Goal: Information Seeking & Learning: Learn about a topic

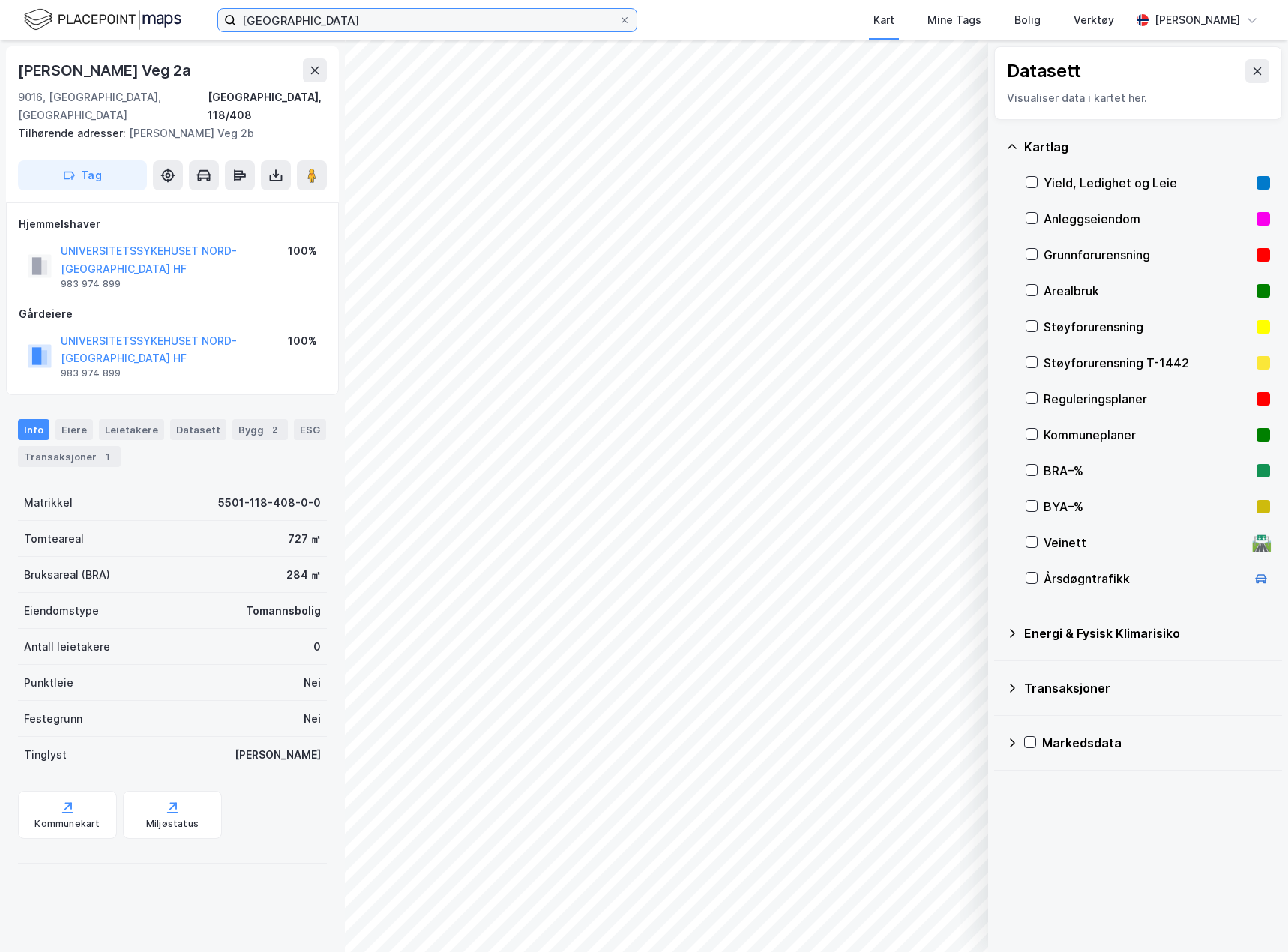
click at [290, 23] on input "[GEOGRAPHIC_DATA]" at bounding box center [427, 19] width 383 height 22
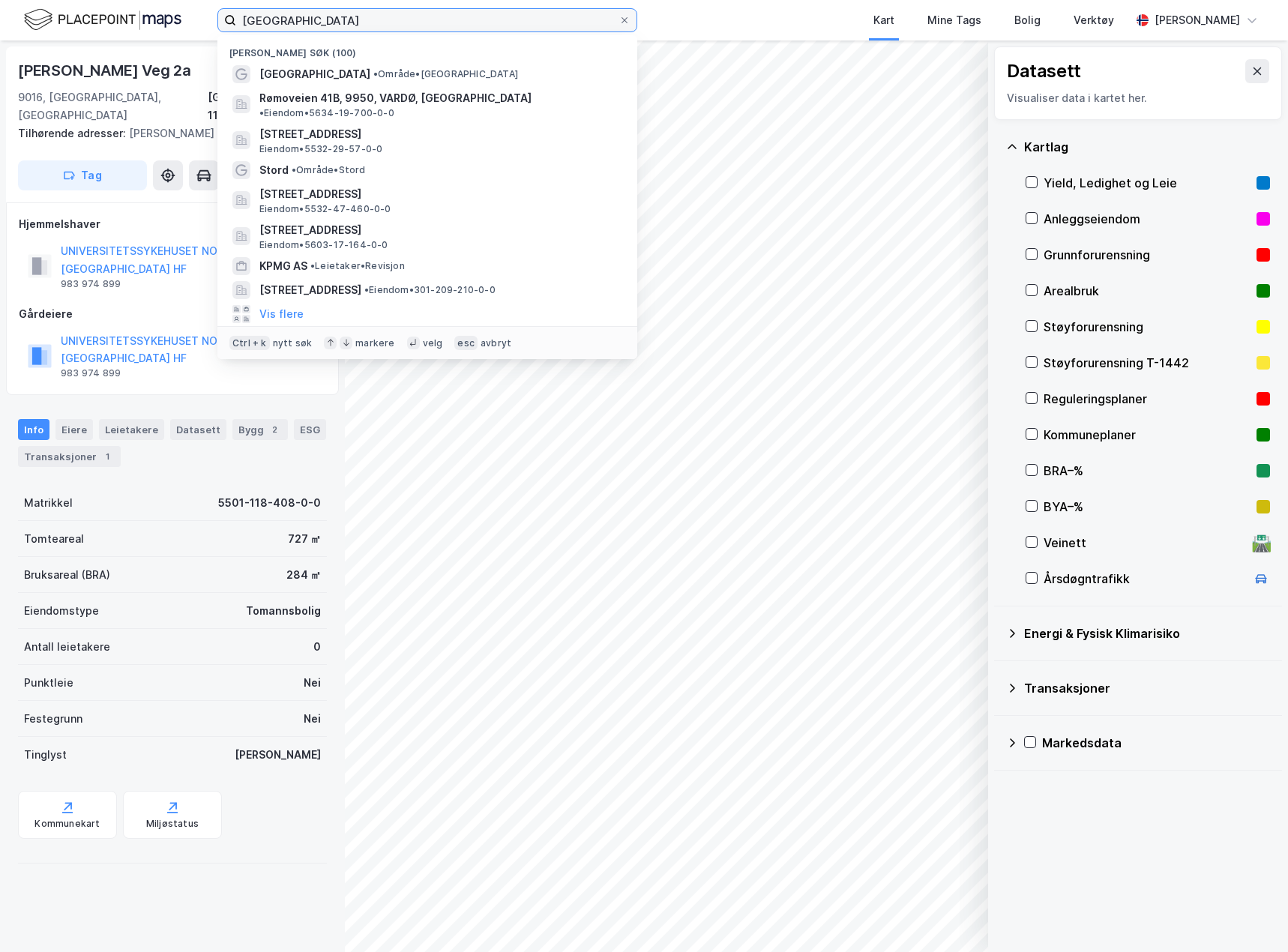
click at [290, 23] on input "[GEOGRAPHIC_DATA]" at bounding box center [427, 19] width 383 height 22
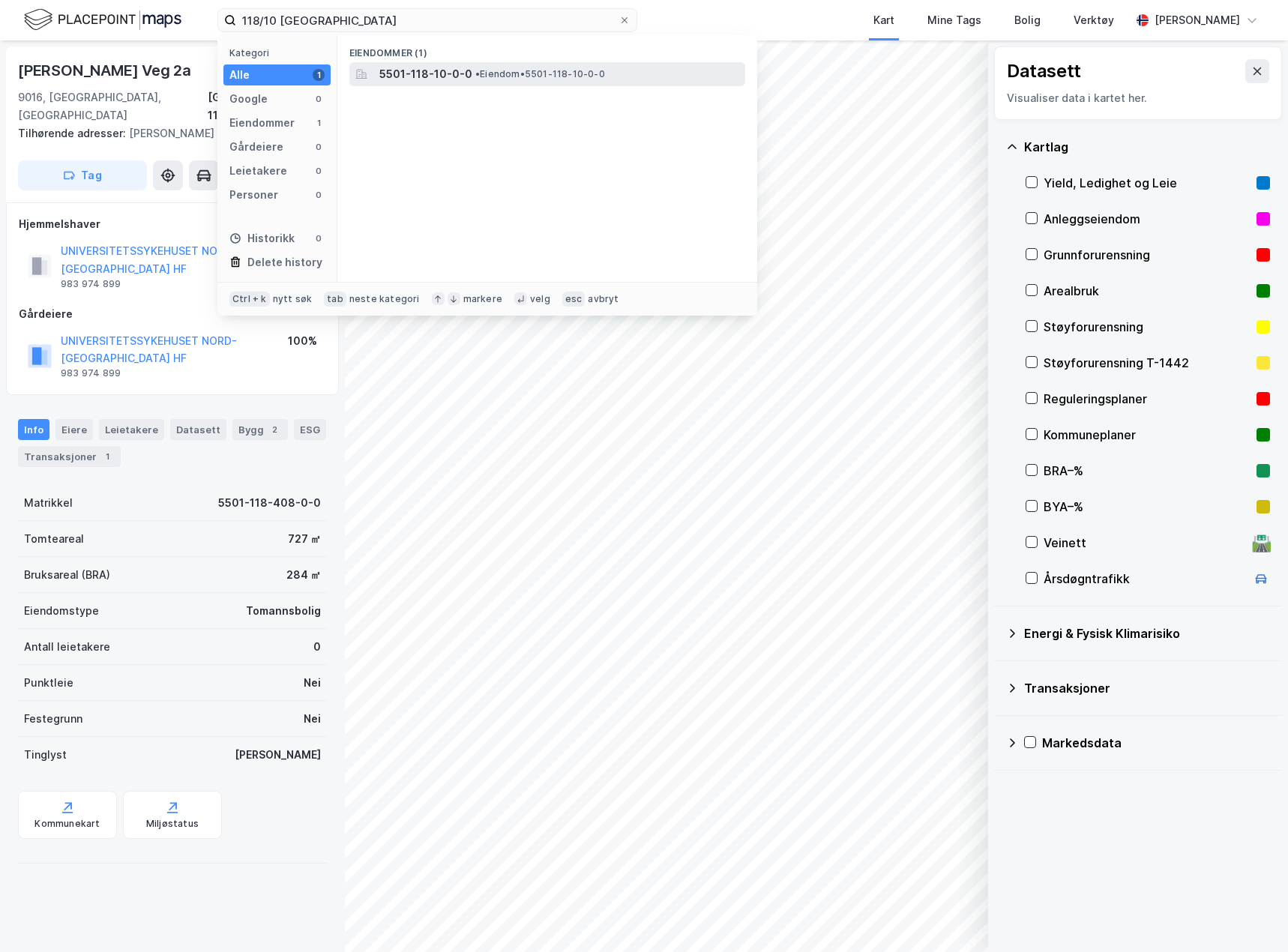
click at [461, 70] on span "5501-118-10-0-0" at bounding box center [425, 74] width 93 height 18
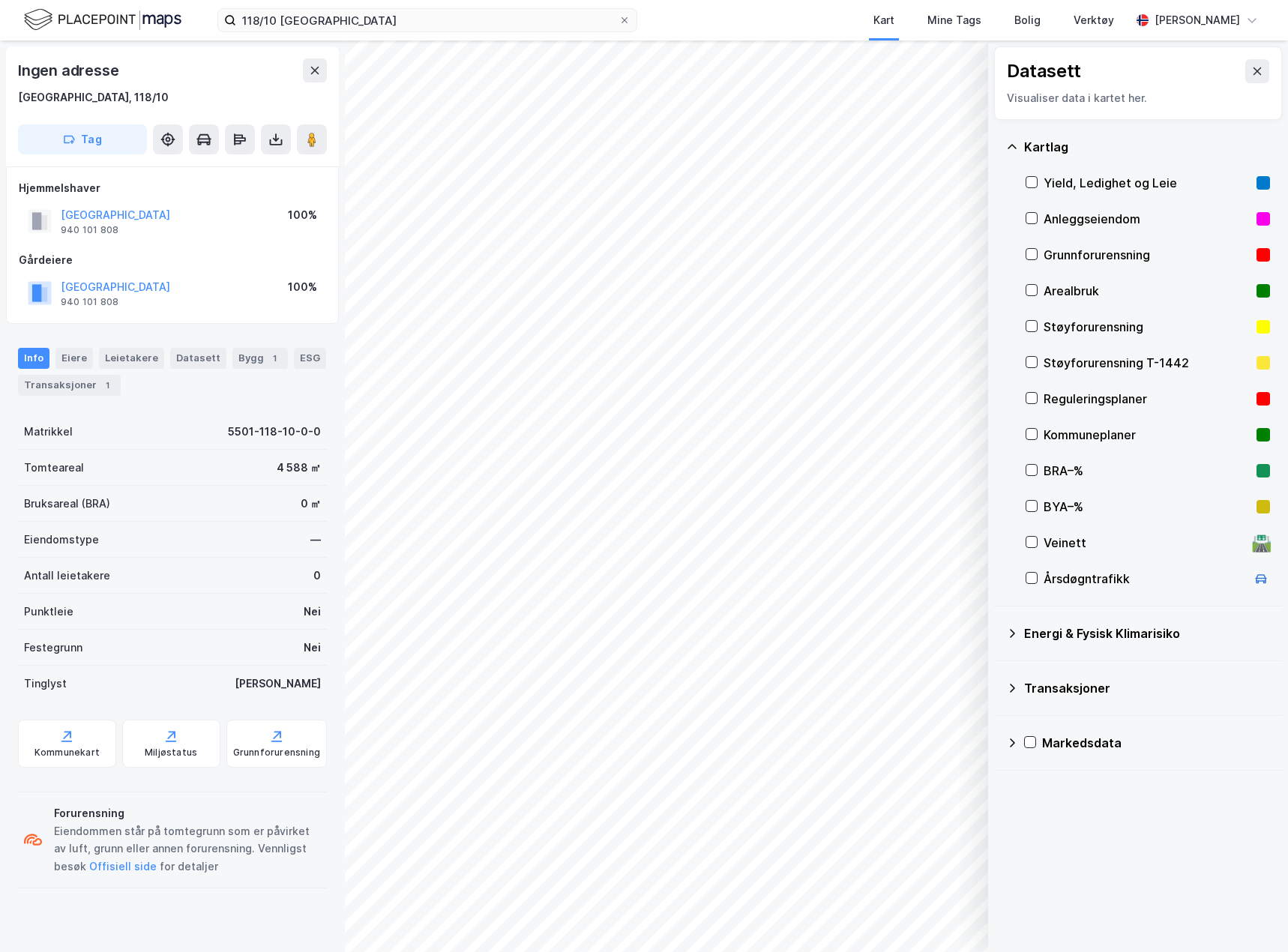
click at [1076, 255] on div "Grunnforurensning" at bounding box center [1147, 255] width 207 height 18
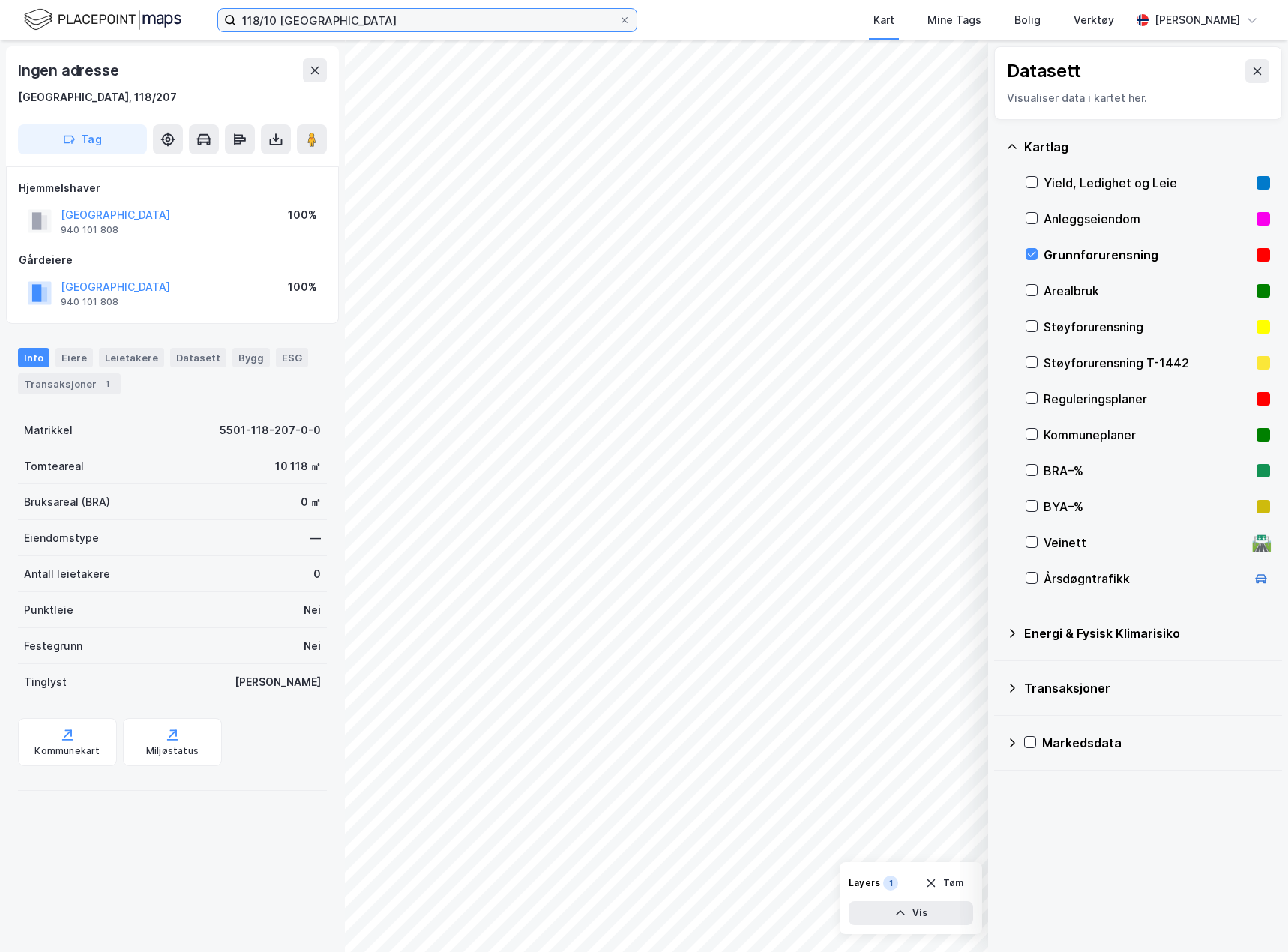
click at [270, 19] on input "118/10 [GEOGRAPHIC_DATA]" at bounding box center [427, 19] width 383 height 22
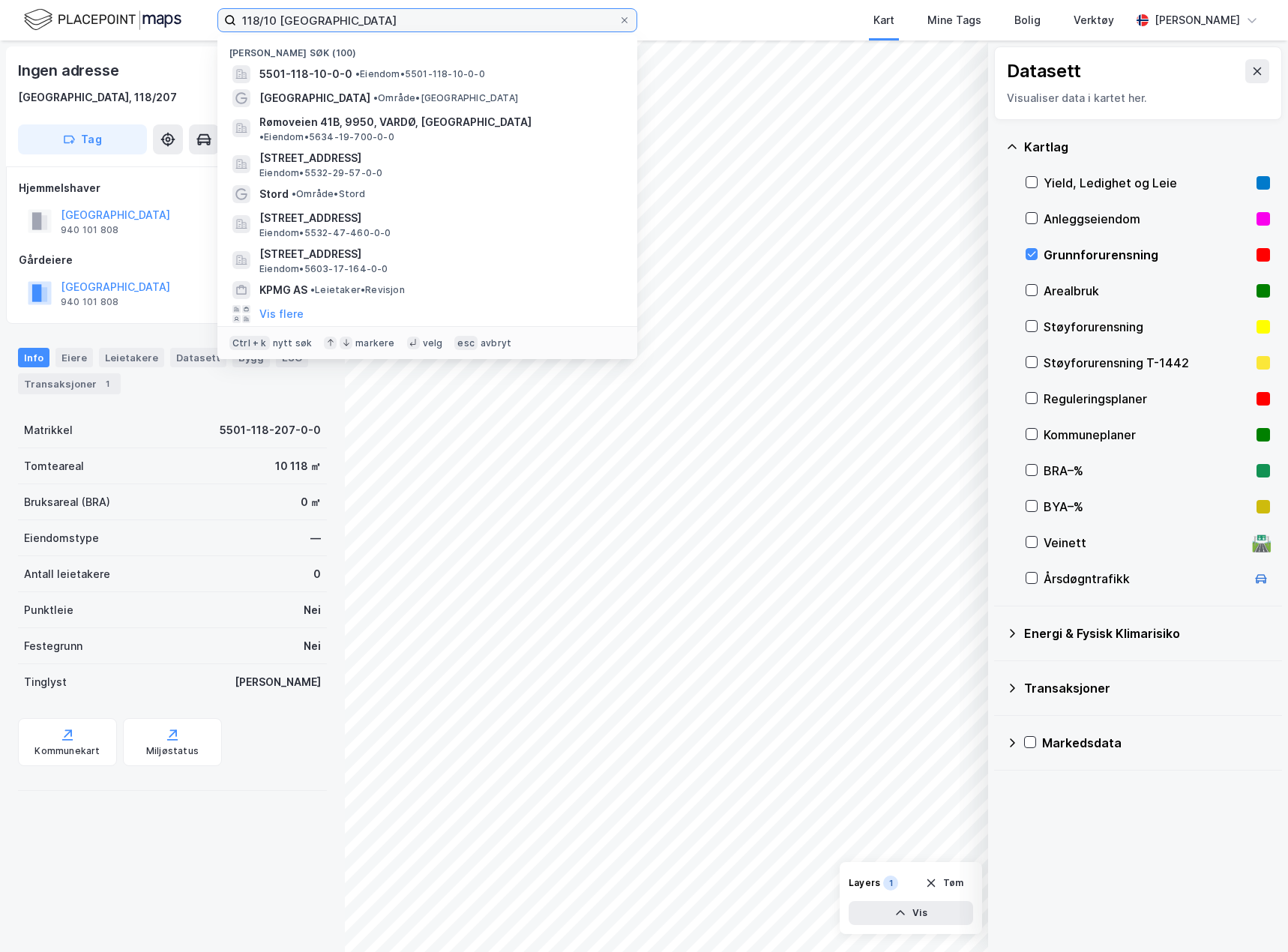
click at [270, 19] on input "118/10 [GEOGRAPHIC_DATA]" at bounding box center [427, 19] width 383 height 22
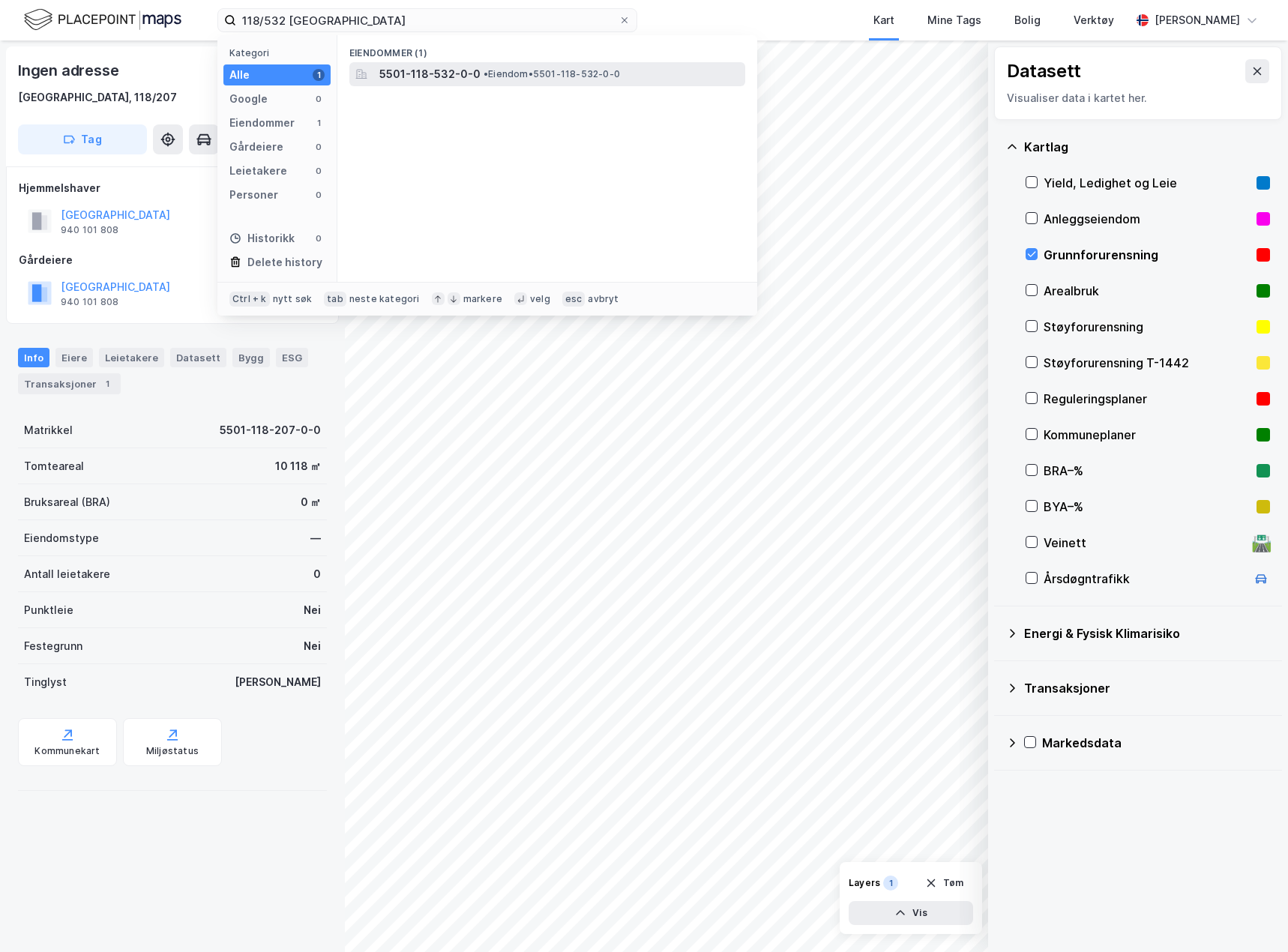
click at [545, 80] on div "5501-118-532-0-0 • Eiendom • 5501-118-532-0-0" at bounding box center [560, 74] width 363 height 18
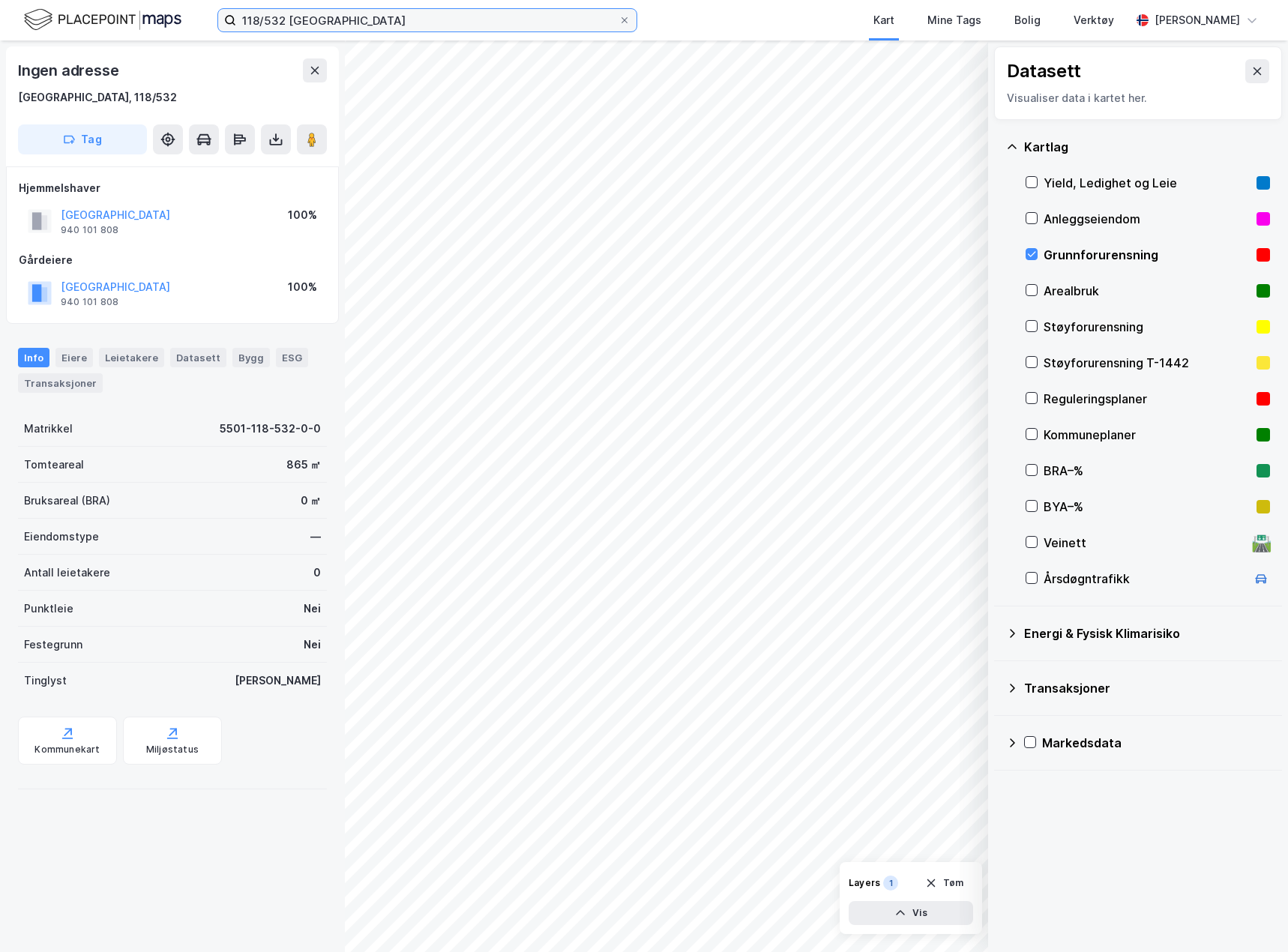
click at [293, 10] on input "118/532 [GEOGRAPHIC_DATA]" at bounding box center [427, 19] width 383 height 22
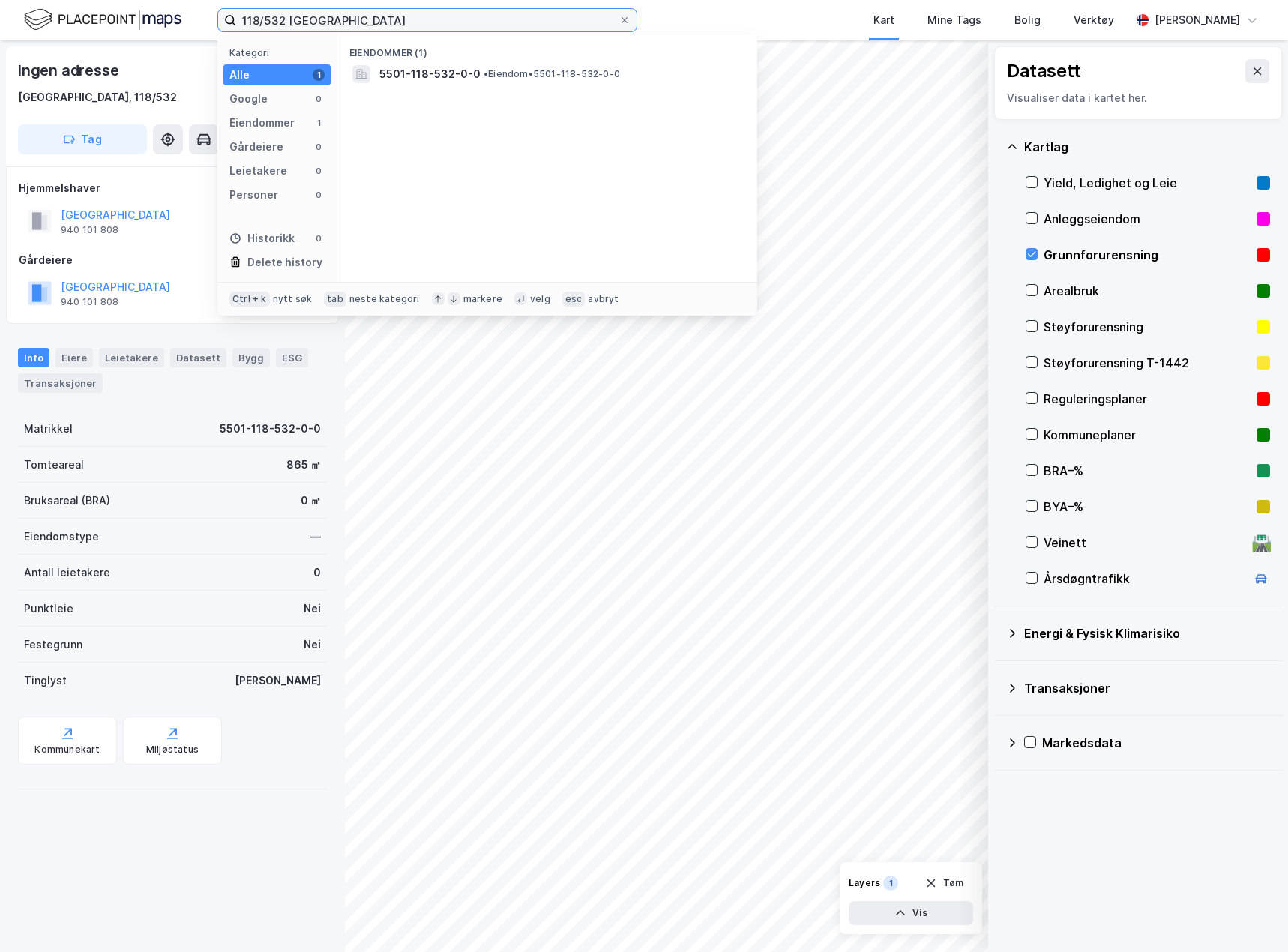
click at [294, 11] on input "118/532 [GEOGRAPHIC_DATA]" at bounding box center [427, 19] width 383 height 22
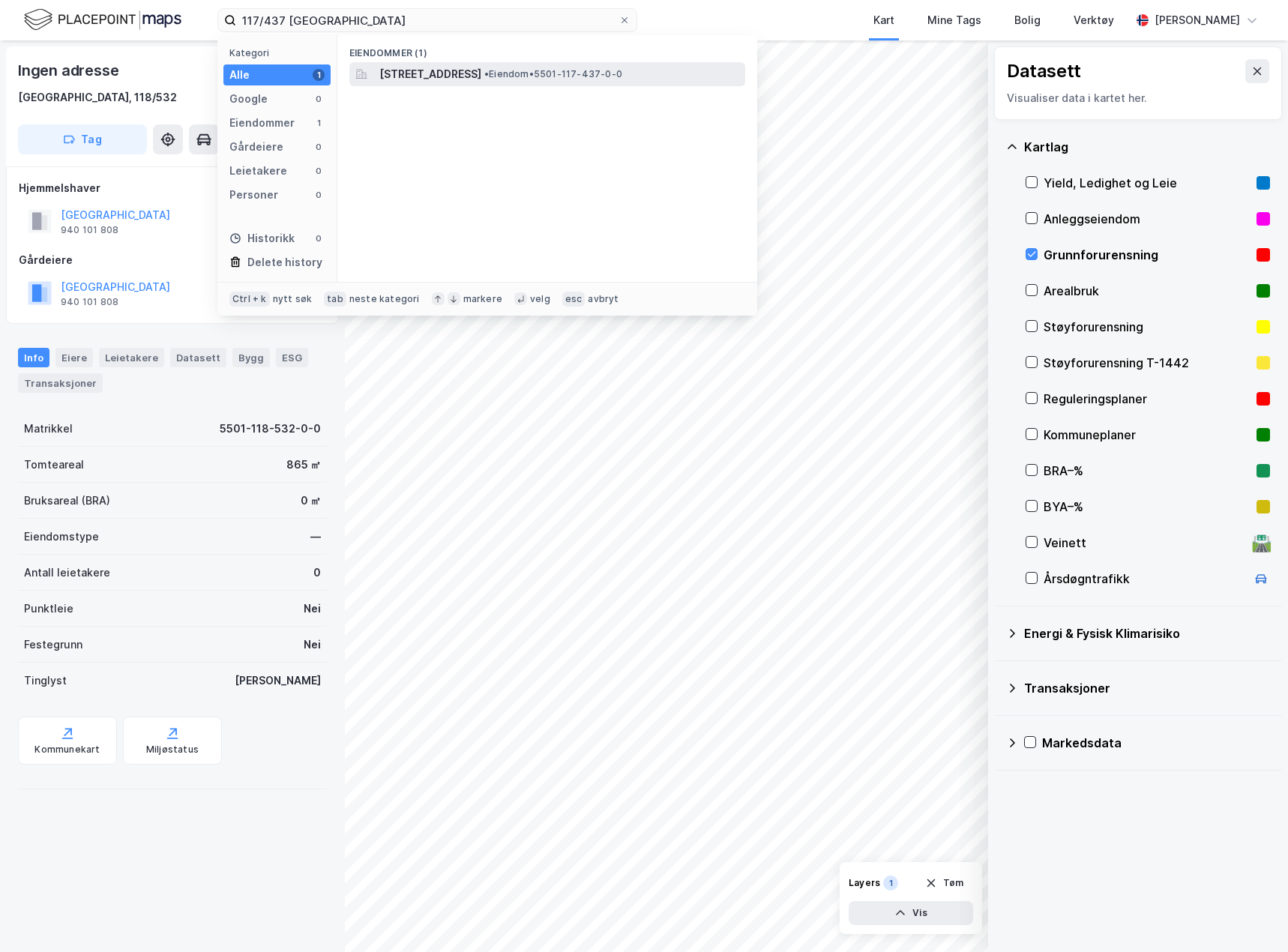
click at [457, 84] on div "[STREET_ADDRESS] • Eiendom • 5501-117-437-0-0" at bounding box center [547, 73] width 396 height 24
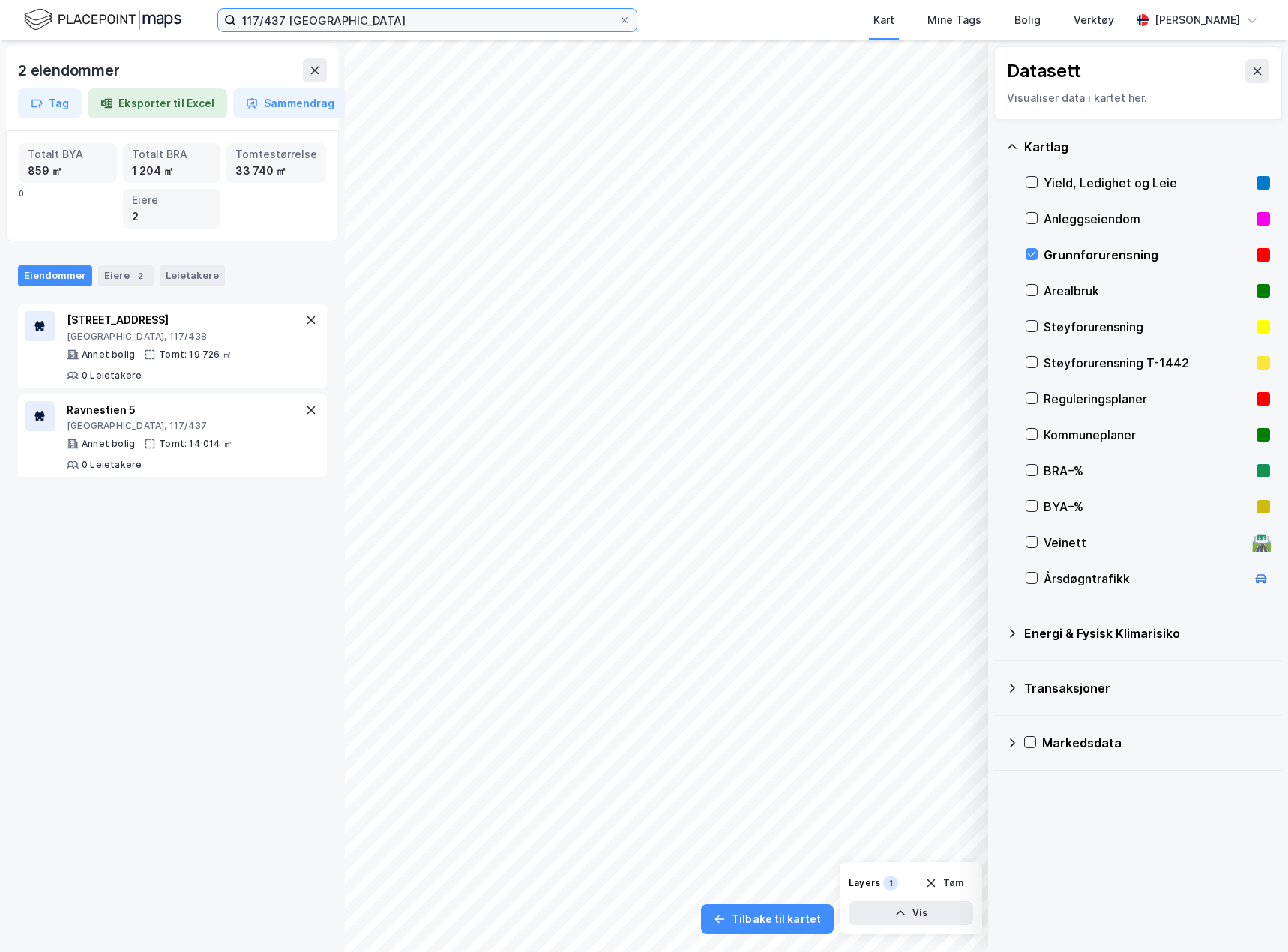
click at [278, 22] on input "117/437 [GEOGRAPHIC_DATA]" at bounding box center [427, 19] width 383 height 22
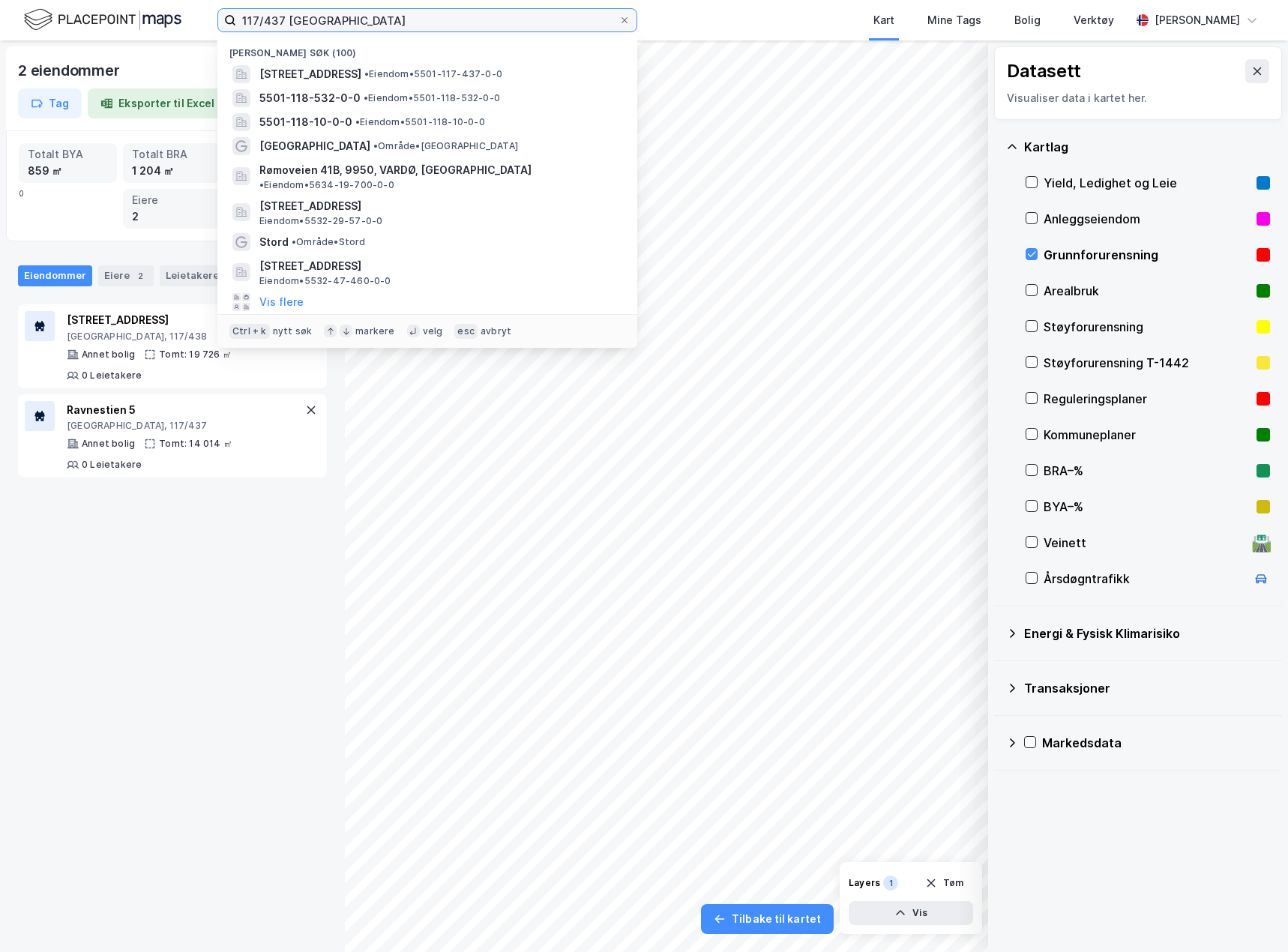
click at [278, 22] on input "117/437 [GEOGRAPHIC_DATA]" at bounding box center [427, 19] width 383 height 22
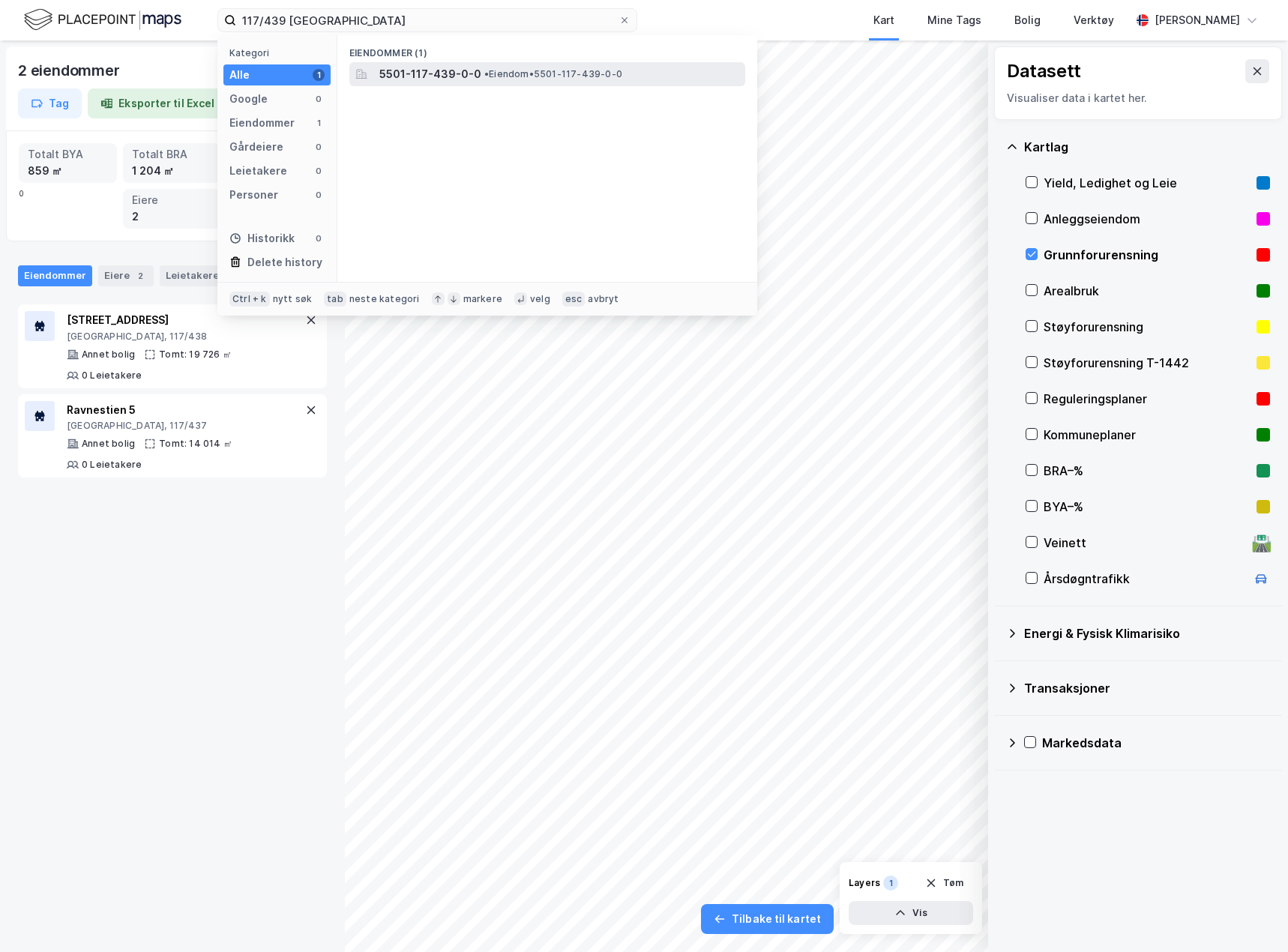
click at [475, 66] on span "5501-117-439-0-0" at bounding box center [430, 74] width 102 height 18
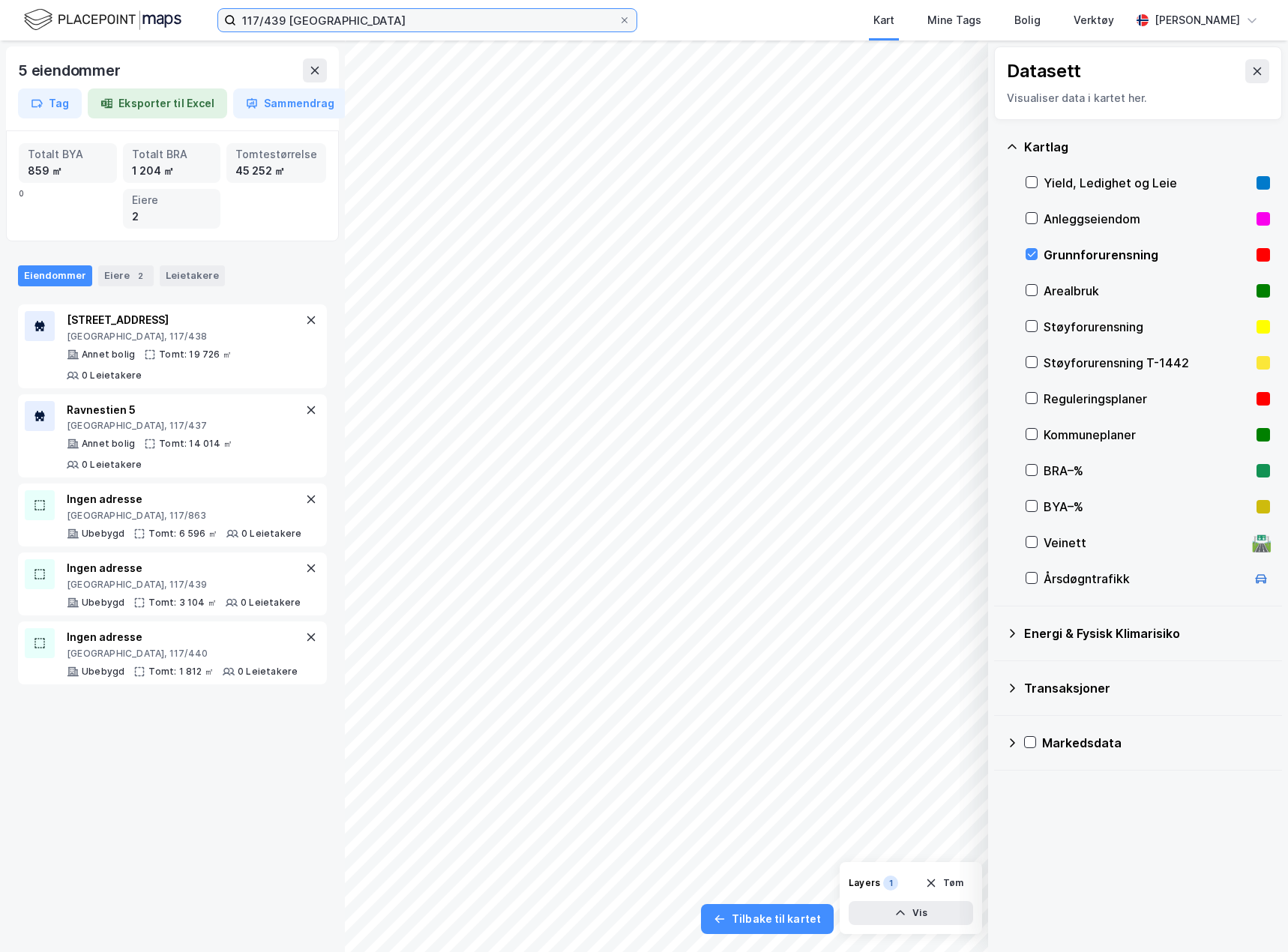
click at [270, 16] on input "117/439 [GEOGRAPHIC_DATA]" at bounding box center [427, 19] width 383 height 22
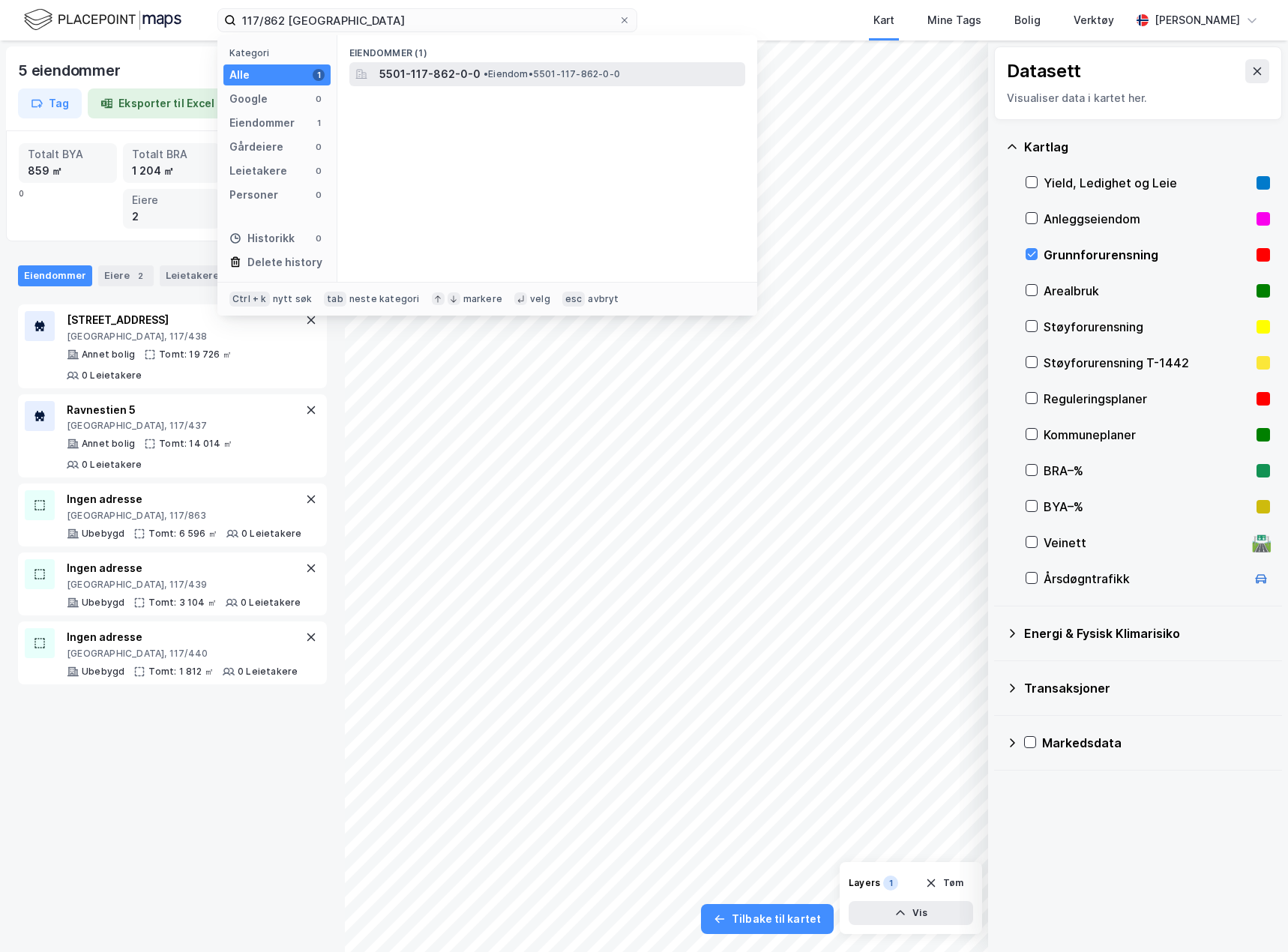
click at [454, 77] on span "5501-117-862-0-0" at bounding box center [430, 74] width 102 height 18
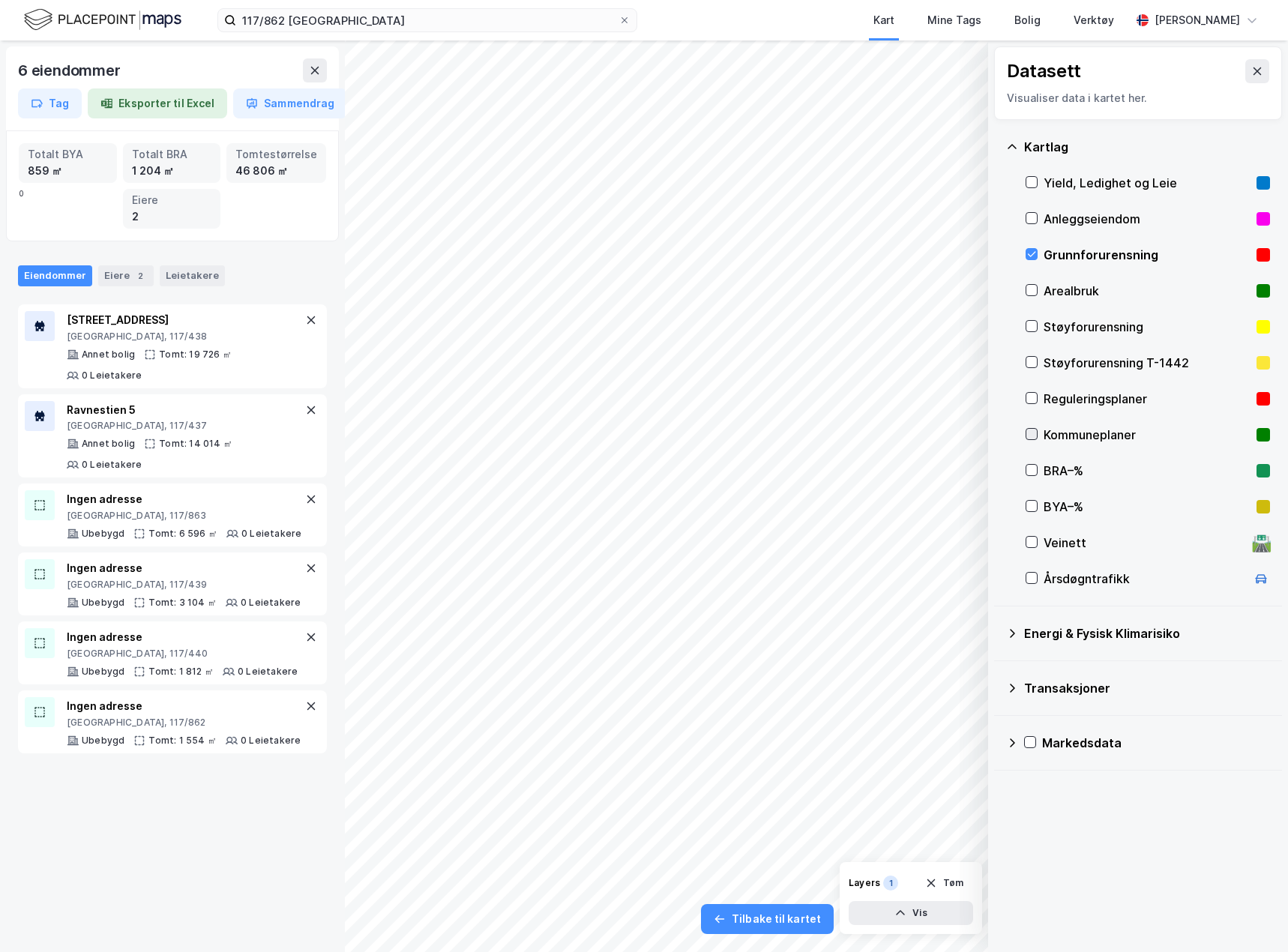
click at [1030, 430] on icon at bounding box center [1032, 434] width 11 height 11
click at [1028, 433] on icon at bounding box center [1032, 434] width 11 height 11
click at [1033, 400] on icon at bounding box center [1032, 399] width 8 height 5
click at [1031, 399] on icon at bounding box center [1032, 398] width 11 height 11
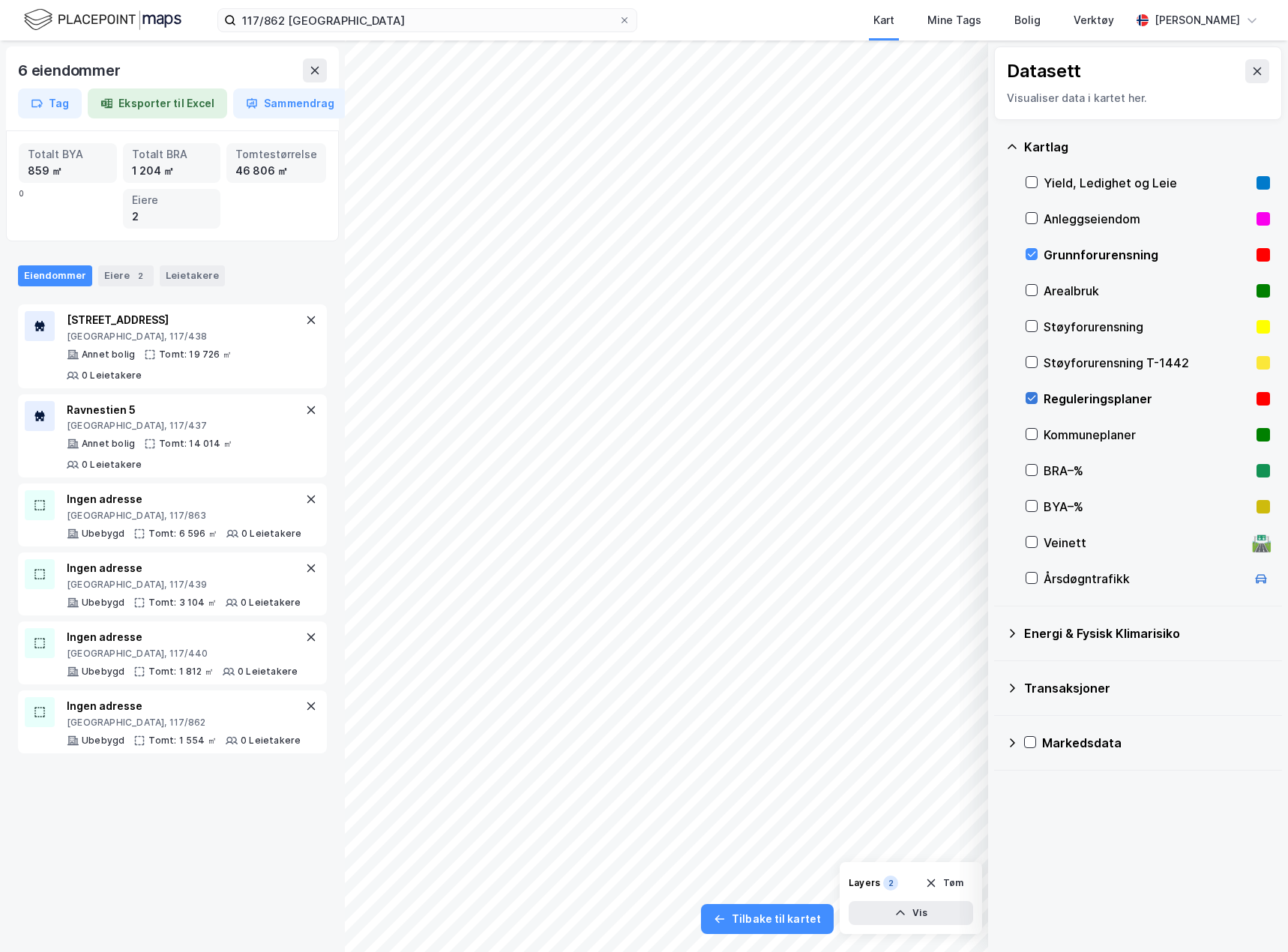
click at [1031, 399] on icon at bounding box center [1032, 398] width 11 height 11
click at [314, 69] on icon at bounding box center [315, 70] width 8 height 7
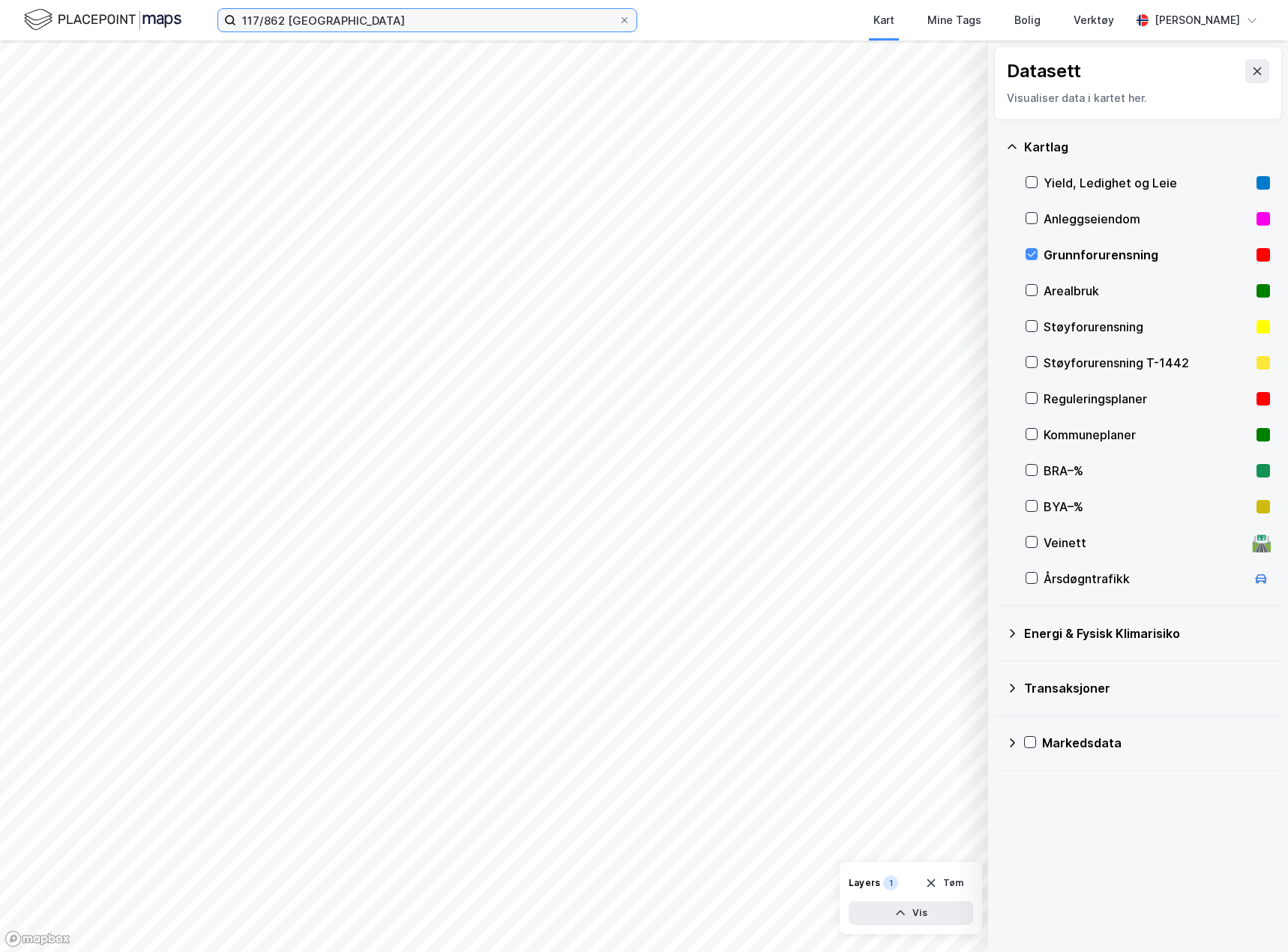
click at [279, 18] on input "117/862 [GEOGRAPHIC_DATA]" at bounding box center [427, 19] width 383 height 22
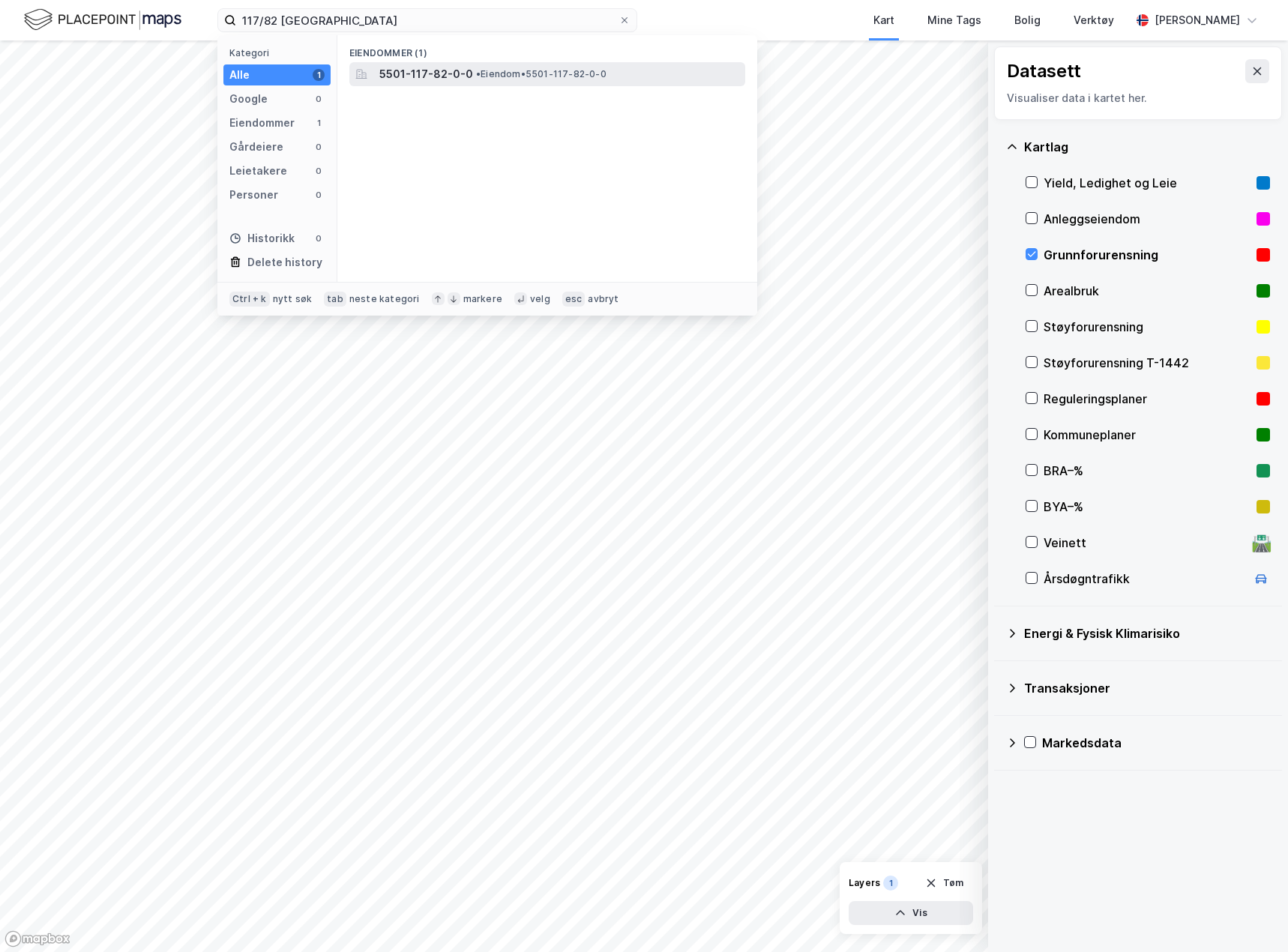
click at [468, 75] on div "5501-117-82-0-0 • Eiendom • 5501-117-82-0-0" at bounding box center [560, 74] width 363 height 18
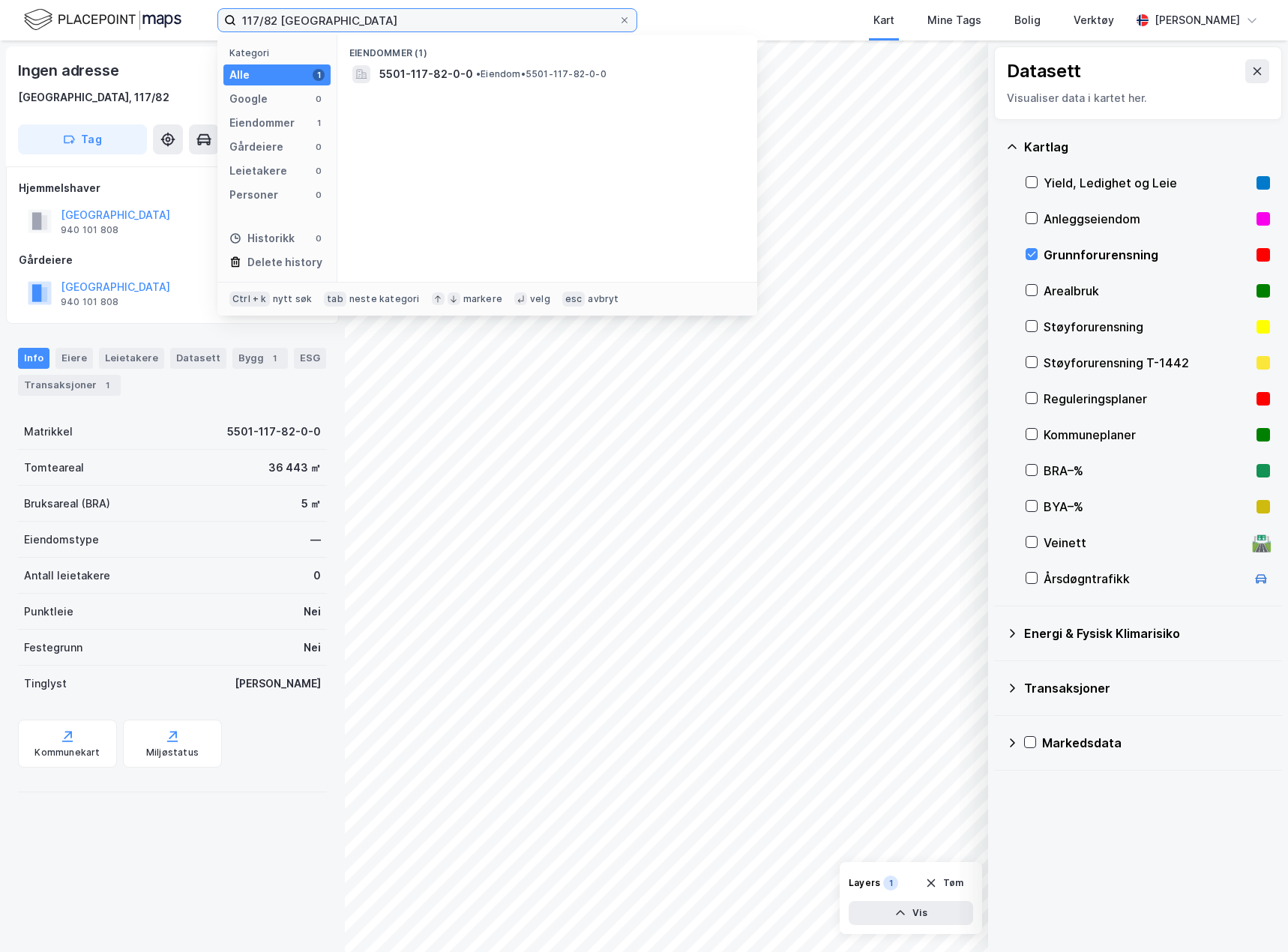
drag, startPoint x: 278, startPoint y: 19, endPoint x: 186, endPoint y: 15, distance: 92.1
click at [186, 15] on div "117/82 TROMSØ Kategori Alle 1 Google 0 Eiendommer 1 Gårdeiere 0 Leietakere 0 Pe…" at bounding box center [644, 20] width 1288 height 41
paste input "72/486"
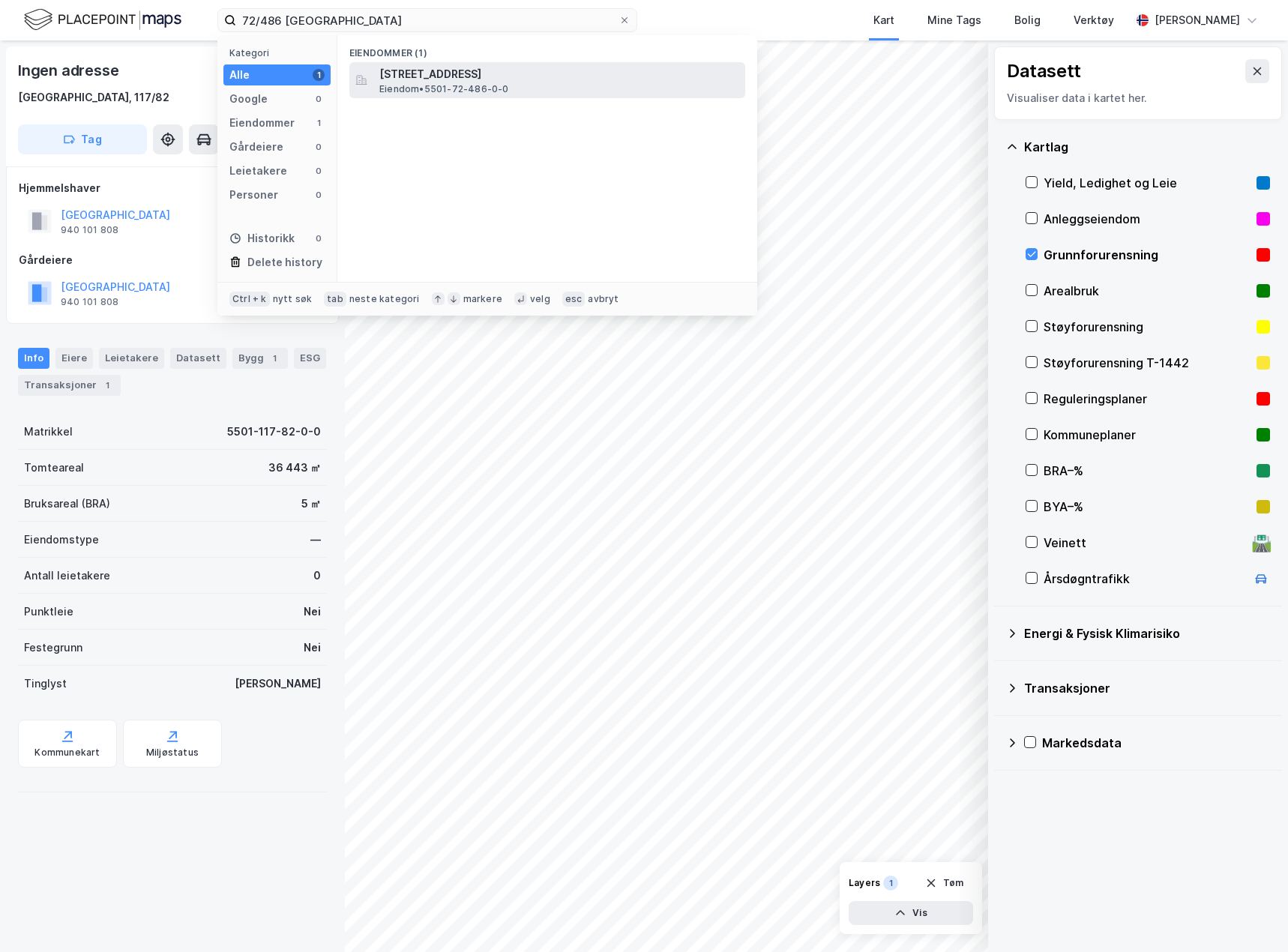
click at [423, 81] on span "[STREET_ADDRESS]" at bounding box center [559, 74] width 360 height 18
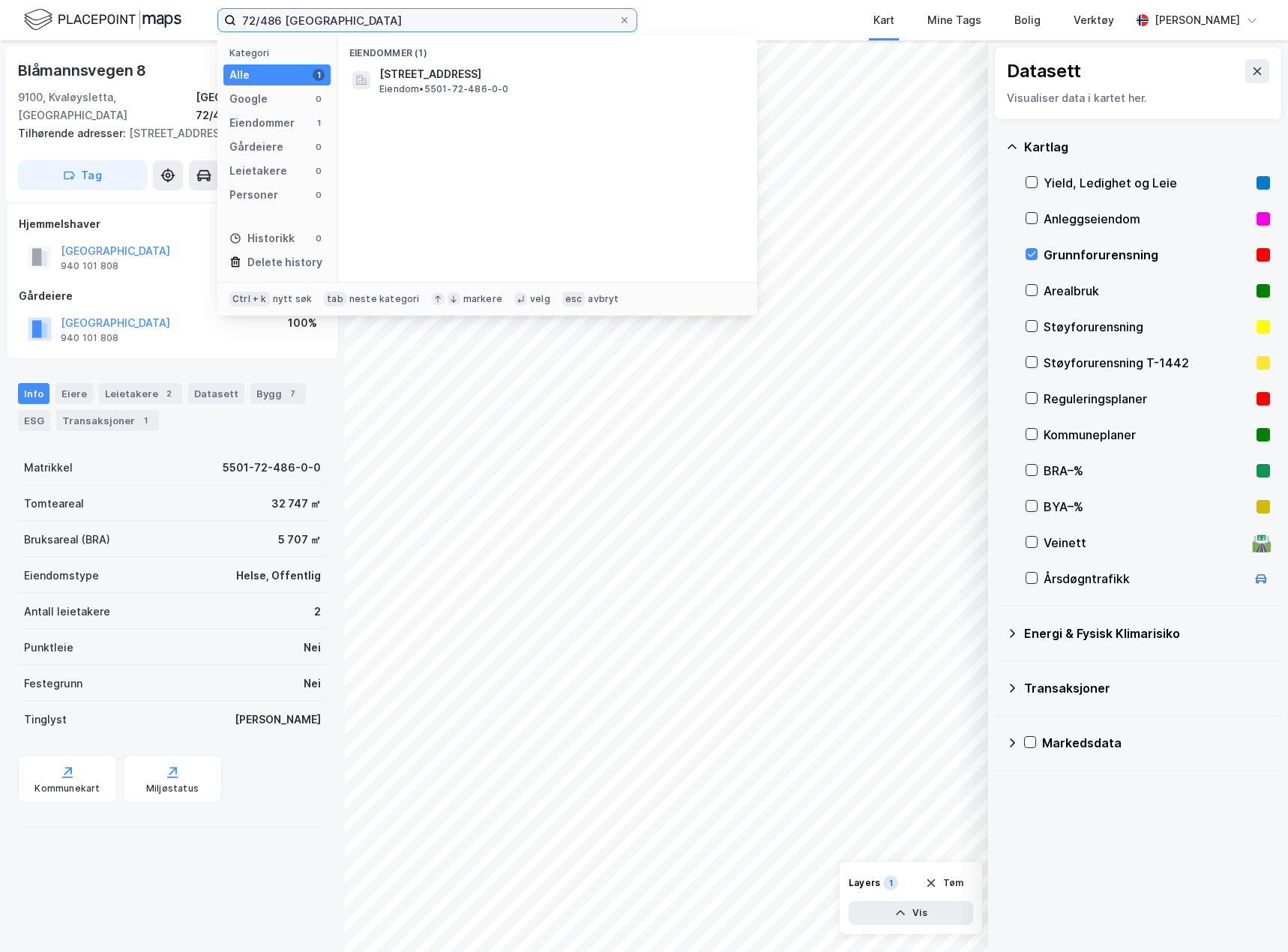
drag, startPoint x: 279, startPoint y: 23, endPoint x: 201, endPoint y: 23, distance: 78.0
click at [201, 23] on div "72/486 TROMSØ Kategori Alle 1 Google 0 Eiendommer 1 Gårdeiere 0 Leietakere 0 Pe…" at bounding box center [644, 20] width 1288 height 41
paste input "116/347"
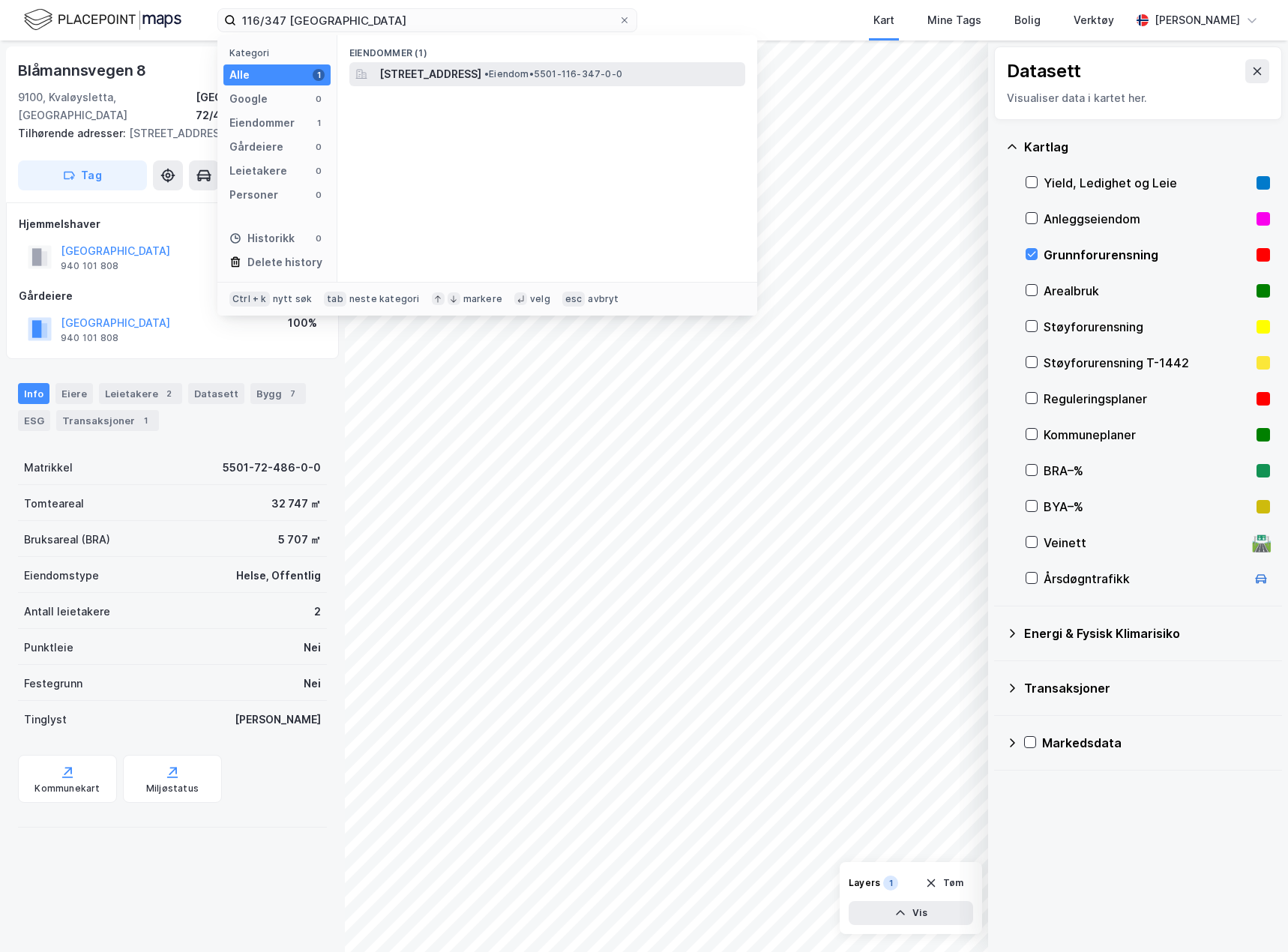
click at [411, 77] on span "[STREET_ADDRESS]" at bounding box center [430, 74] width 102 height 18
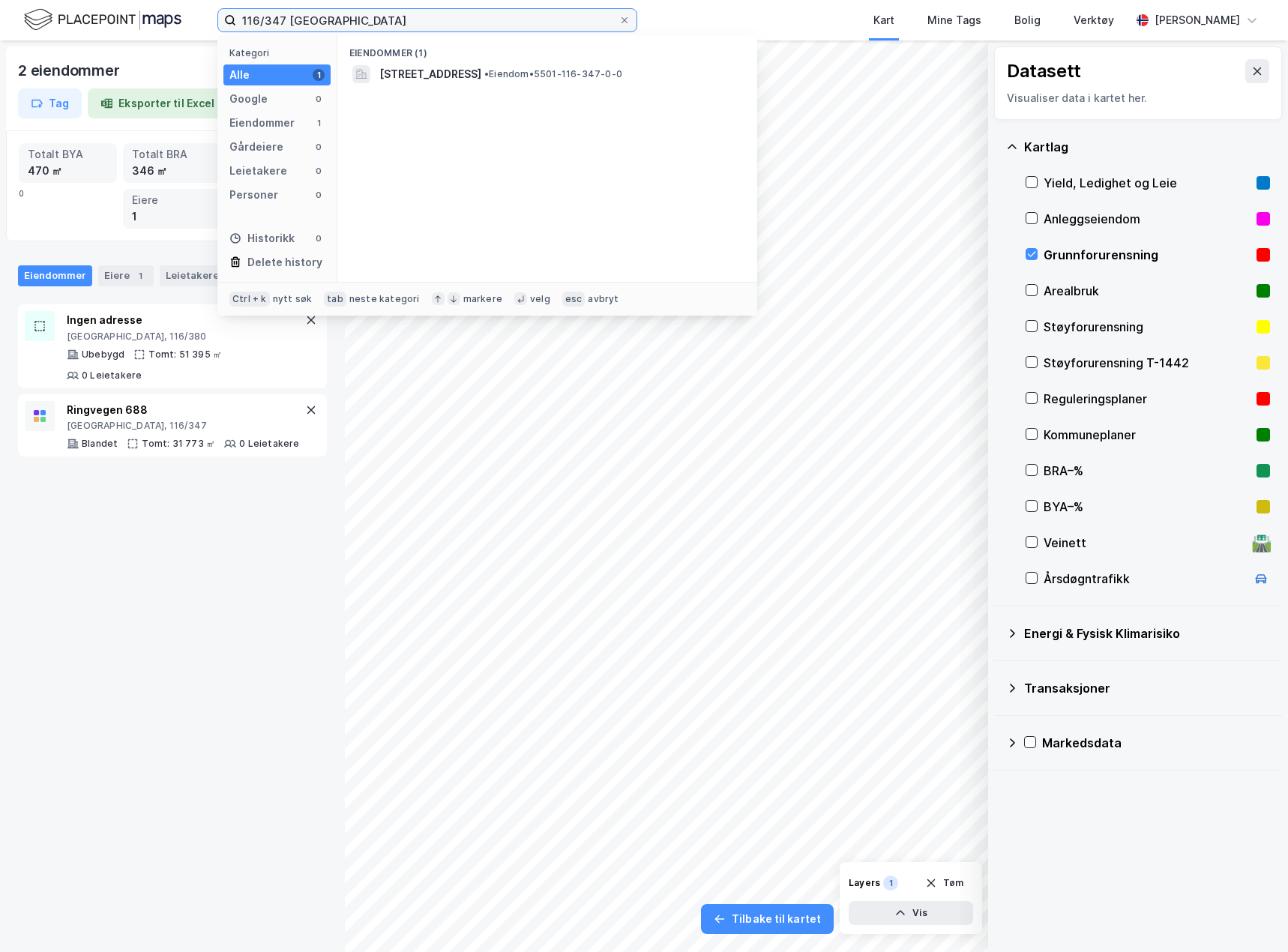
drag, startPoint x: 283, startPoint y: 19, endPoint x: 195, endPoint y: 25, distance: 88.2
click at [195, 25] on div "116/347 TROMSØ Kategori Alle 1 Google 0 Eiendommer 1 Gårdeiere 0 Leietakere 0 P…" at bounding box center [644, 20] width 1288 height 41
paste input "5/2"
click at [424, 71] on span "[STREET_ADDRESS]" at bounding box center [430, 74] width 102 height 18
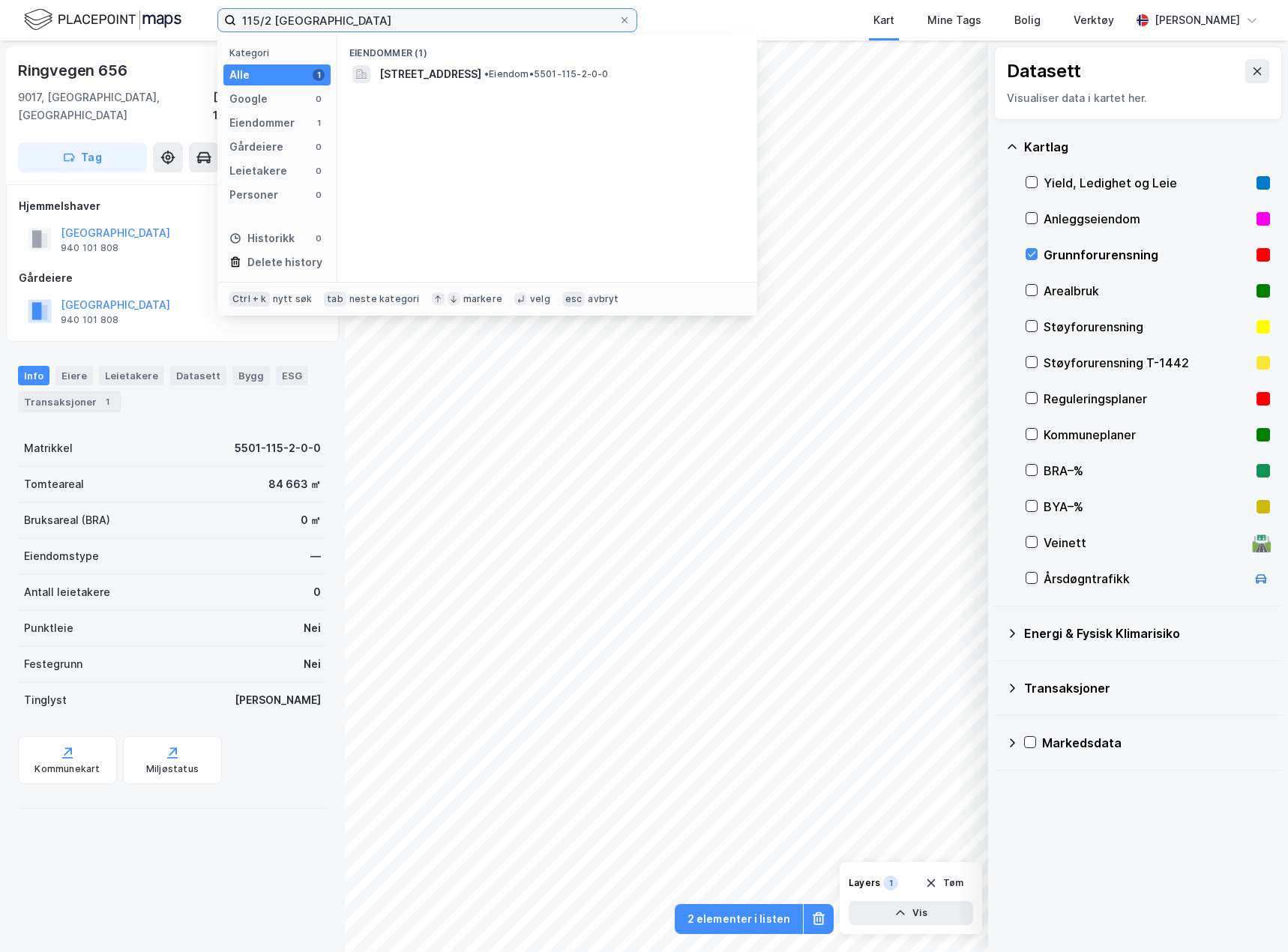
drag, startPoint x: 271, startPoint y: 22, endPoint x: 186, endPoint y: 18, distance: 85.1
click at [190, 18] on div "115/2 TROMSØ Kategori Alle 1 Google 0 Eiendommer 1 Gårdeiere 0 Leietakere 0 Per…" at bounding box center [644, 20] width 1288 height 41
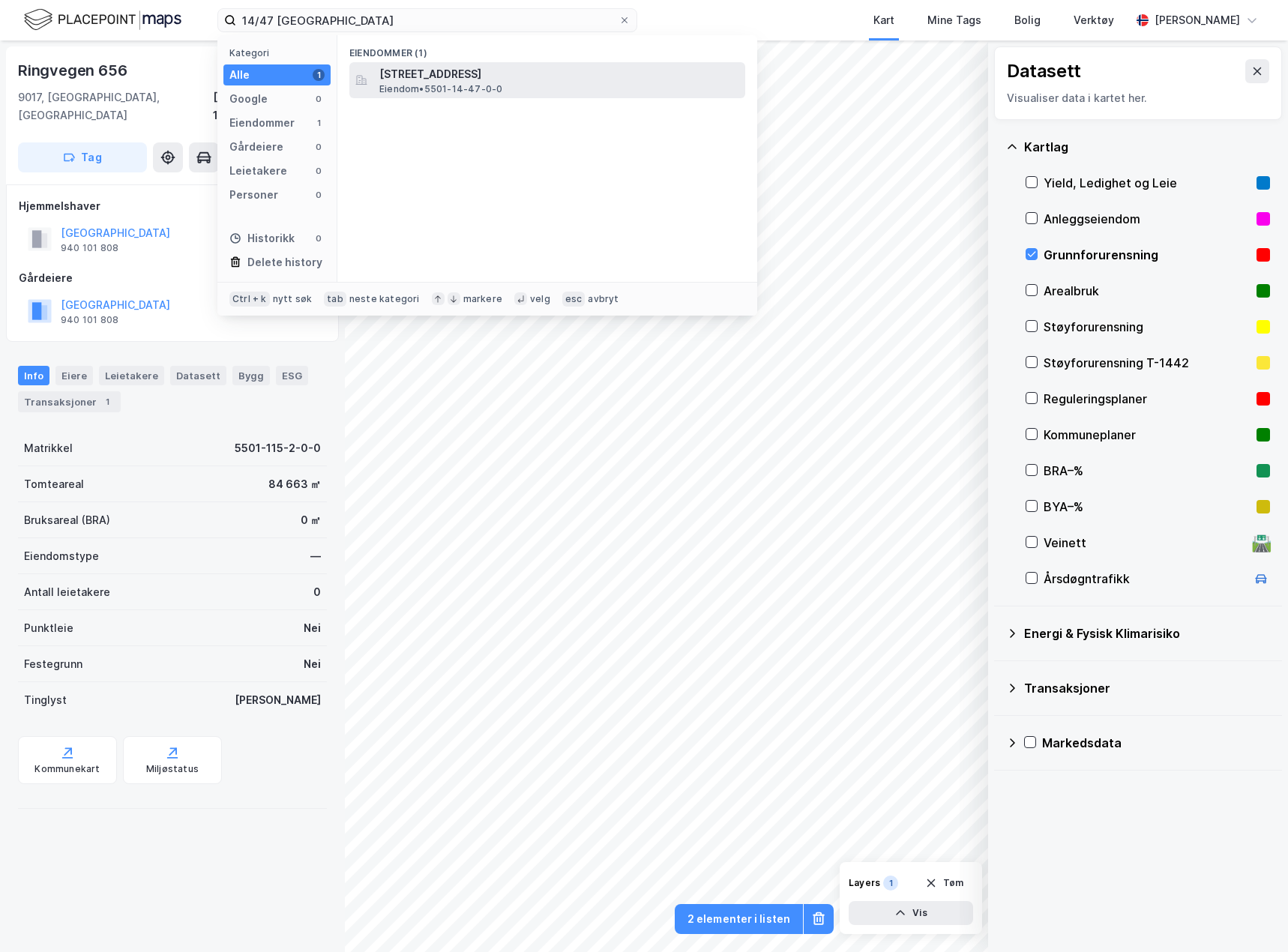
click at [573, 81] on span "[STREET_ADDRESS]" at bounding box center [559, 74] width 360 height 18
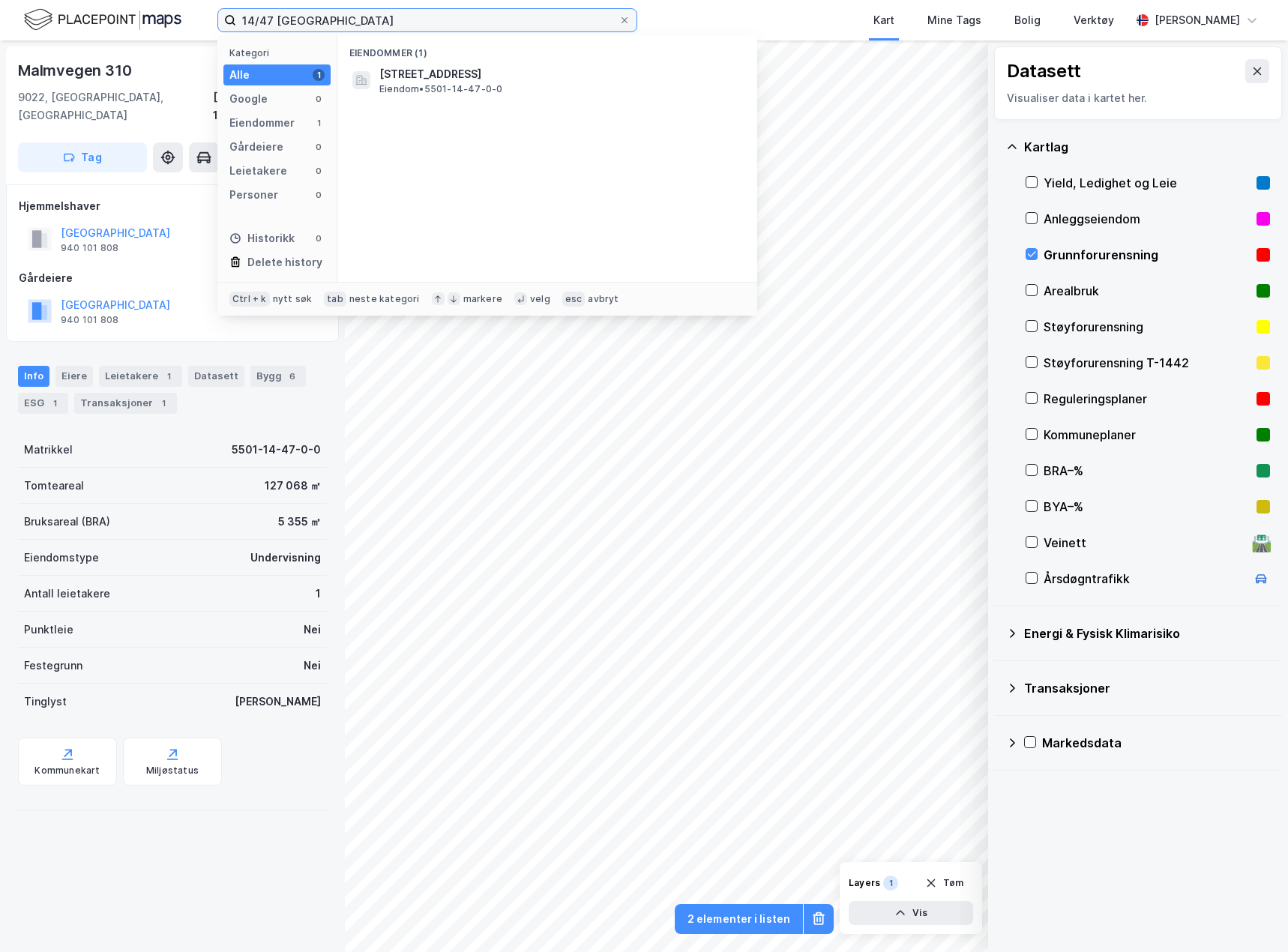
drag, startPoint x: 270, startPoint y: 21, endPoint x: 178, endPoint y: 19, distance: 92.0
click at [178, 19] on div "14/47 TROMSØ Kategori Alle 1 Google 0 Eiendommer 1 Gårdeiere 0 Leietakere 0 Per…" at bounding box center [644, 20] width 1288 height 41
paste input "19/2493"
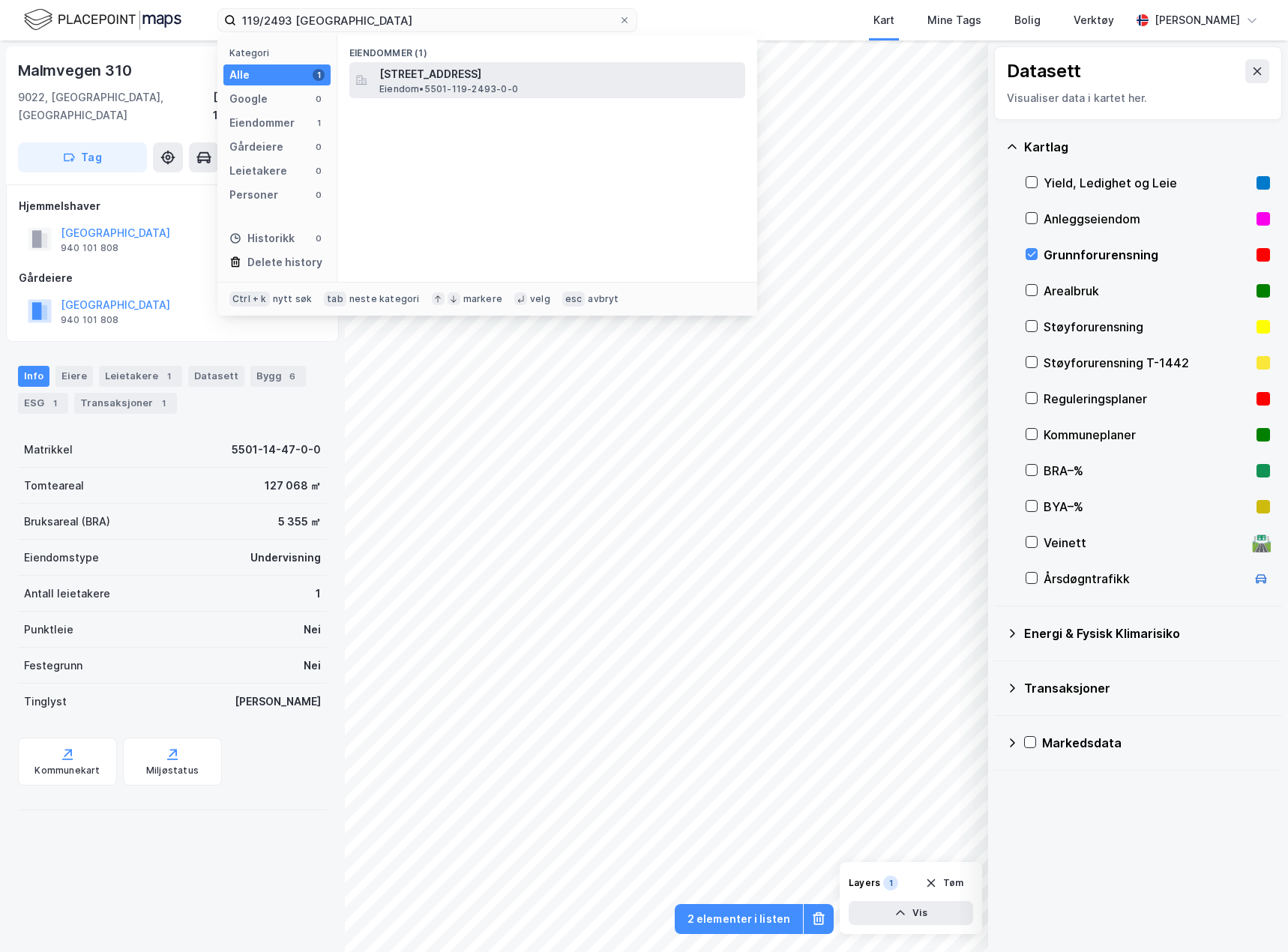
click at [504, 87] on span "Eiendom • 5501-119-2493-0-0" at bounding box center [448, 89] width 139 height 12
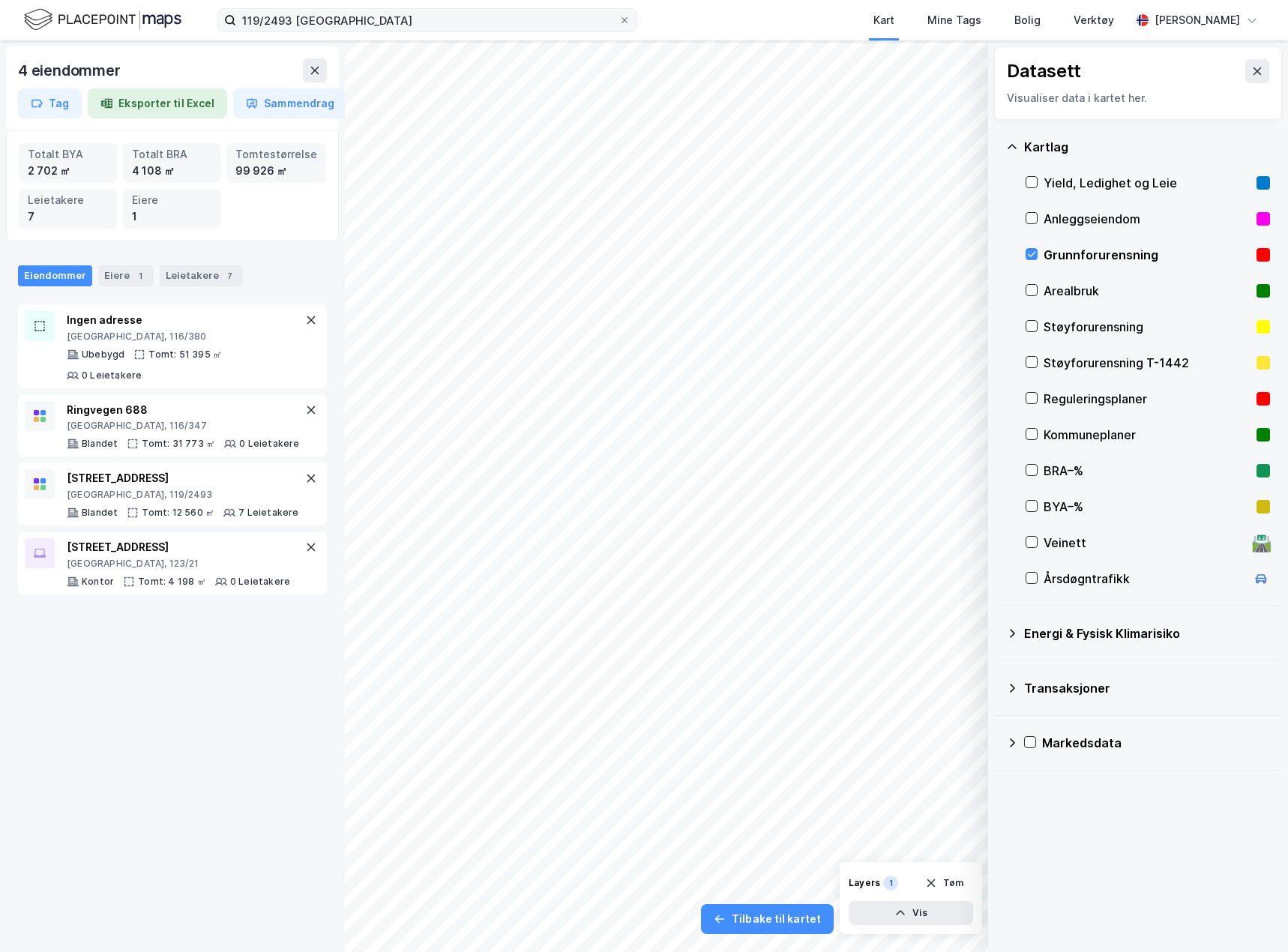
click at [314, 76] on icon at bounding box center [315, 71] width 12 height 12
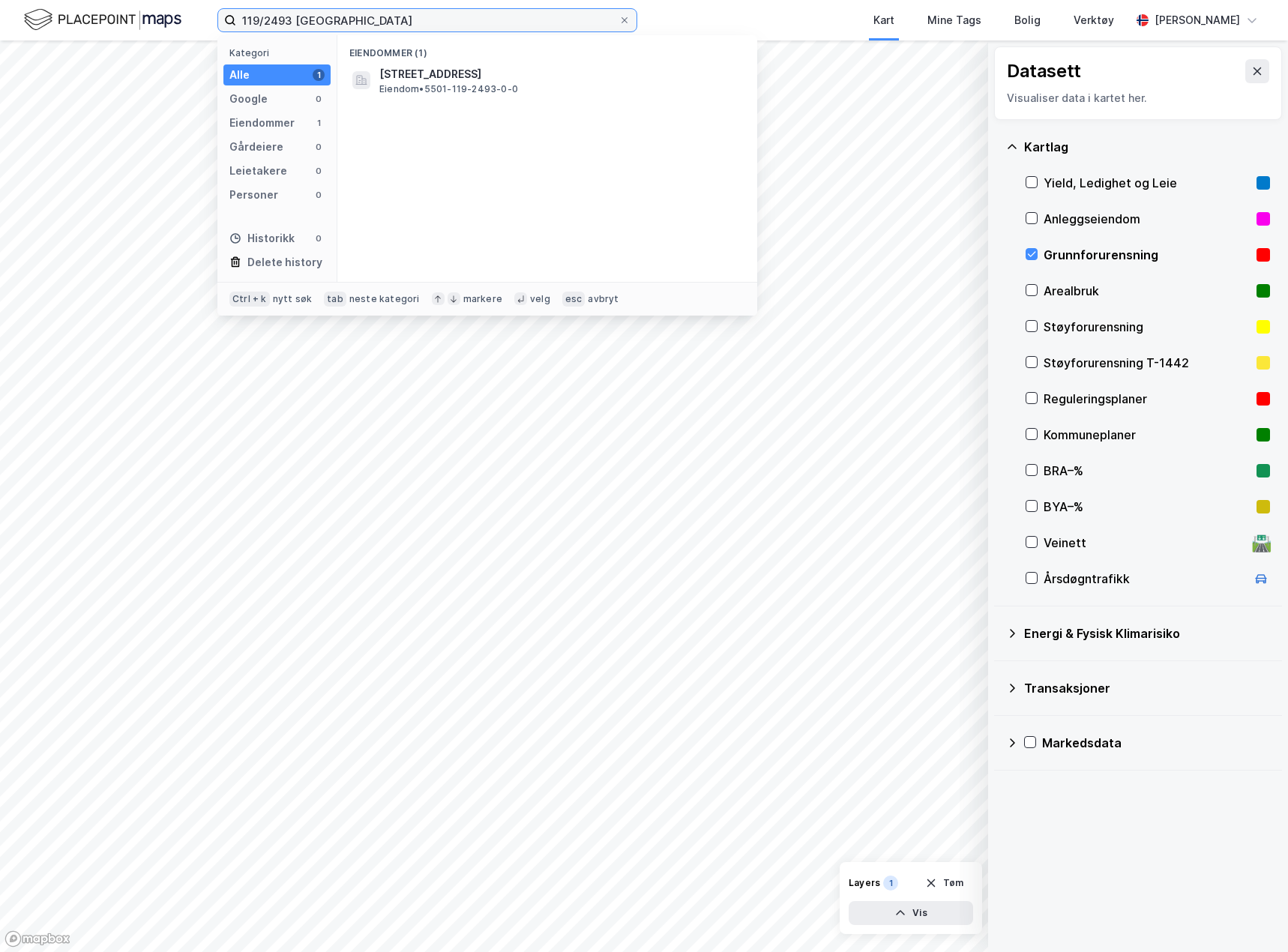
drag, startPoint x: 240, startPoint y: 22, endPoint x: 291, endPoint y: 22, distance: 51.0
click at [291, 22] on input "119/2493 [GEOGRAPHIC_DATA]" at bounding box center [427, 19] width 383 height 22
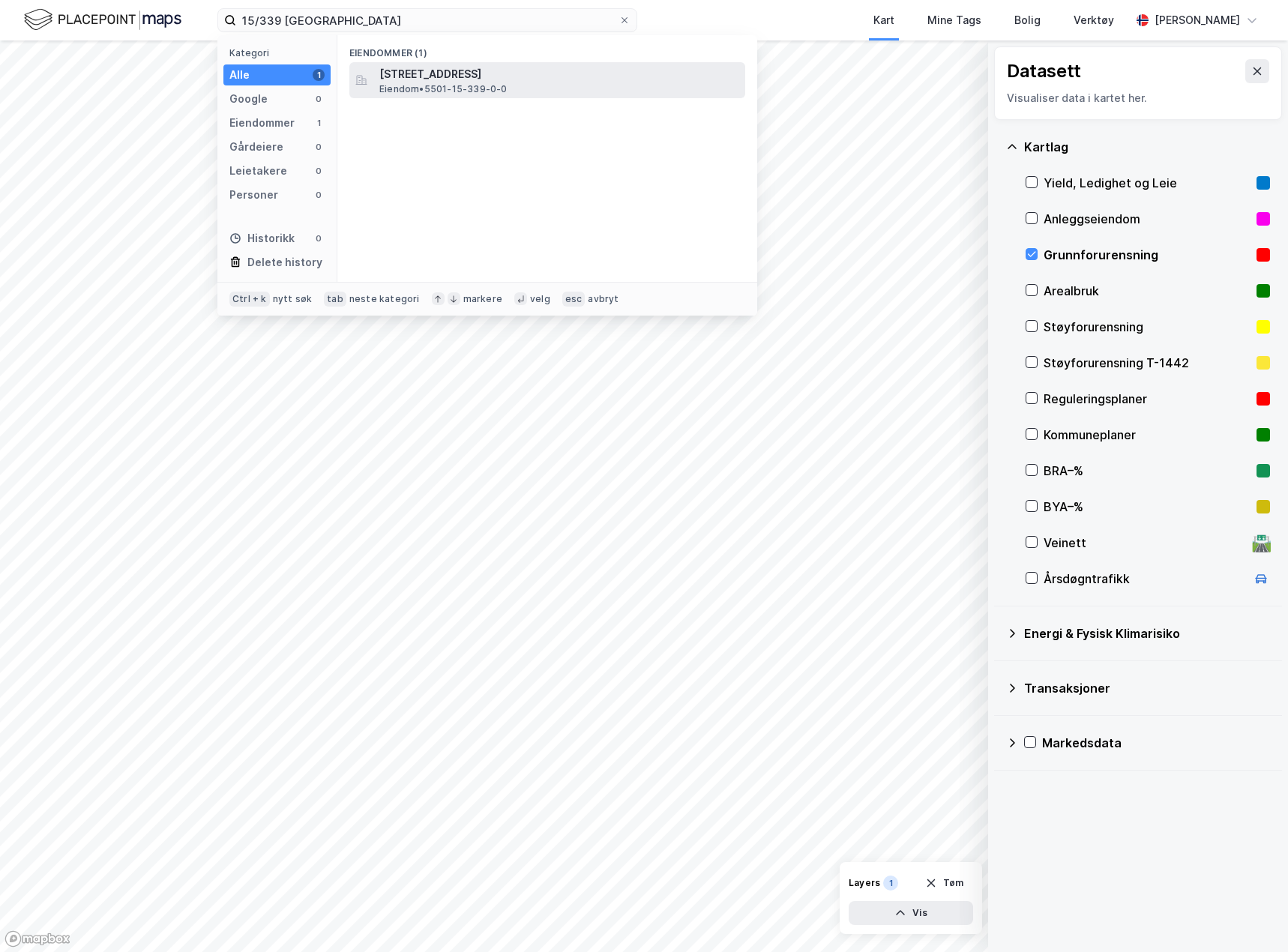
click at [473, 87] on span "Eiendom • 5501-15-339-0-0" at bounding box center [443, 89] width 128 height 12
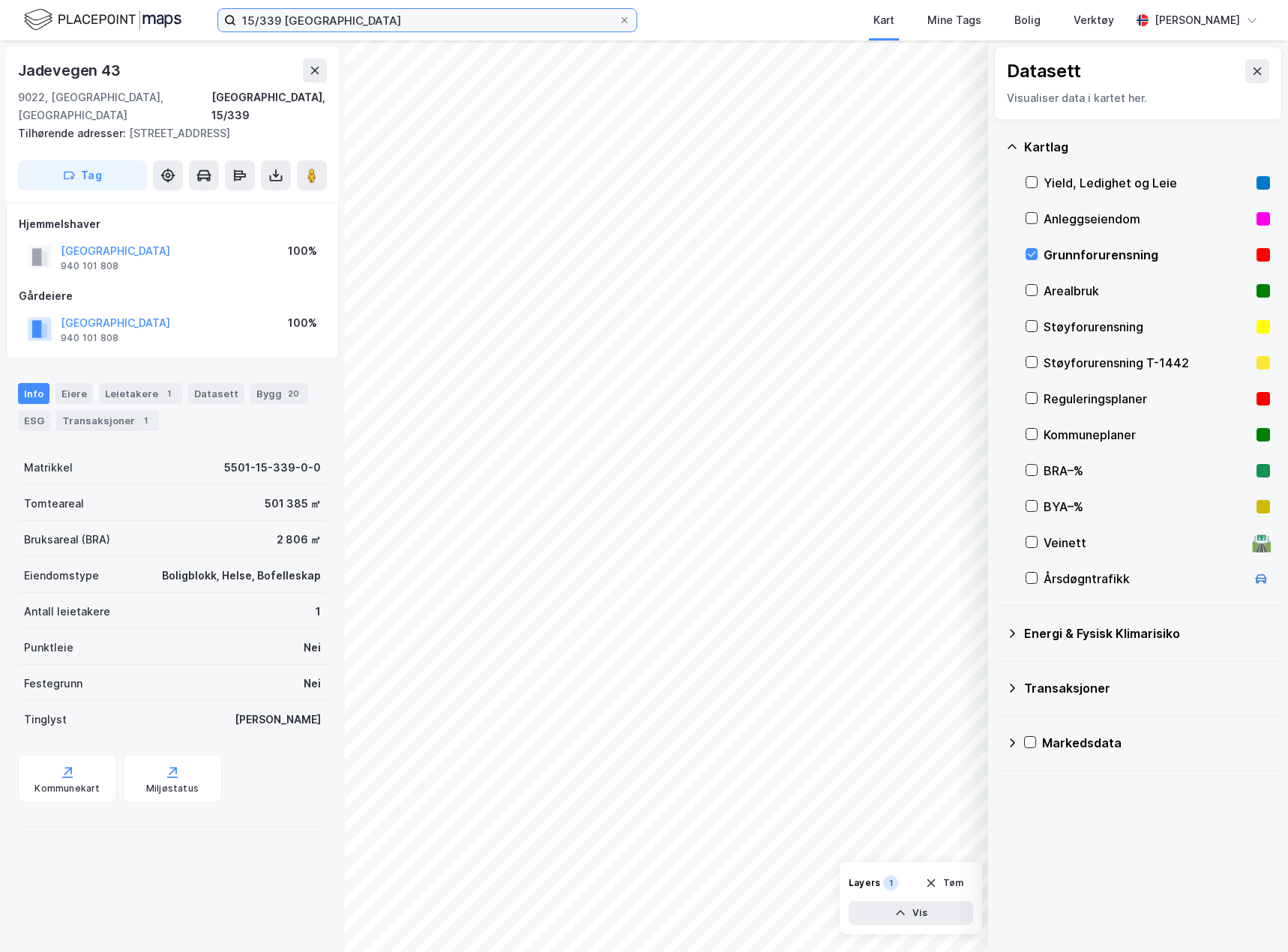
drag, startPoint x: 364, startPoint y: 23, endPoint x: 138, endPoint y: 19, distance: 226.0
click at [138, 19] on div "15/339 TROMSØ Kart Mine Tags Bolig Verktøy [PERSON_NAME]" at bounding box center [644, 20] width 1288 height 41
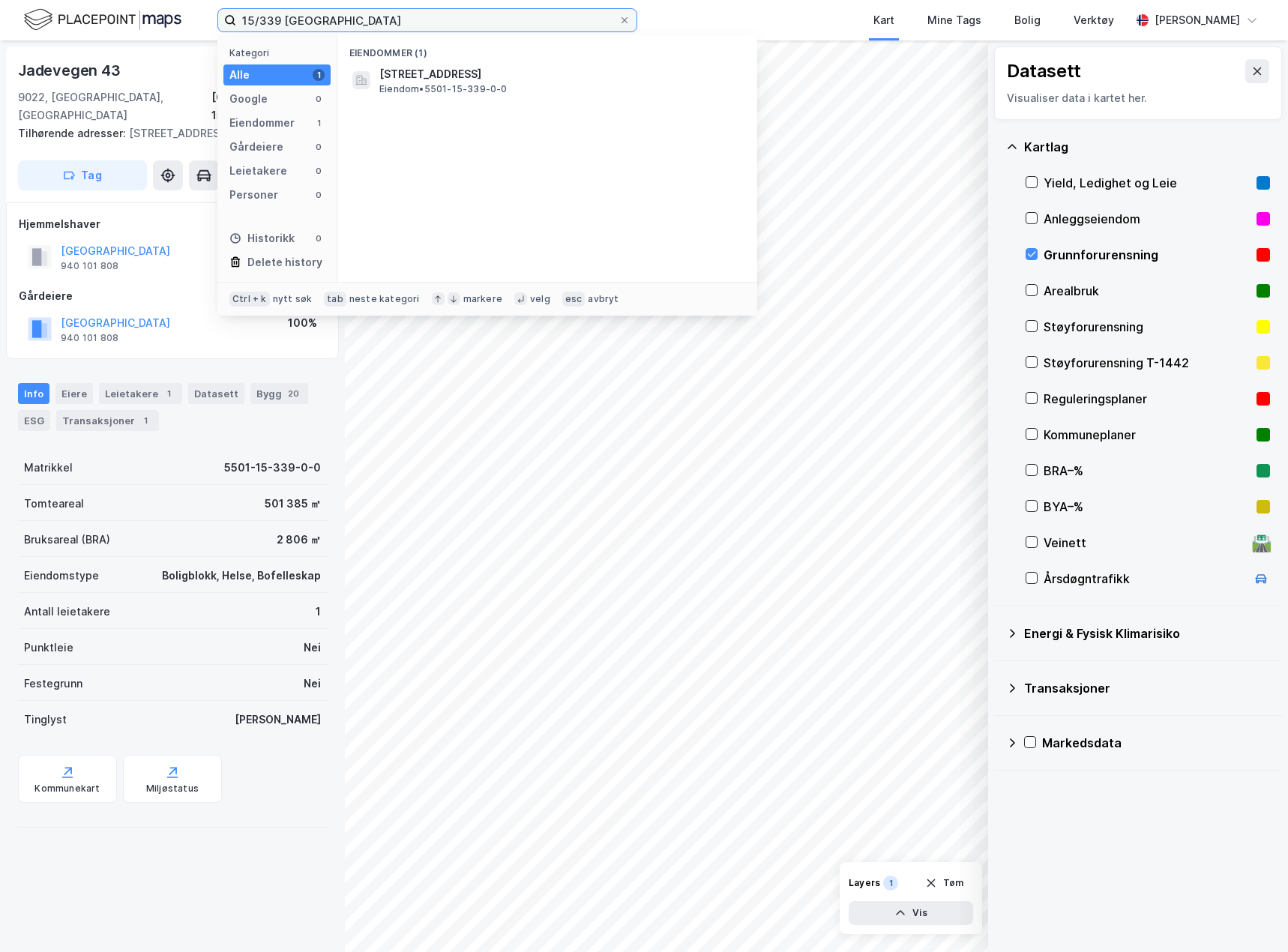
paste input "71/753"
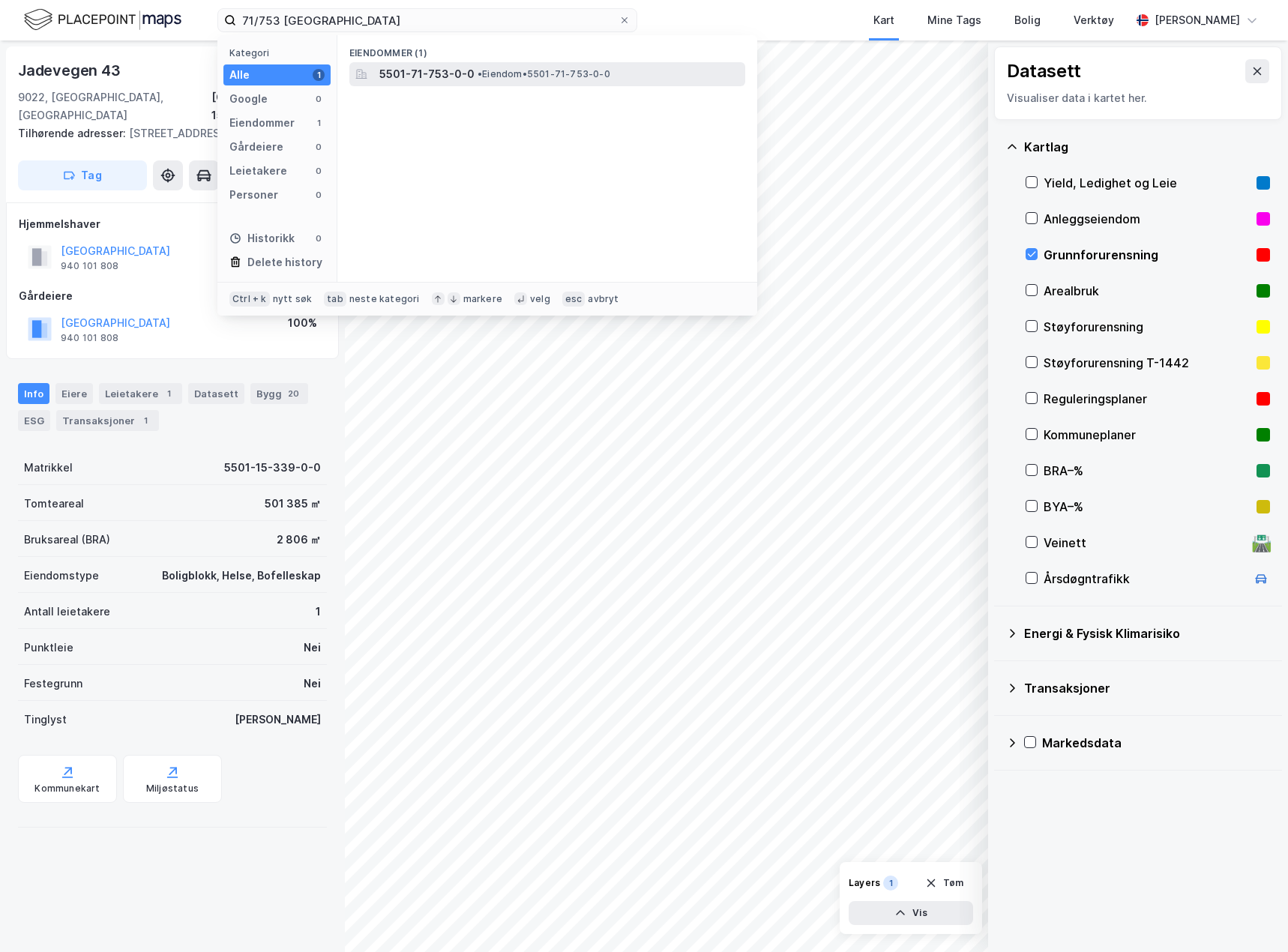
click at [530, 80] on span "• Eiendom • 5501-71-753-0-0" at bounding box center [544, 74] width 133 height 12
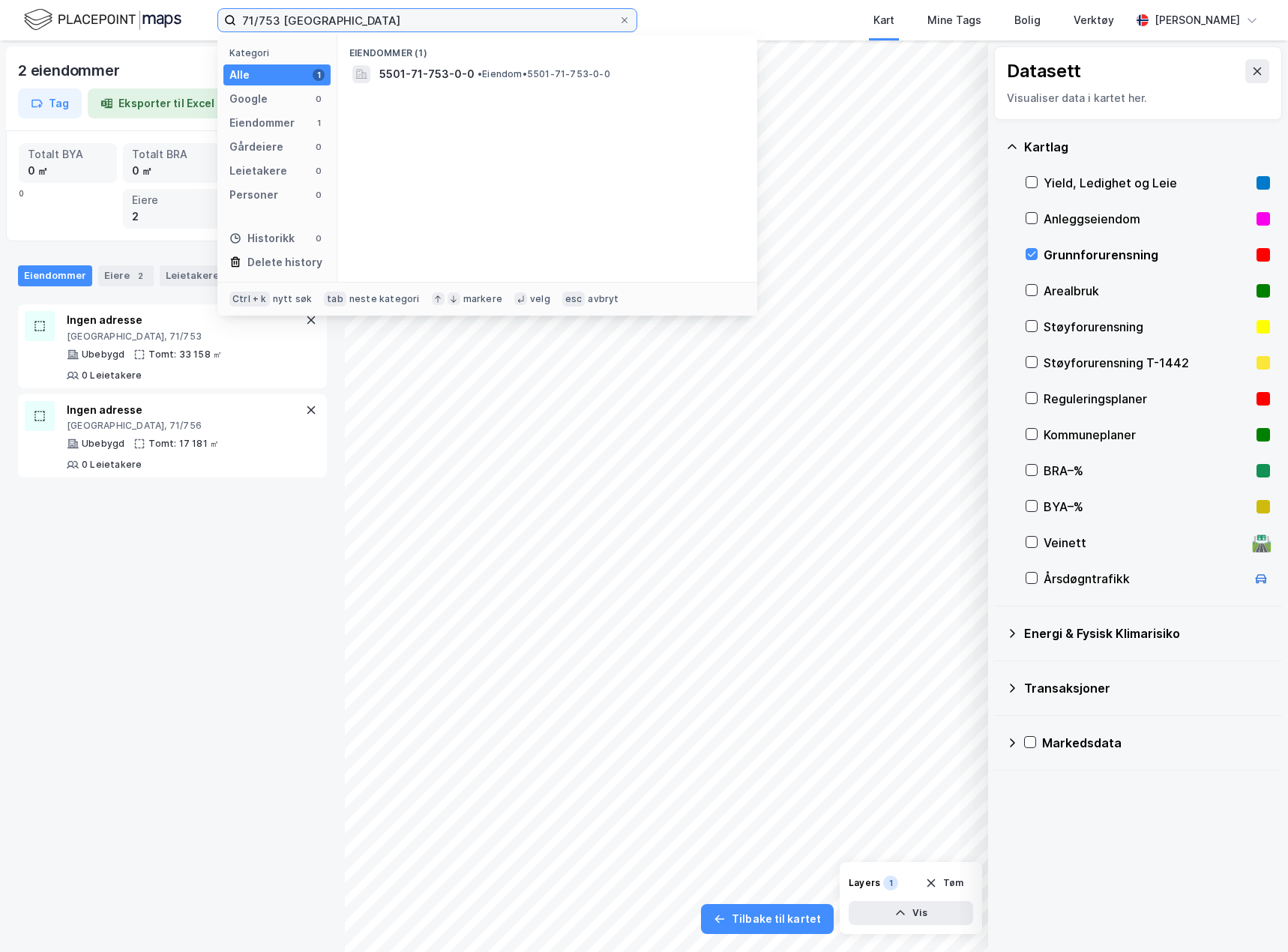
drag, startPoint x: 274, startPoint y: 21, endPoint x: 205, endPoint y: 27, distance: 69.3
click at [202, 24] on div "71/753 tromsø Kategori Alle 1 Google 0 Eiendommer 1 Gårdeiere 0 Leietakere 0 Pe…" at bounding box center [644, 20] width 1288 height 41
paste input "200/1694"
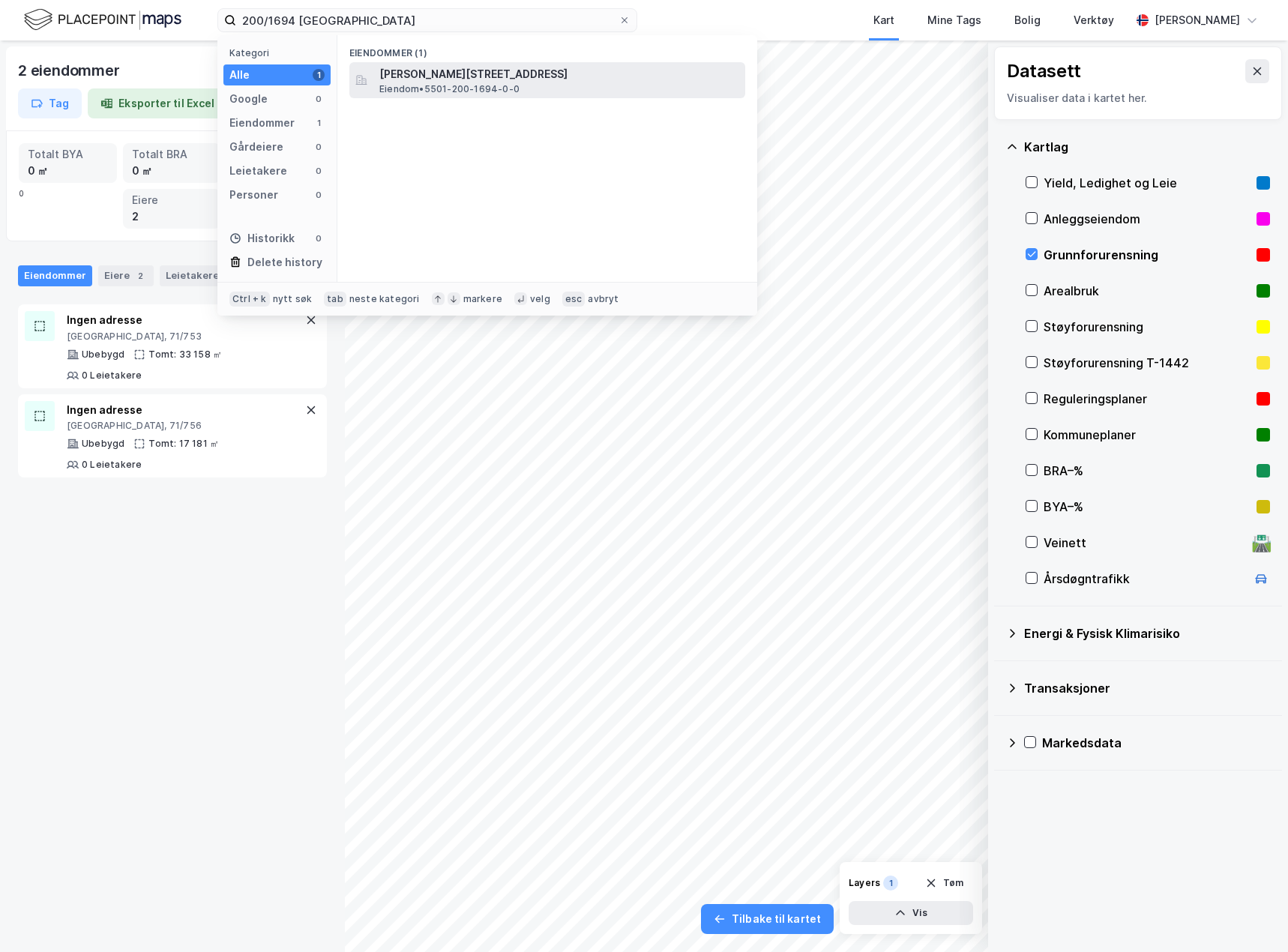
click at [499, 74] on span "[PERSON_NAME][STREET_ADDRESS]" at bounding box center [559, 74] width 360 height 18
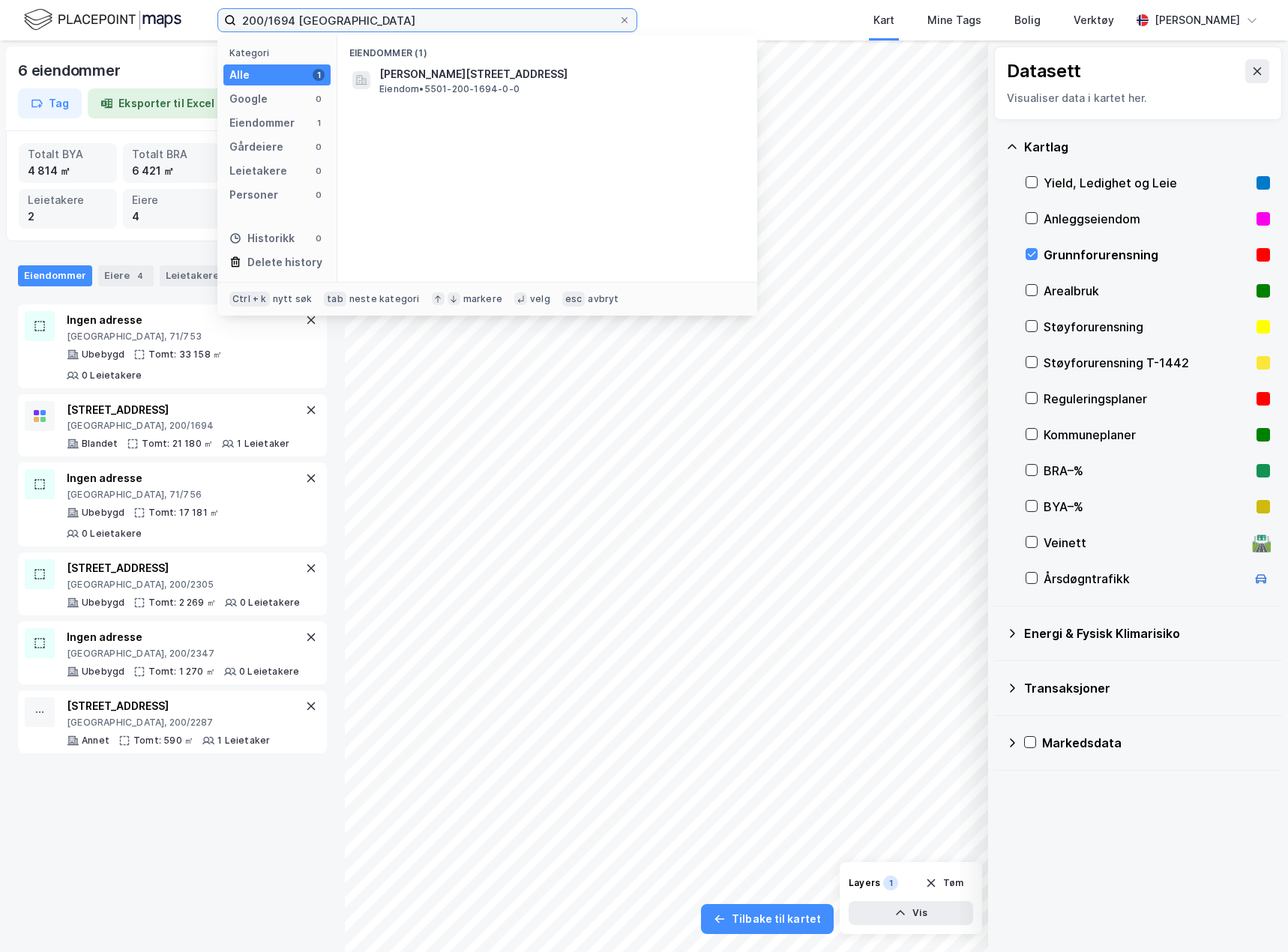
drag, startPoint x: 340, startPoint y: 23, endPoint x: 198, endPoint y: 19, distance: 142.1
click at [198, 19] on div "200/1694 tromsø Kategori Alle 1 Google 0 Eiendommer 1 Gårdeiere 0 Leietakere 0 …" at bounding box center [644, 20] width 1288 height 41
click at [278, 18] on input "200/1694 [GEOGRAPHIC_DATA]" at bounding box center [427, 19] width 383 height 22
drag, startPoint x: 295, startPoint y: 19, endPoint x: 217, endPoint y: 18, distance: 78.0
click at [217, 18] on label "200/1694 [GEOGRAPHIC_DATA]" at bounding box center [427, 19] width 420 height 24
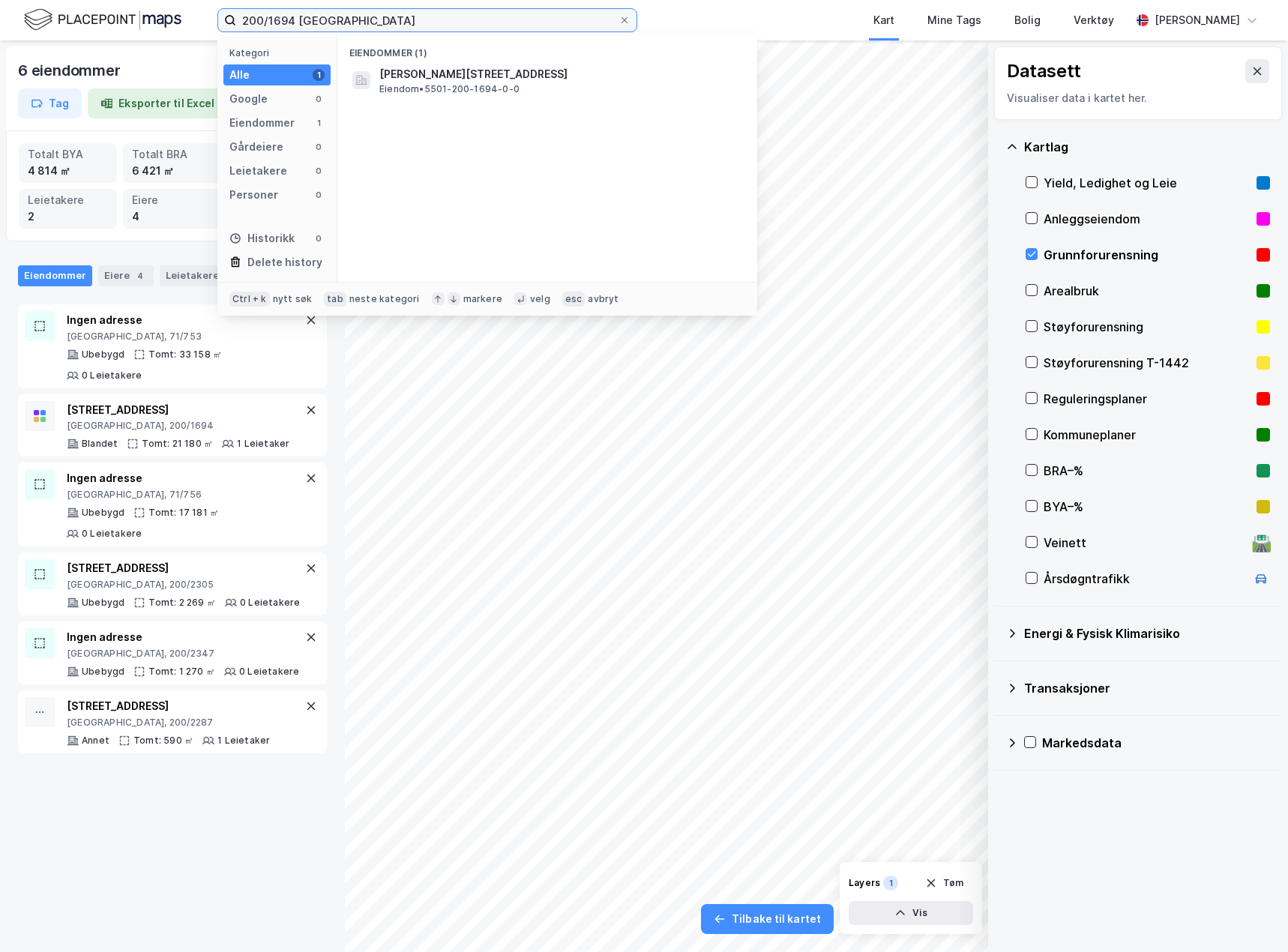
paste input "15/46"
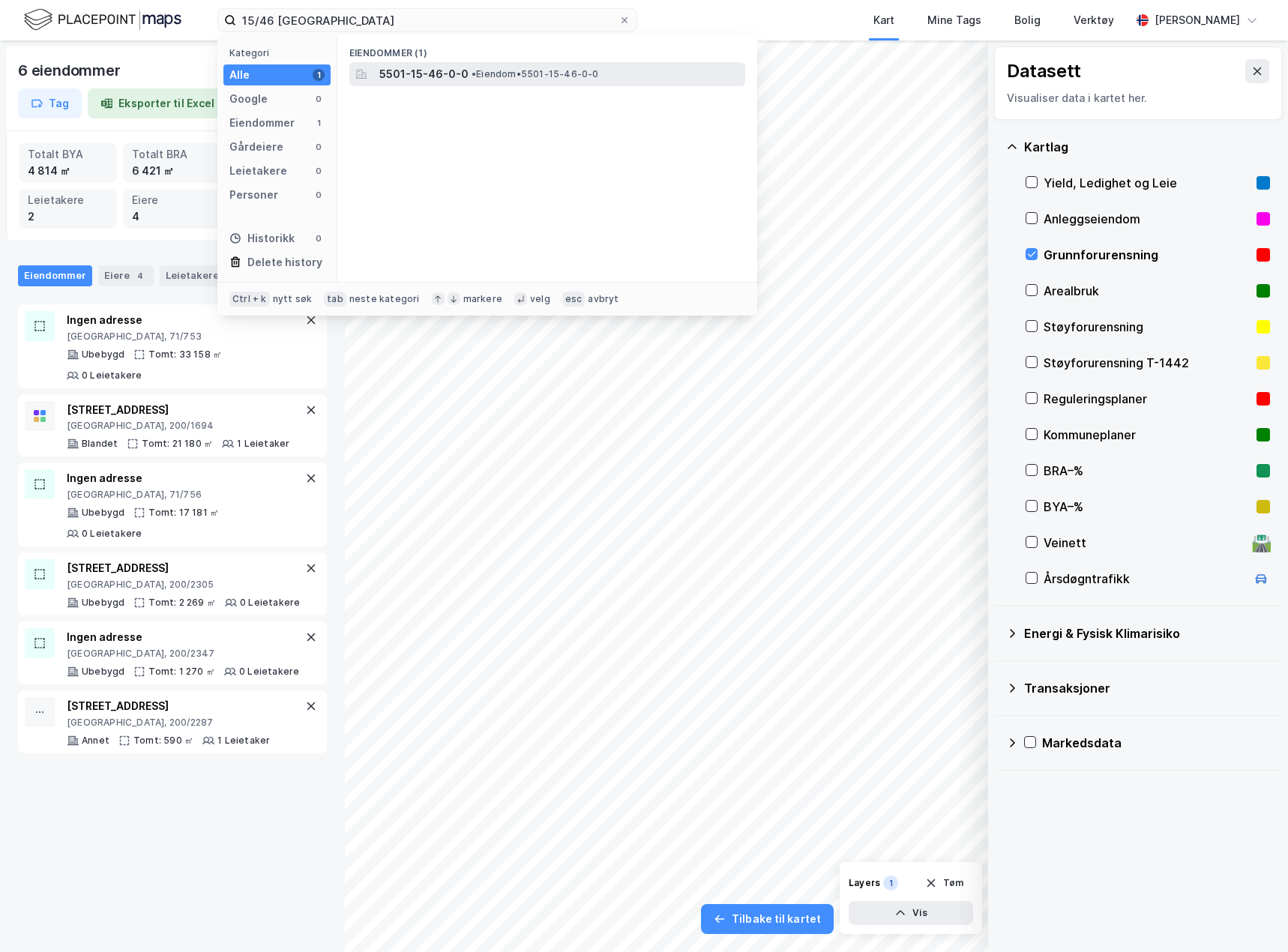
click at [428, 68] on span "5501-15-46-0-0" at bounding box center [423, 74] width 89 height 18
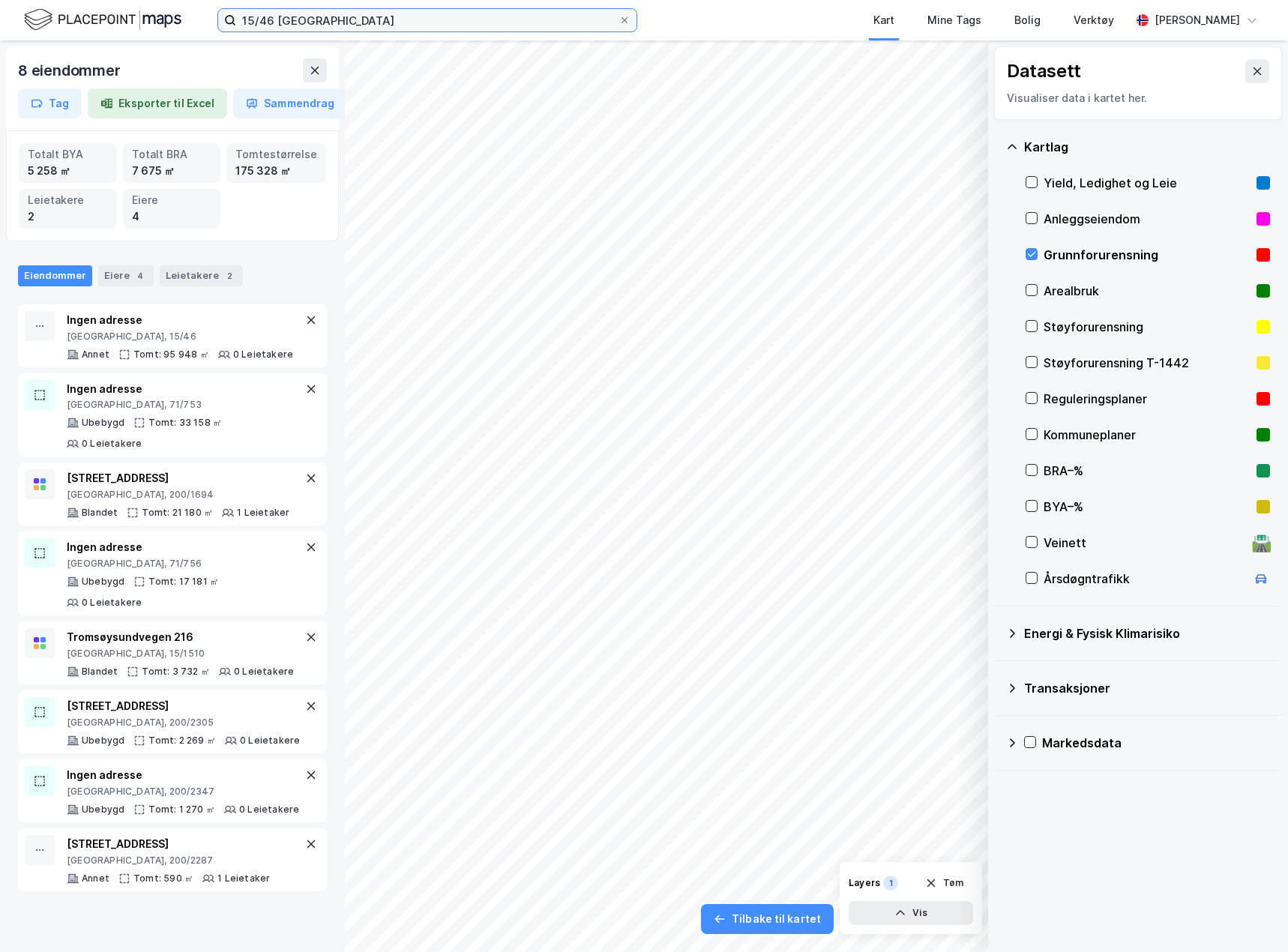
click at [546, 22] on input "15/46 [GEOGRAPHIC_DATA]" at bounding box center [427, 19] width 383 height 22
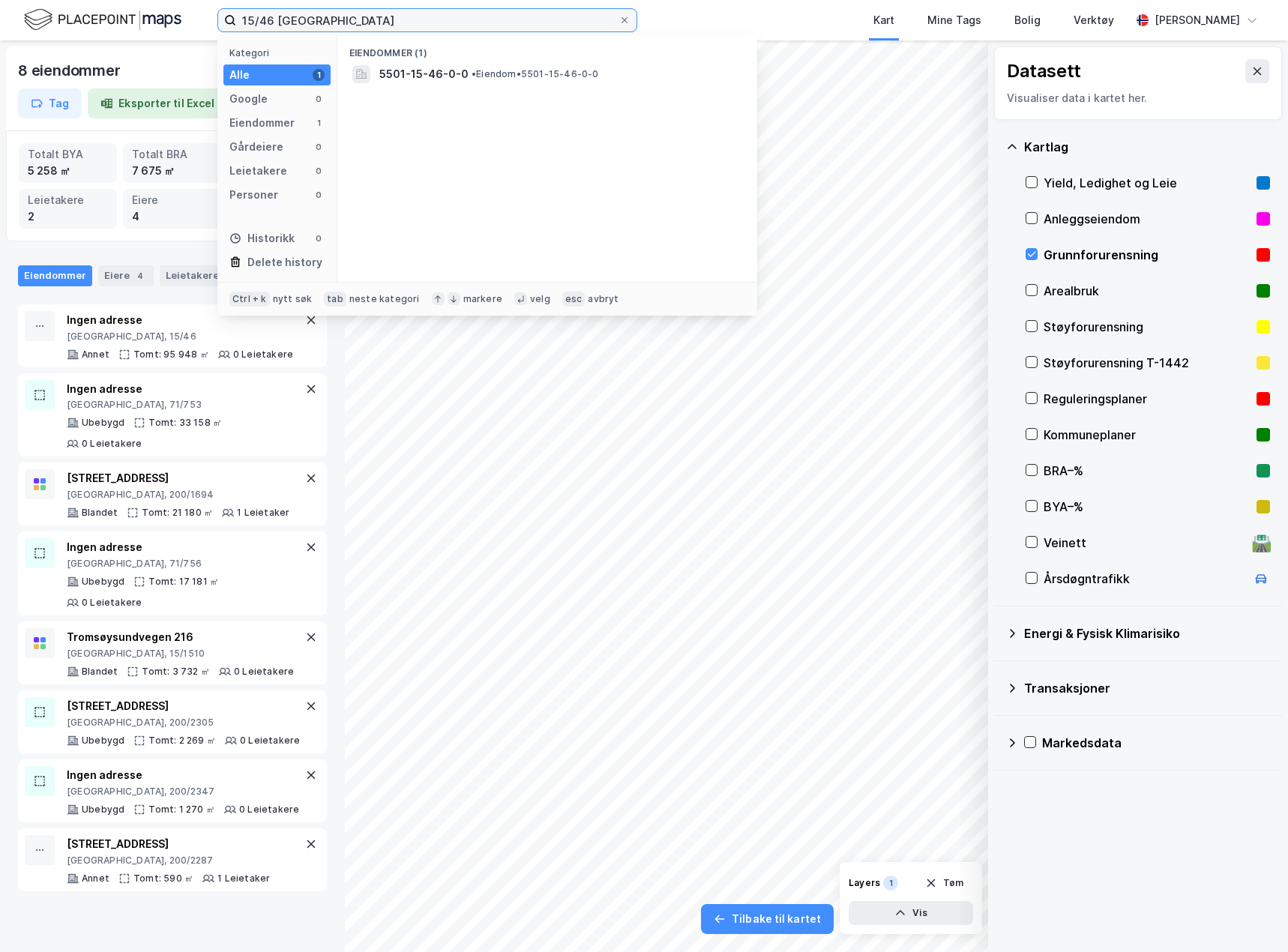
click at [259, 19] on input "15/46 [GEOGRAPHIC_DATA]" at bounding box center [427, 19] width 383 height 22
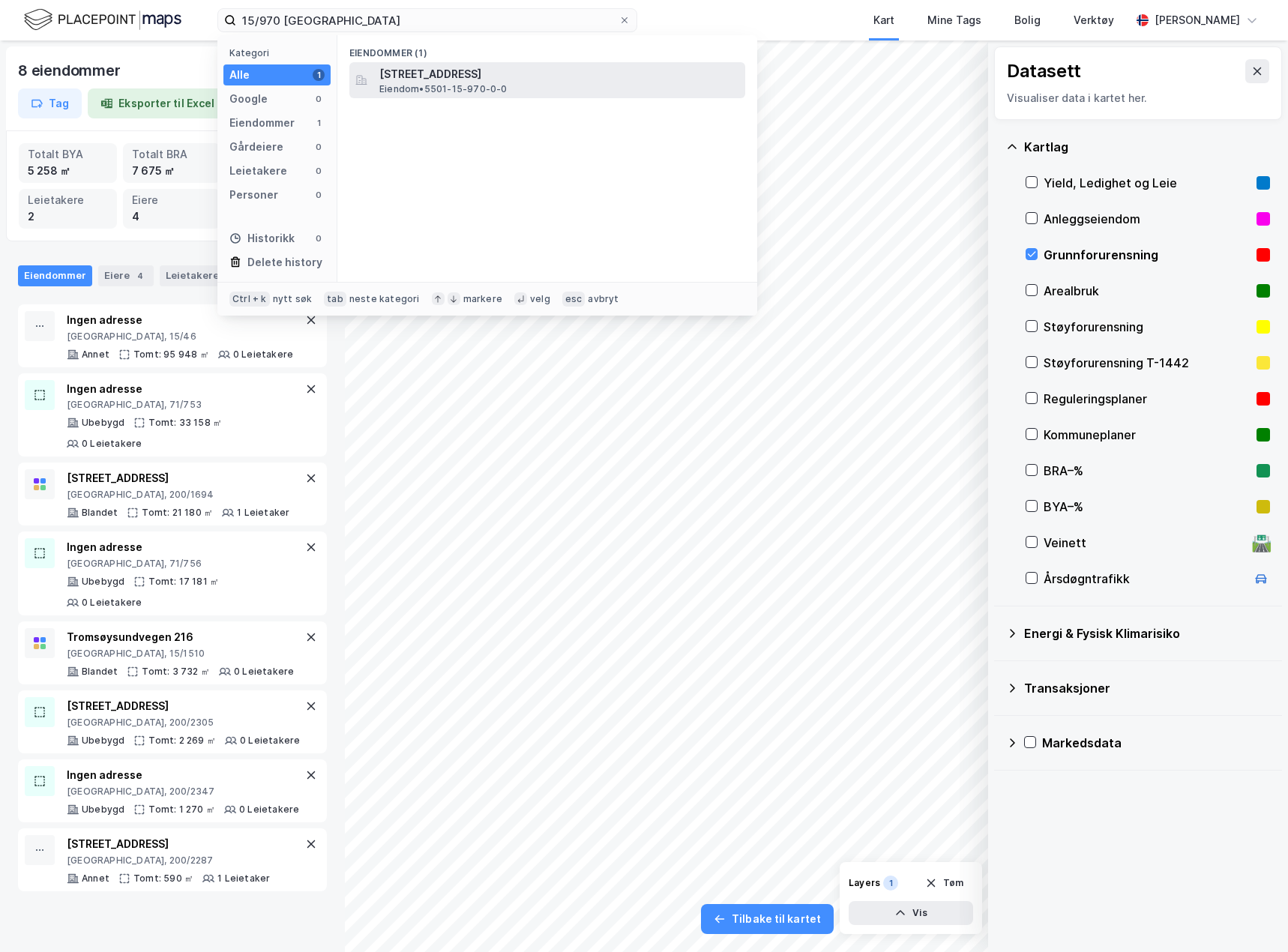
click at [507, 72] on span "[STREET_ADDRESS]" at bounding box center [559, 74] width 360 height 18
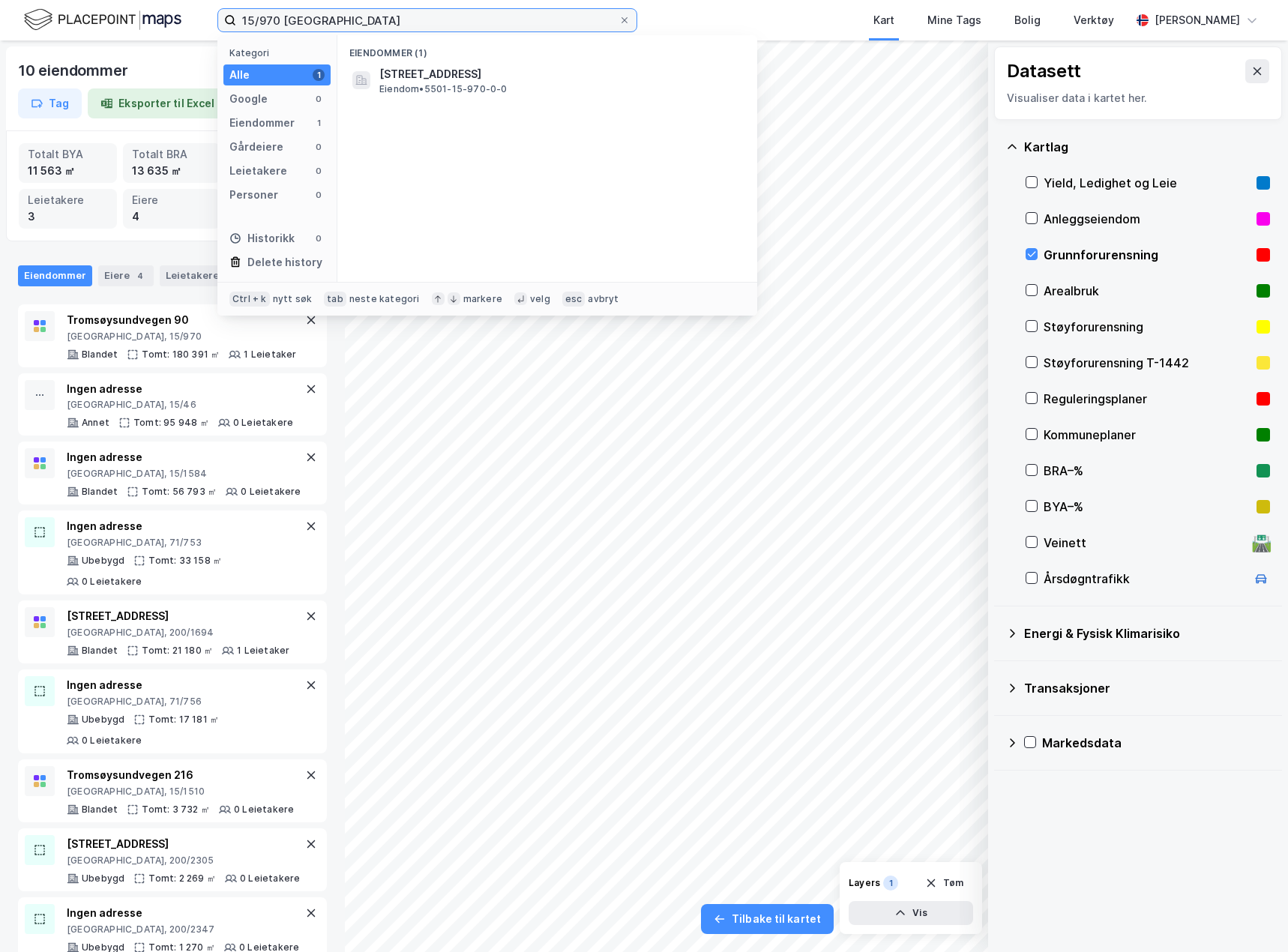
drag, startPoint x: 293, startPoint y: 22, endPoint x: 206, endPoint y: 28, distance: 87.2
click at [206, 28] on div "15/970 tromsø Kategori Alle 1 Google 0 Eiendommer 1 Gårdeiere 0 Leietakere 0 Pe…" at bounding box center [644, 20] width 1288 height 41
click at [293, 13] on input "15/970 [GEOGRAPHIC_DATA]" at bounding box center [427, 19] width 383 height 22
drag, startPoint x: 278, startPoint y: 22, endPoint x: 191, endPoint y: 25, distance: 87.1
click at [191, 25] on div "15/970 tromsø Kategori Alle 1 Google 0 Eiendommer 1 Gårdeiere 0 Leietakere 0 Pe…" at bounding box center [644, 20] width 1288 height 41
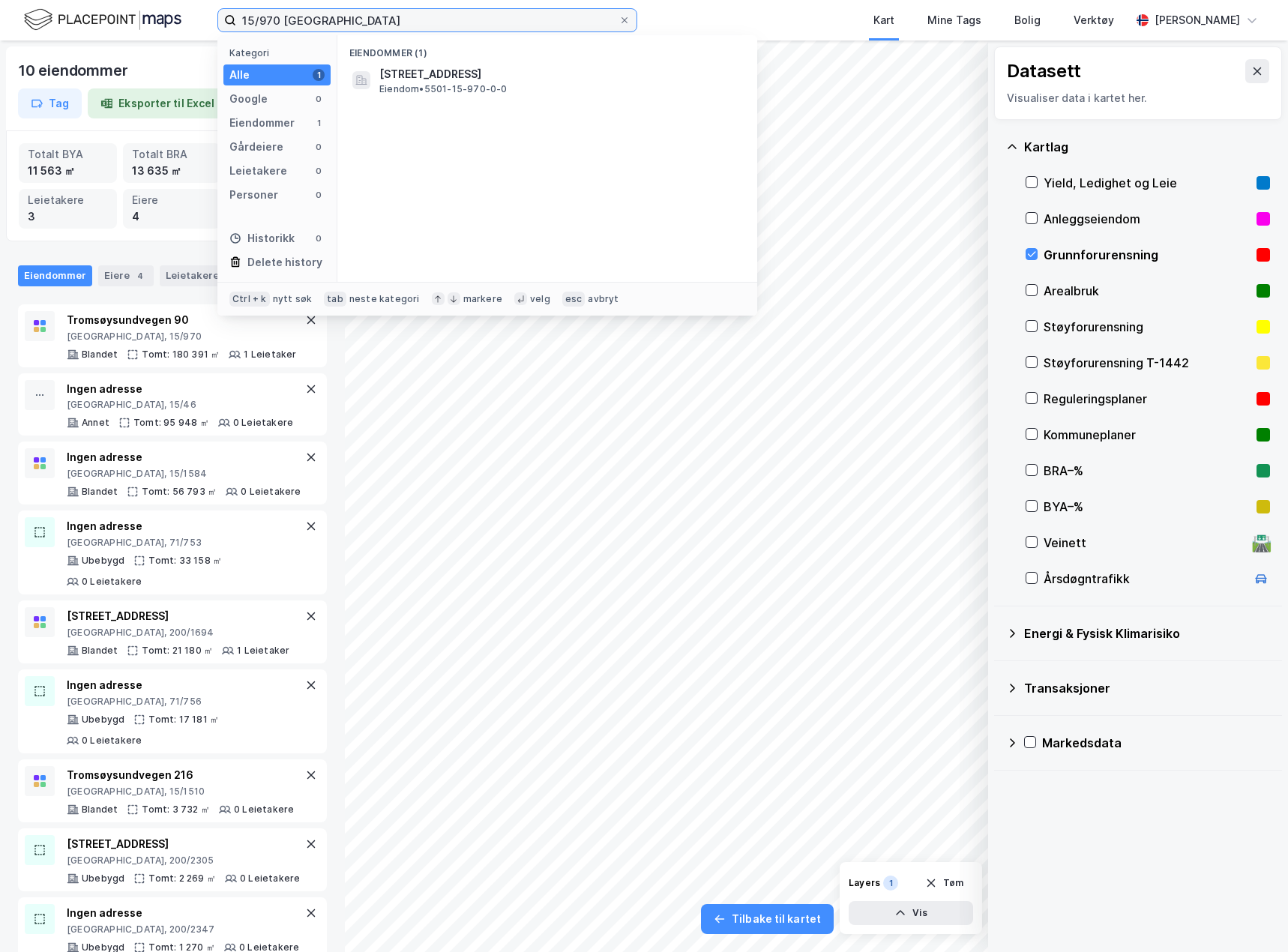
paste input "18/407"
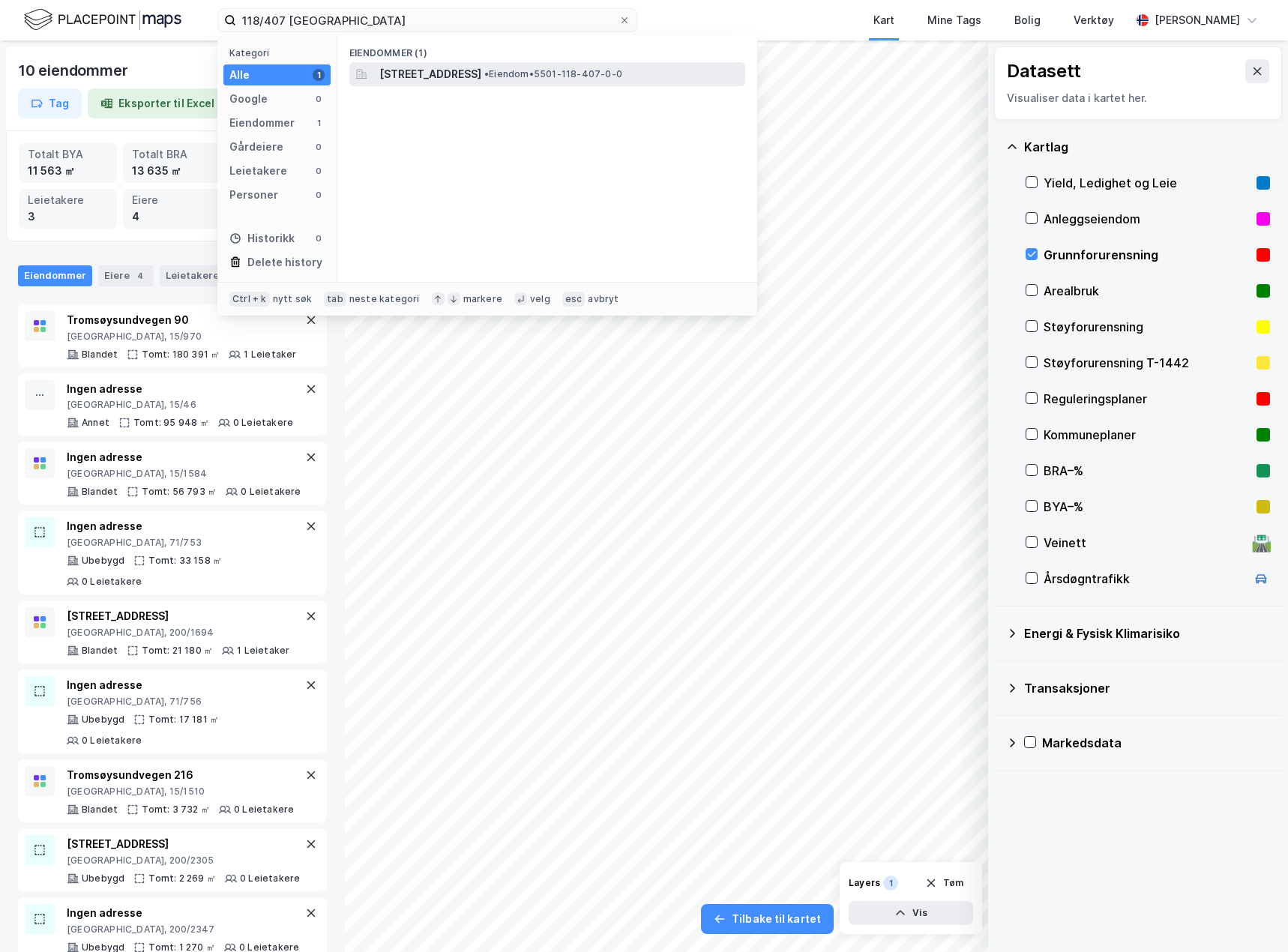
click at [423, 76] on span "[STREET_ADDRESS]" at bounding box center [430, 74] width 102 height 18
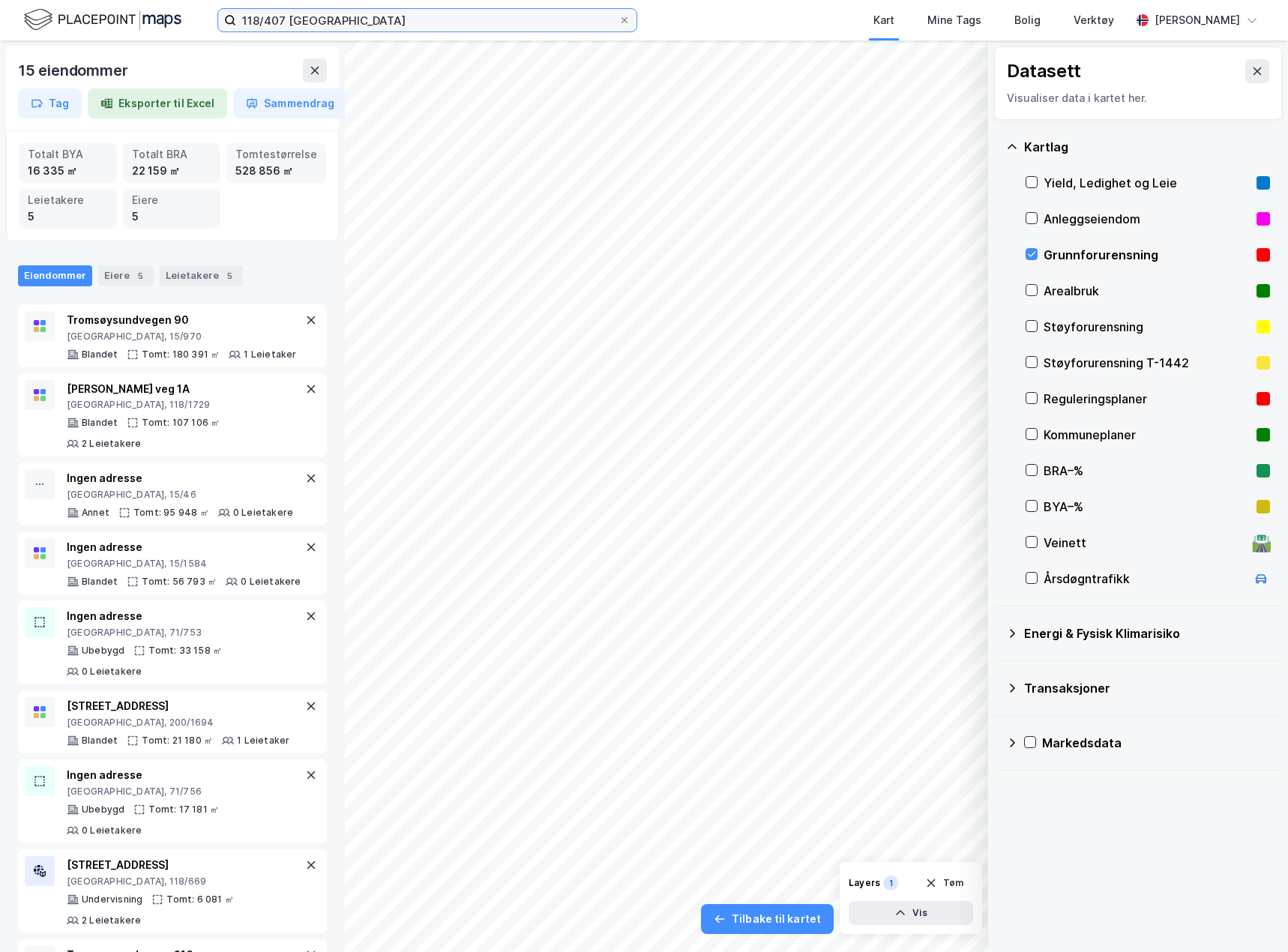
click at [280, 16] on input "118/407 [GEOGRAPHIC_DATA]" at bounding box center [427, 19] width 383 height 22
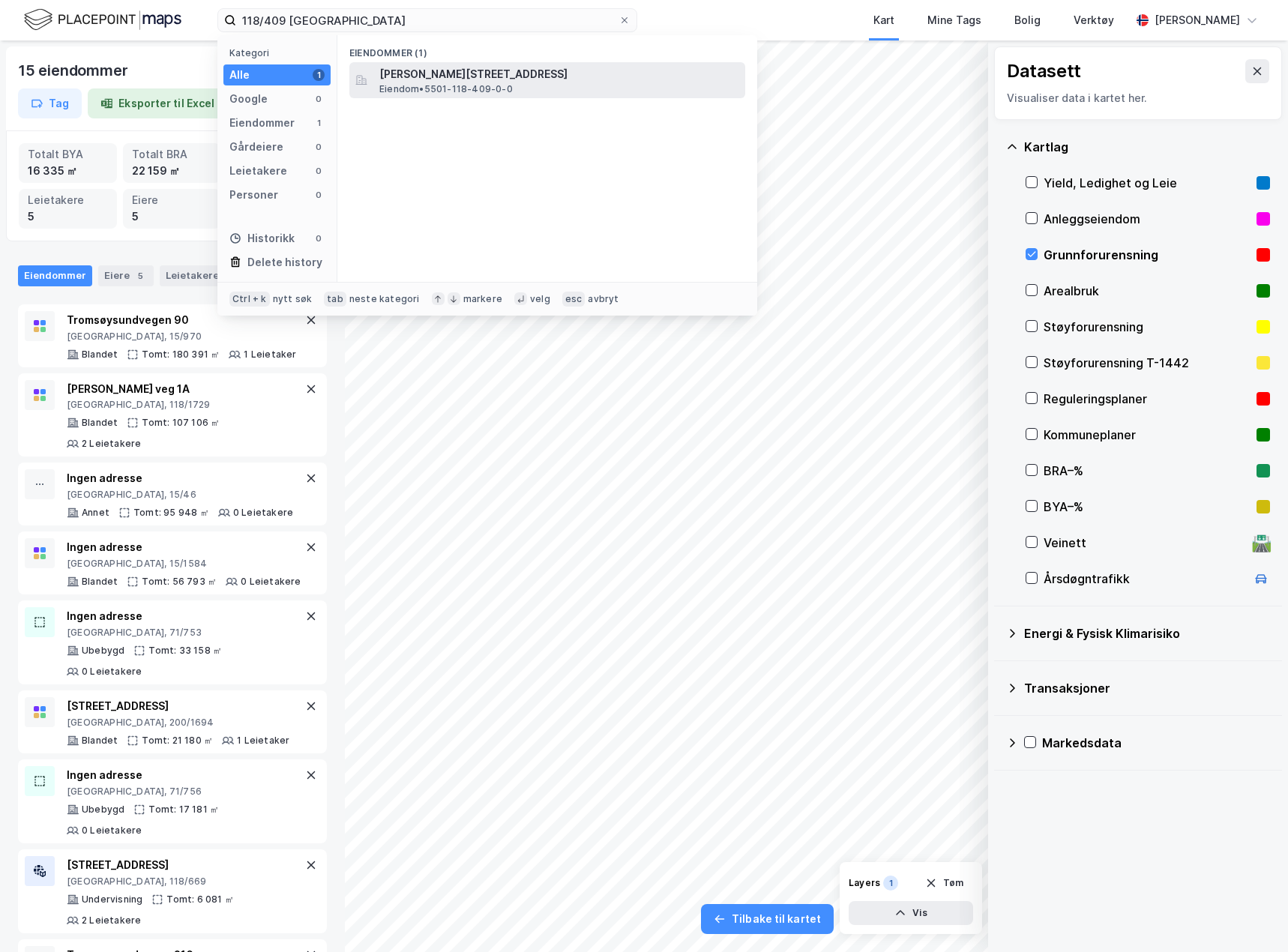
click at [386, 70] on span "[PERSON_NAME][STREET_ADDRESS]" at bounding box center [559, 74] width 360 height 18
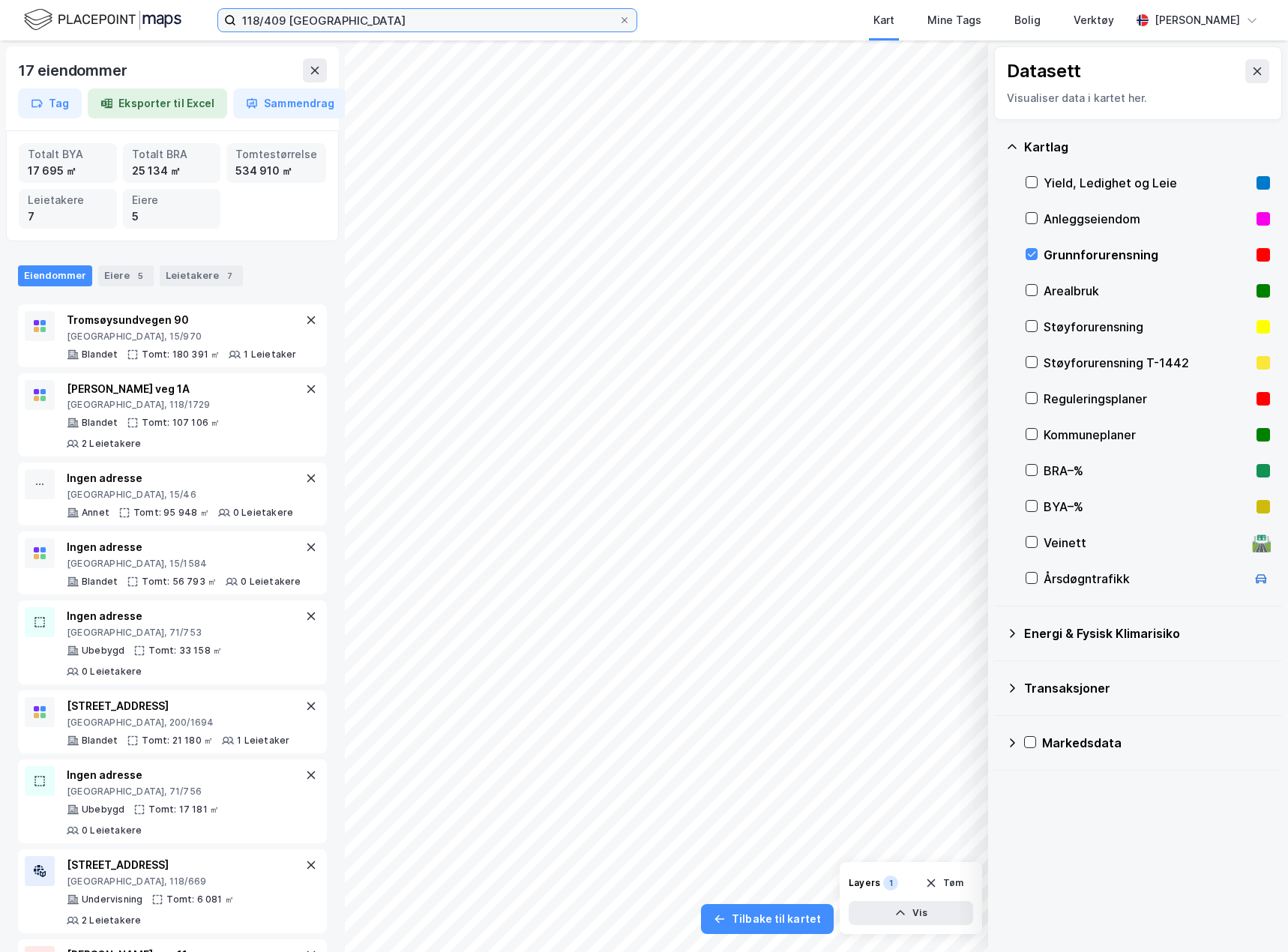
click at [276, 18] on input "118/409 [GEOGRAPHIC_DATA]" at bounding box center [427, 19] width 383 height 22
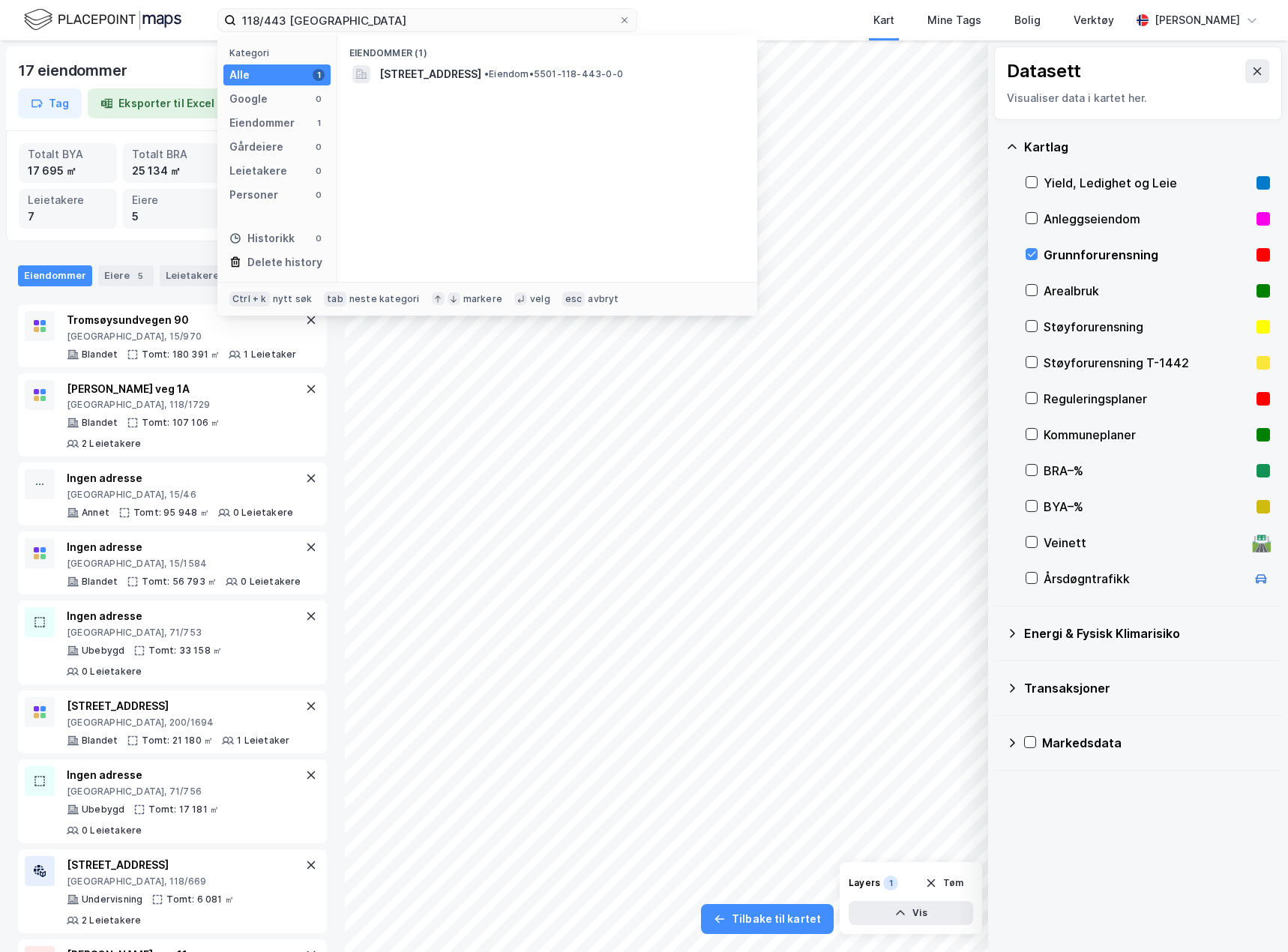
click at [538, 60] on div "Eiendommer (1)" at bounding box center [547, 49] width 420 height 27
click at [482, 65] on span "[STREET_ADDRESS]" at bounding box center [430, 74] width 102 height 18
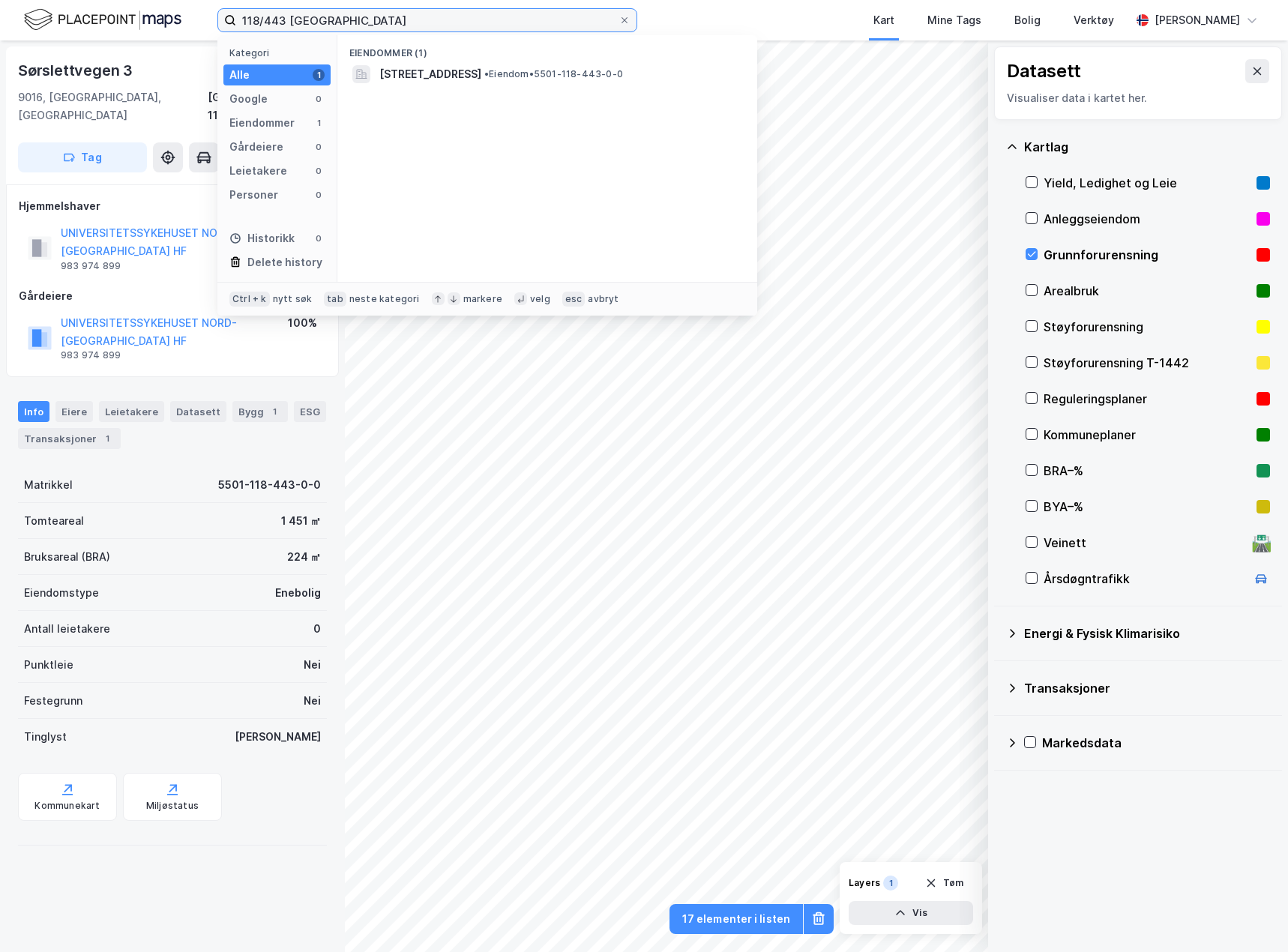
click at [282, 25] on input "118/443 [GEOGRAPHIC_DATA]" at bounding box center [427, 19] width 383 height 22
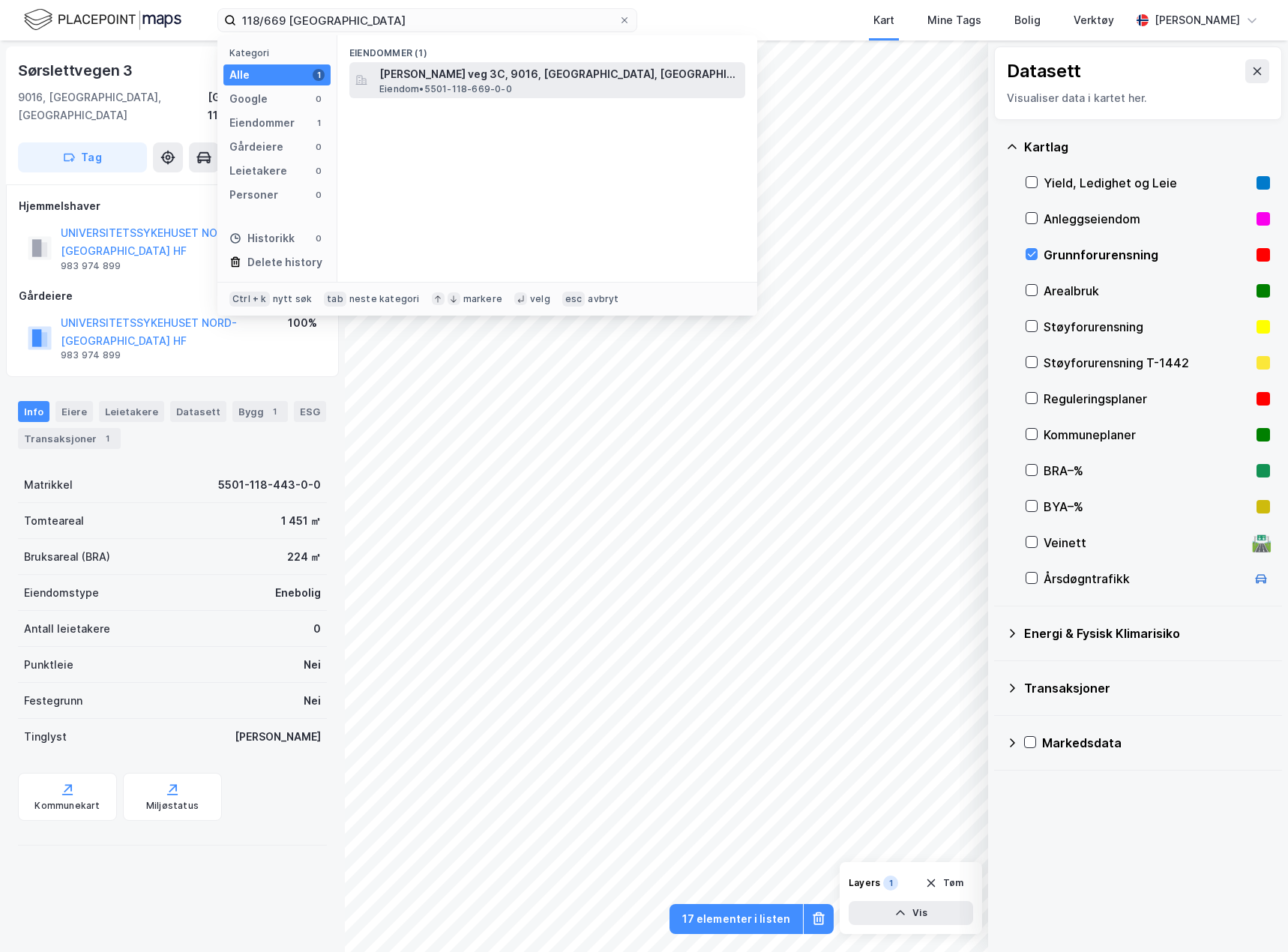
click at [484, 79] on span "[PERSON_NAME] veg 3C, 9016, [GEOGRAPHIC_DATA], [GEOGRAPHIC_DATA]" at bounding box center [559, 74] width 360 height 18
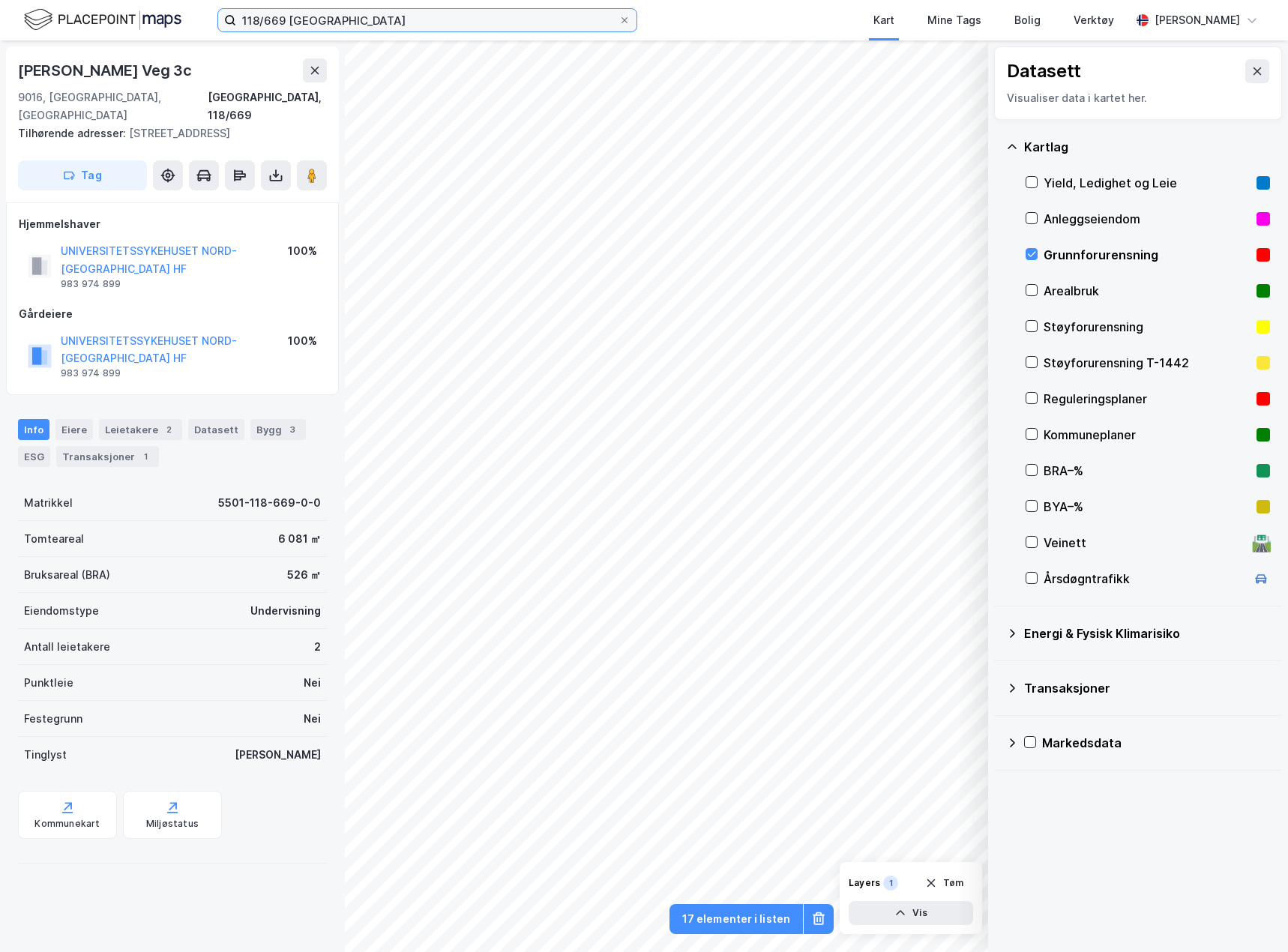
click at [281, 17] on input "118/669 [GEOGRAPHIC_DATA]" at bounding box center [427, 19] width 383 height 22
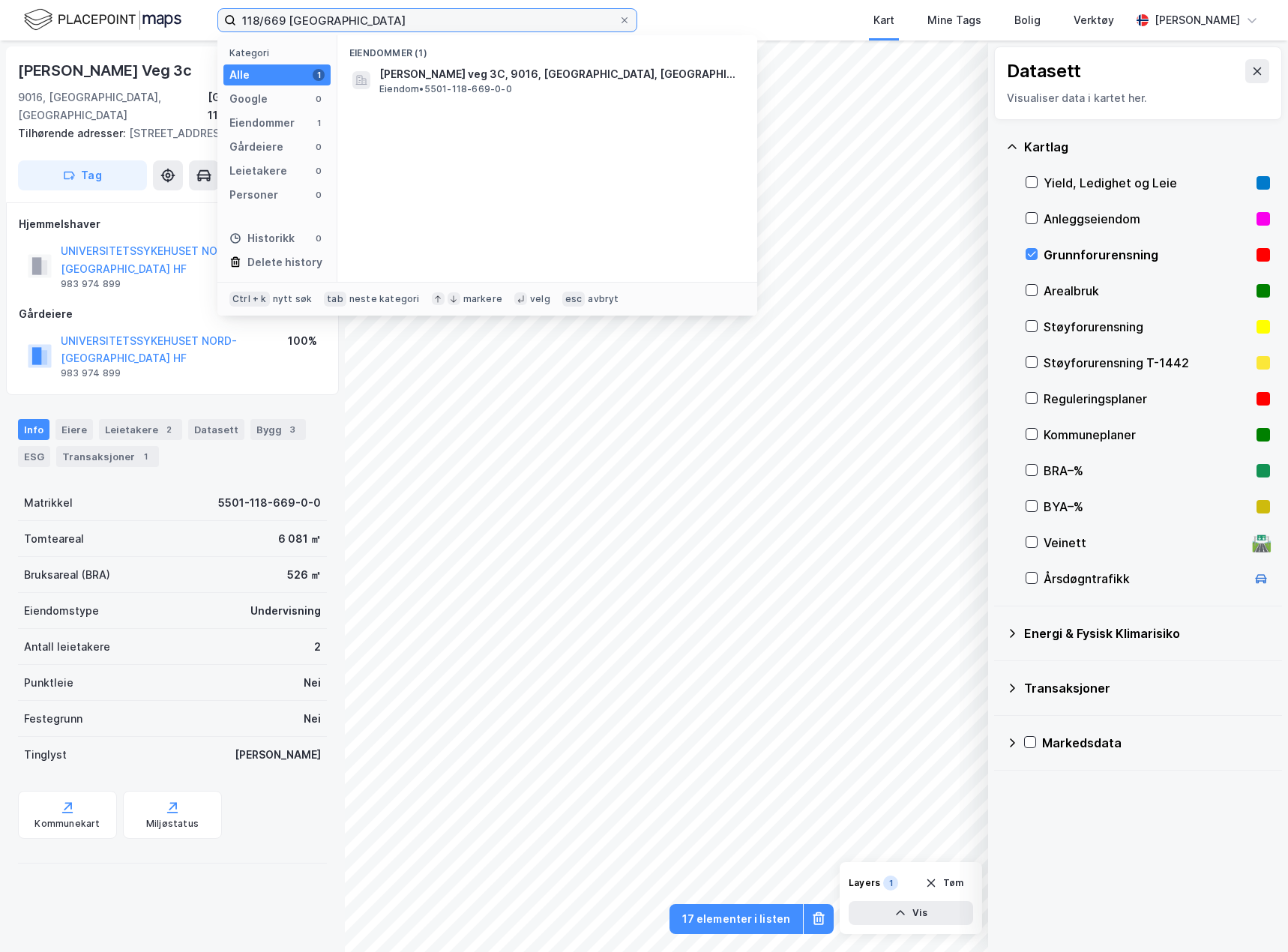
click at [281, 17] on input "118/669 [GEOGRAPHIC_DATA]" at bounding box center [427, 19] width 383 height 22
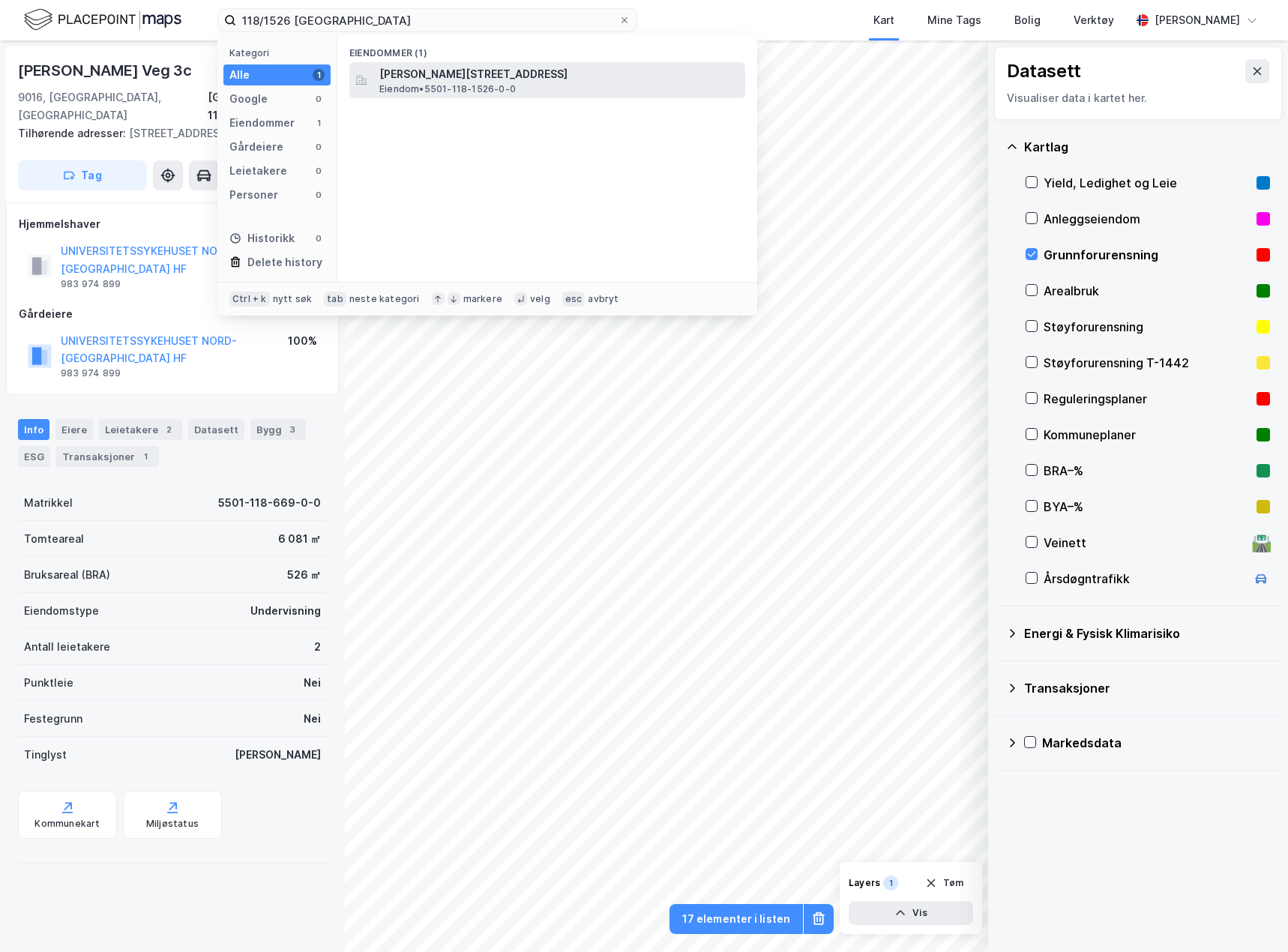
click at [466, 72] on span "[PERSON_NAME][STREET_ADDRESS]" at bounding box center [559, 74] width 360 height 18
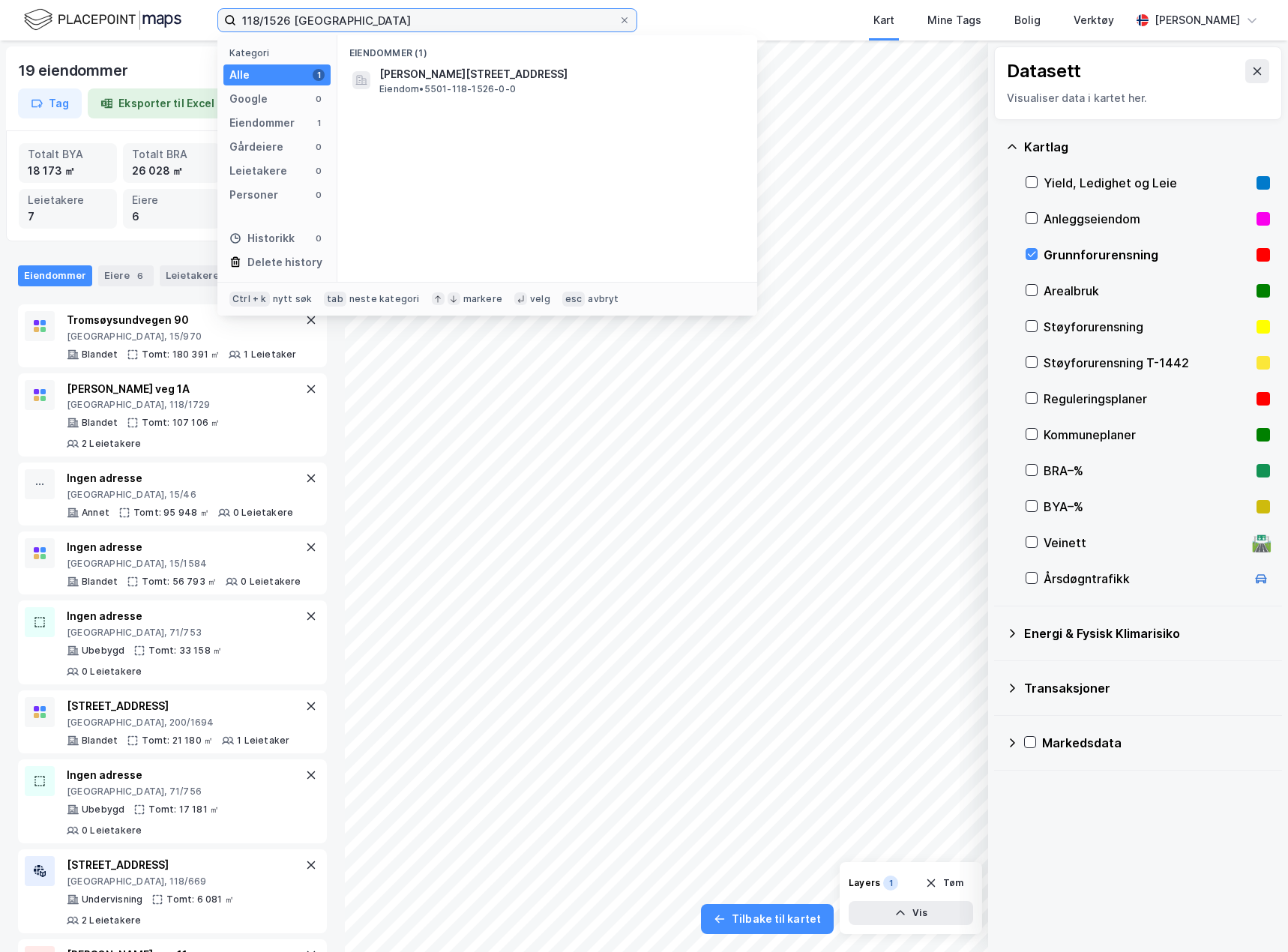
click at [284, 15] on input "118/1526 [GEOGRAPHIC_DATA]" at bounding box center [427, 19] width 383 height 22
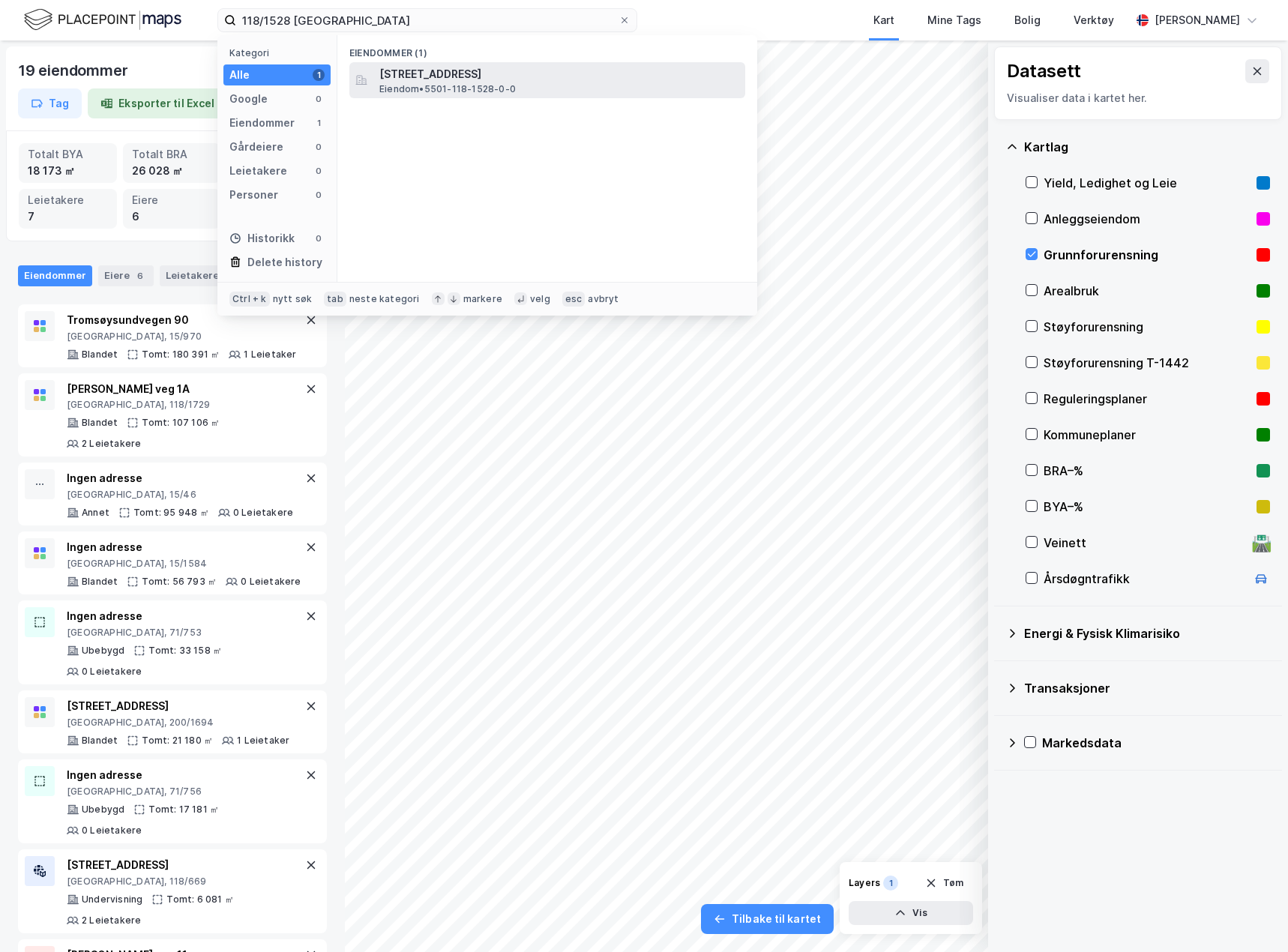
click at [440, 77] on span "[STREET_ADDRESS]" at bounding box center [559, 74] width 360 height 18
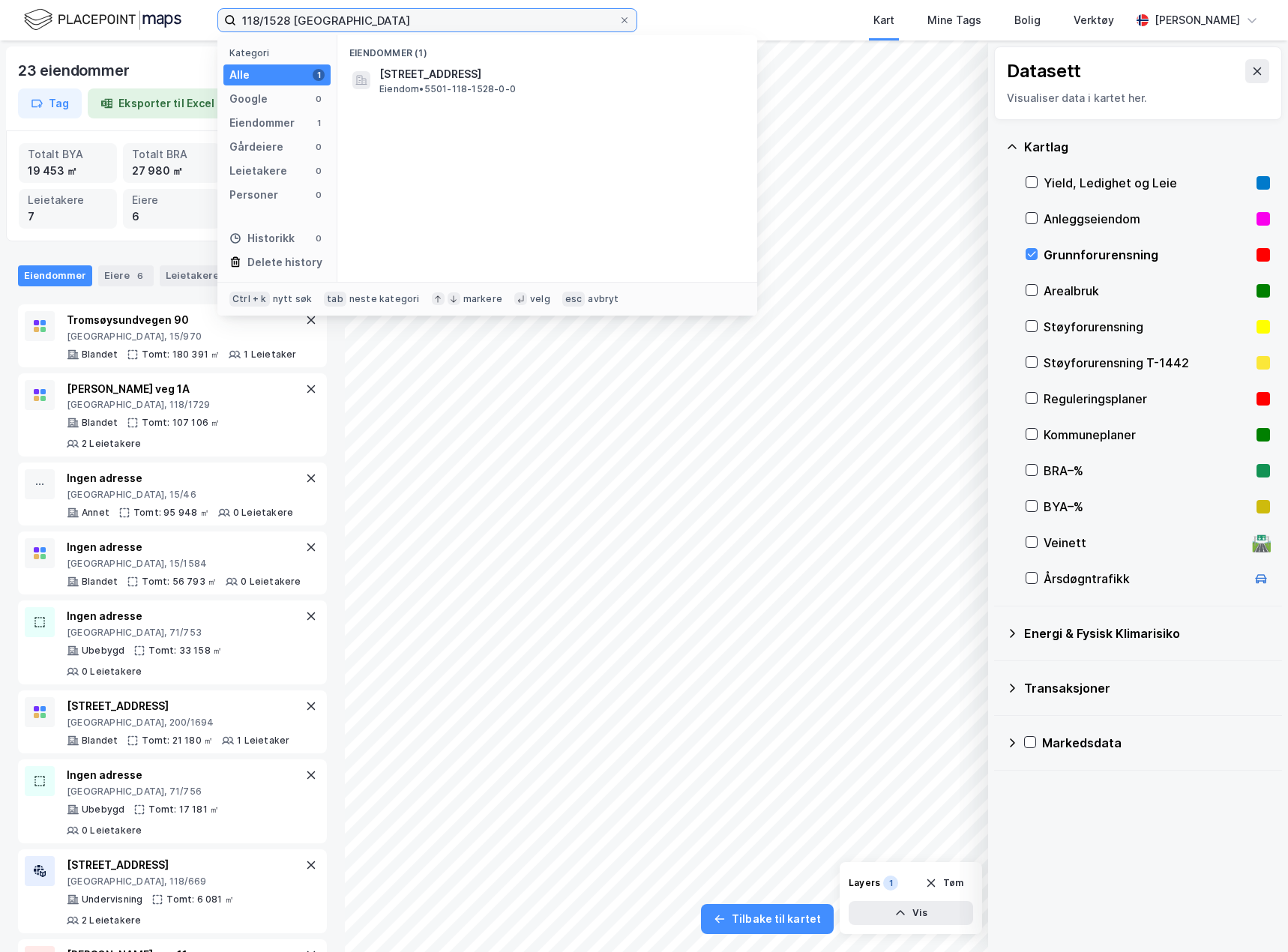
click at [291, 24] on input "118/1528 [GEOGRAPHIC_DATA]" at bounding box center [427, 19] width 383 height 22
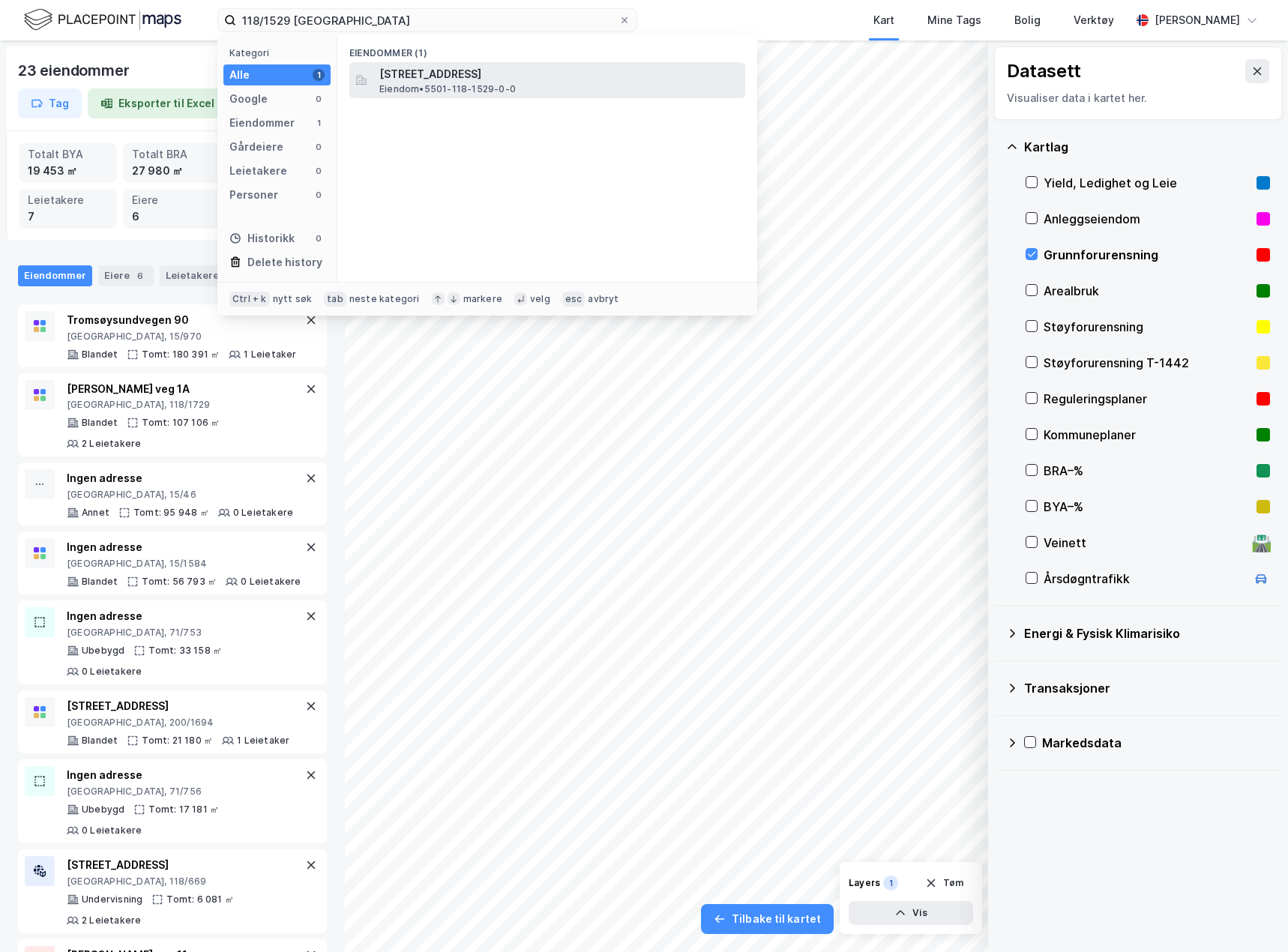
click at [457, 77] on span "[STREET_ADDRESS]" at bounding box center [559, 74] width 360 height 18
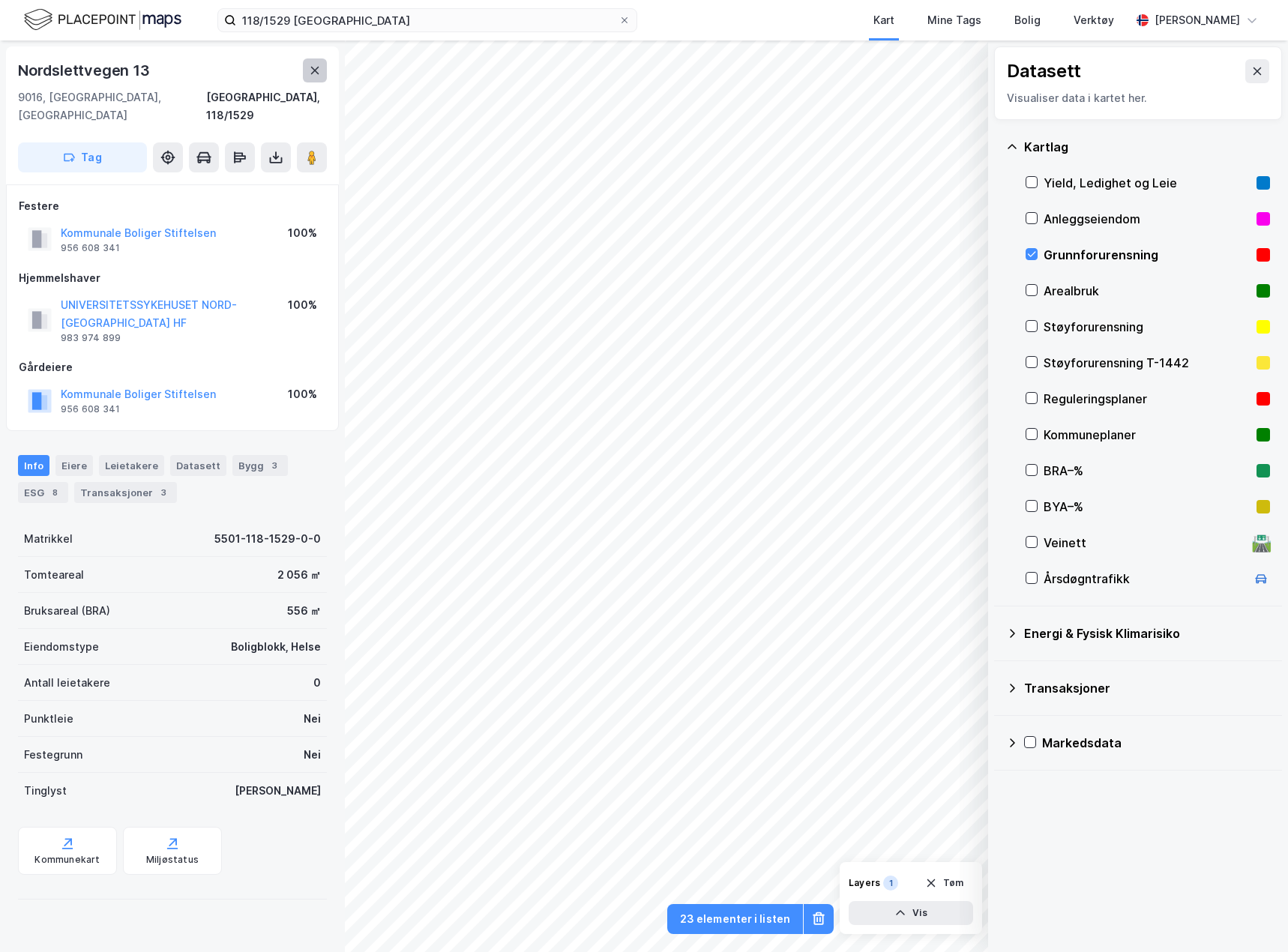
click at [314, 65] on icon at bounding box center [315, 71] width 12 height 12
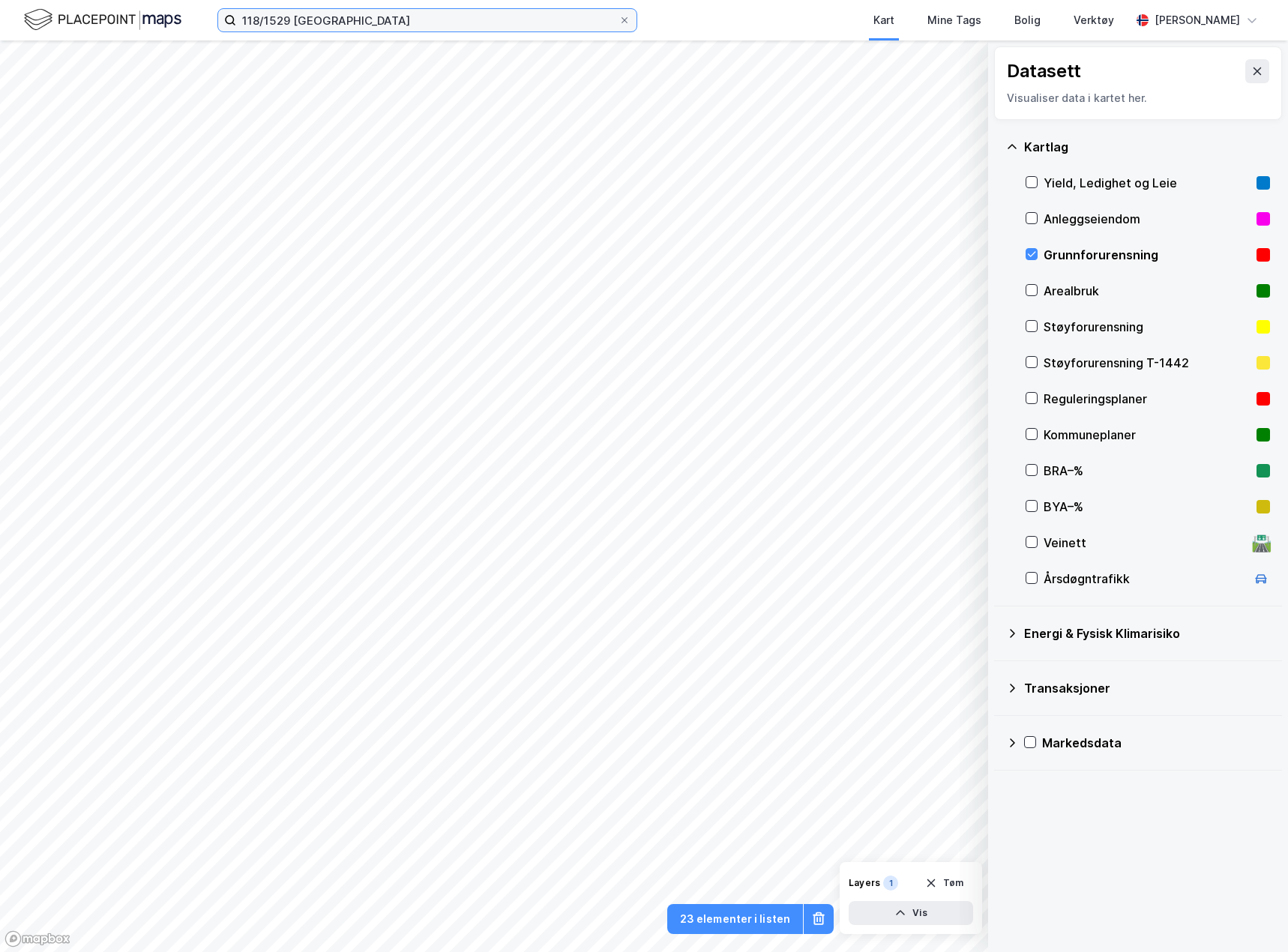
click at [284, 18] on input "118/1529 [GEOGRAPHIC_DATA]" at bounding box center [427, 19] width 383 height 22
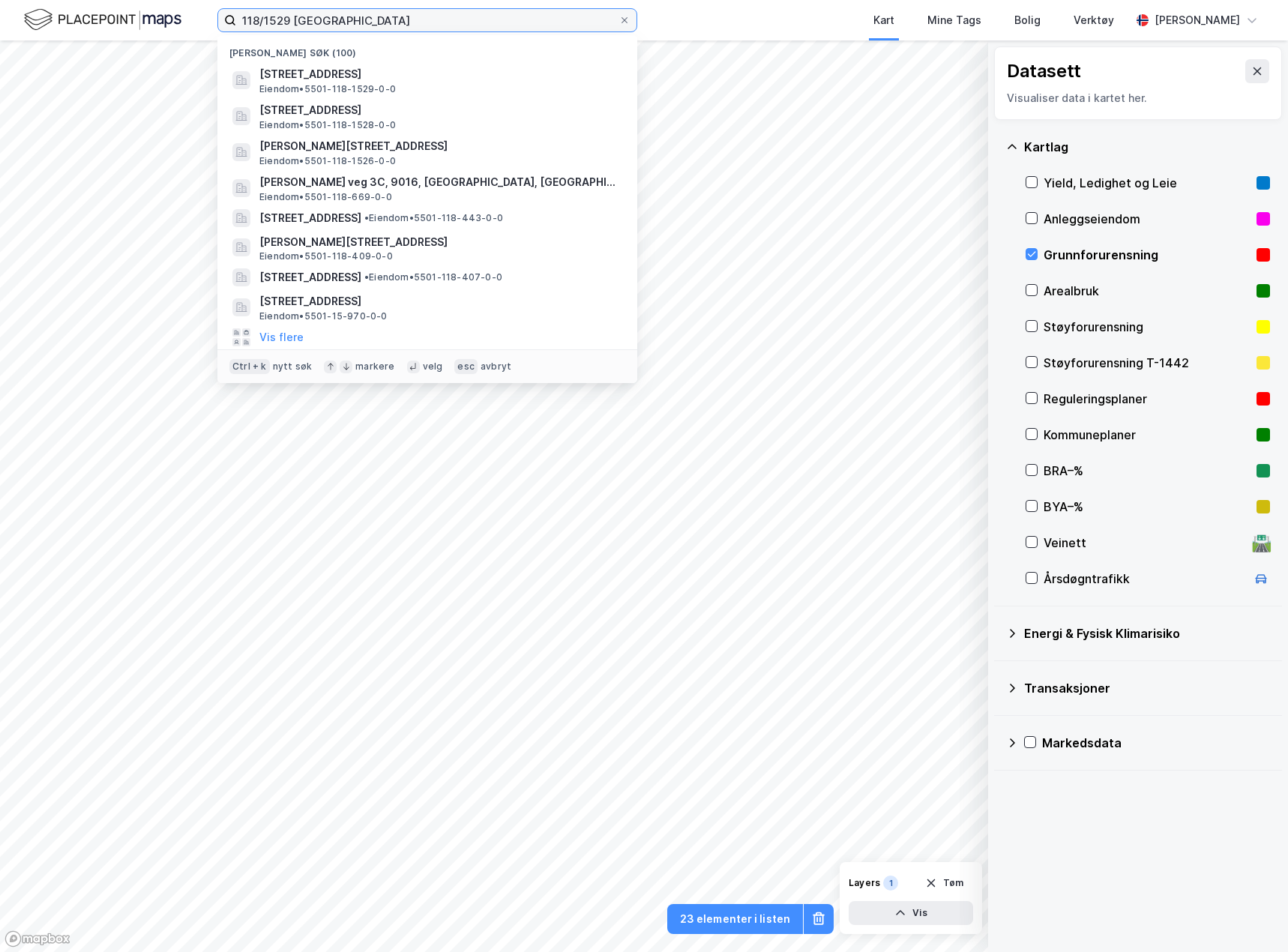
click at [284, 18] on input "118/1529 [GEOGRAPHIC_DATA]" at bounding box center [427, 19] width 383 height 22
paste input "119/2493"
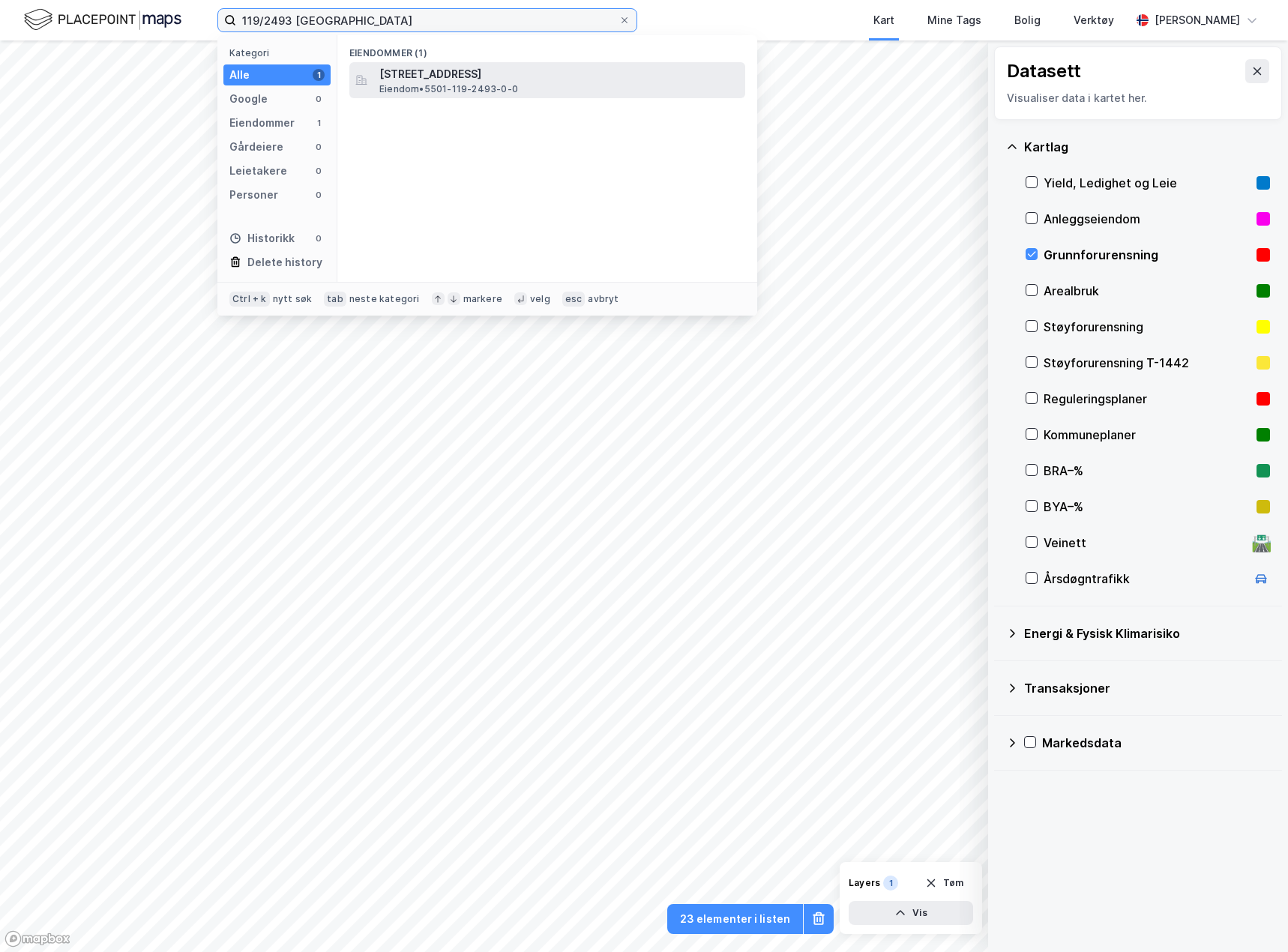
type input "119/2493 [GEOGRAPHIC_DATA]"
click at [572, 87] on div "[STREET_ADDRESS] • 5501-119-2493-0-0" at bounding box center [560, 80] width 363 height 30
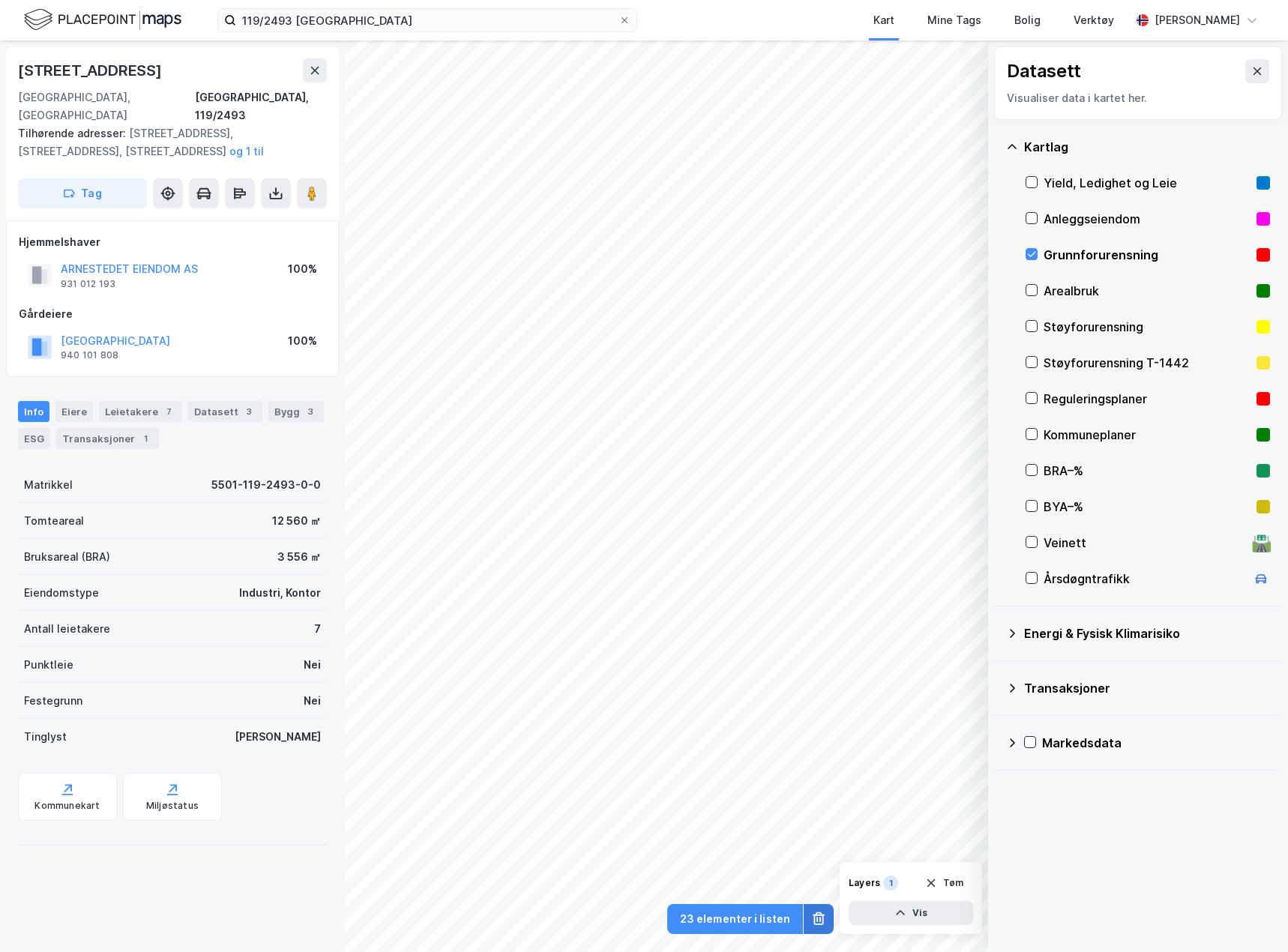
click at [821, 923] on icon at bounding box center [819, 918] width 15 height 15
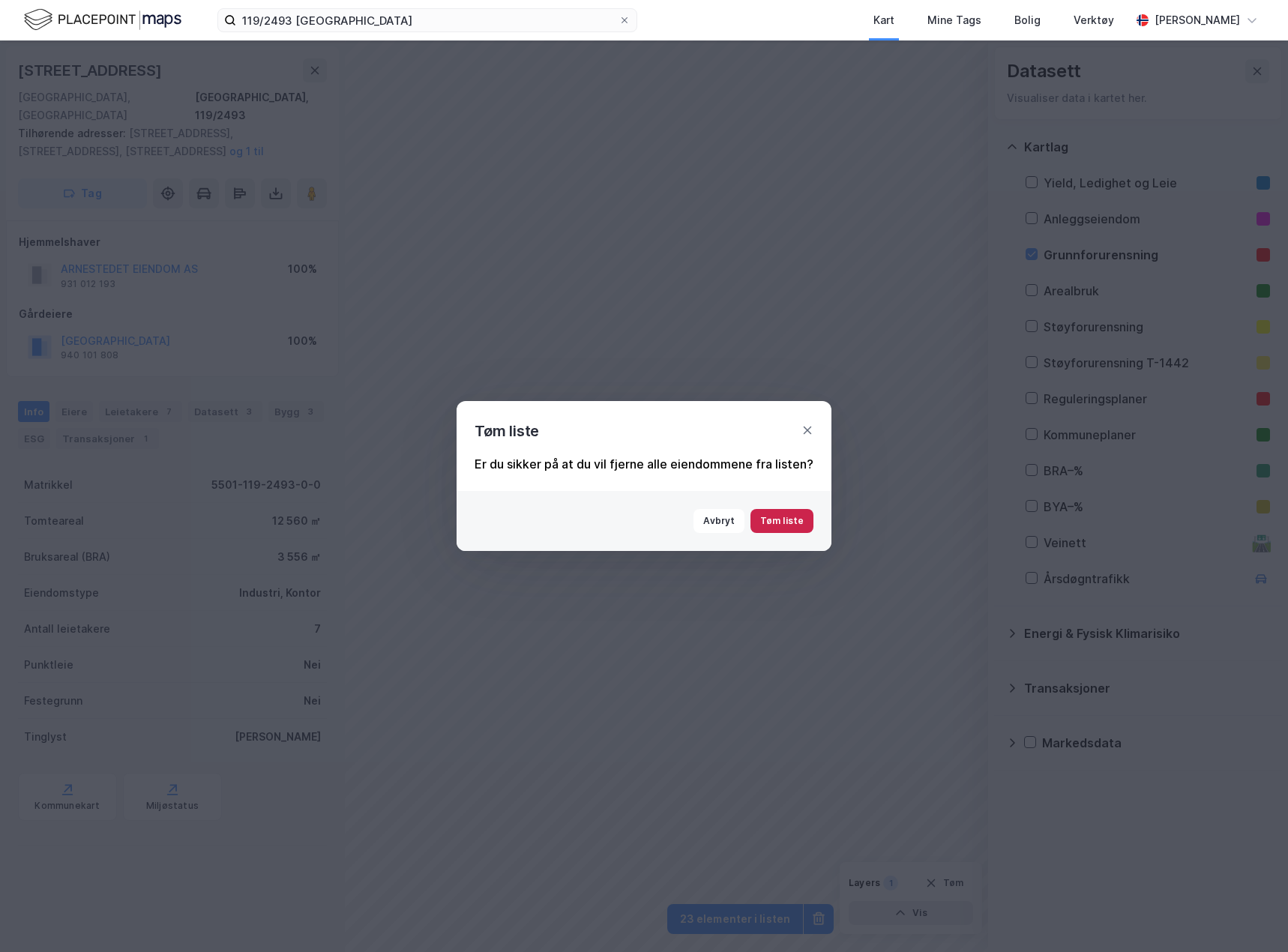
click at [802, 530] on button "Tøm liste" at bounding box center [781, 521] width 63 height 24
